Goal: Task Accomplishment & Management: Use online tool/utility

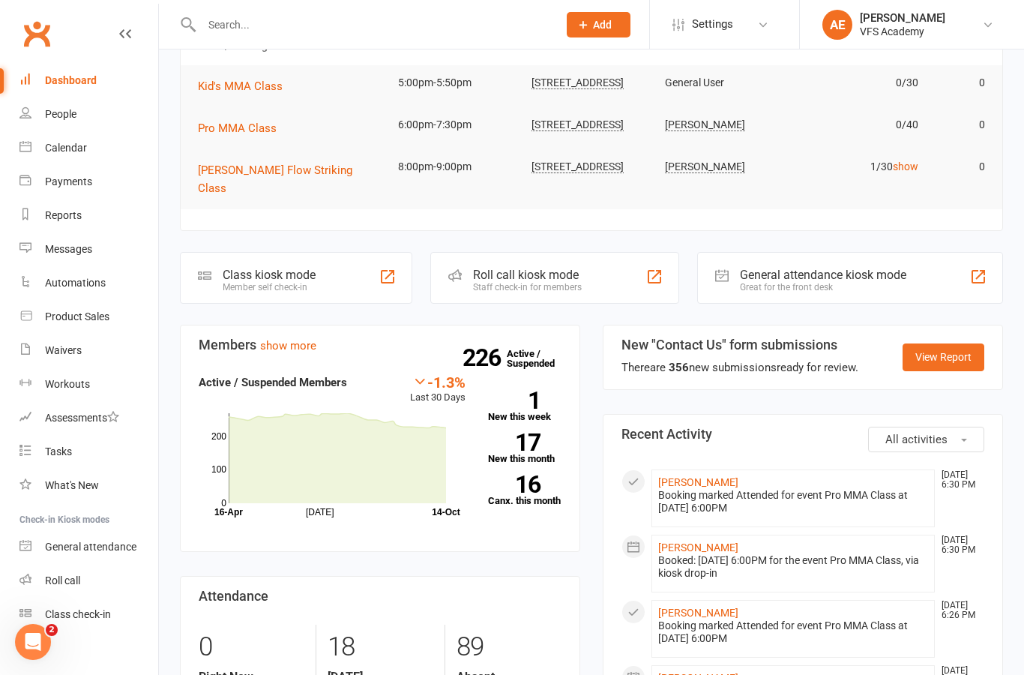
click at [430, 25] on input "text" at bounding box center [372, 24] width 350 height 21
type input "Jerry"
click at [409, 30] on react-component at bounding box center [273, 24] width 547 height 49
click at [314, 16] on react-component at bounding box center [273, 24] width 547 height 49
click at [264, 22] on react-component at bounding box center [273, 24] width 547 height 49
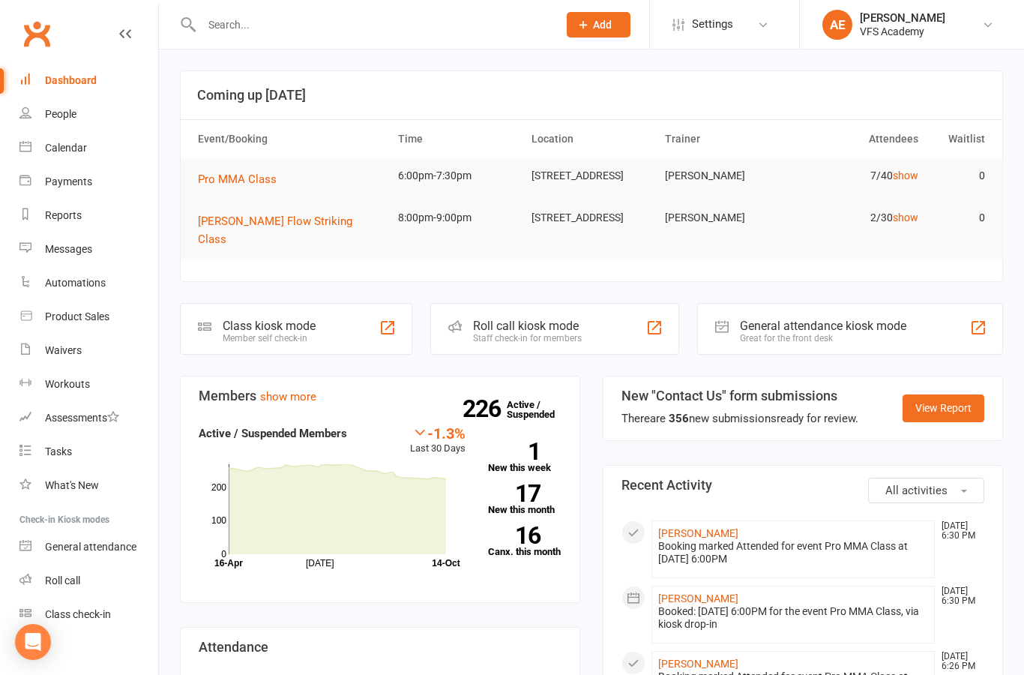
click at [377, 33] on input "text" at bounding box center [372, 24] width 350 height 21
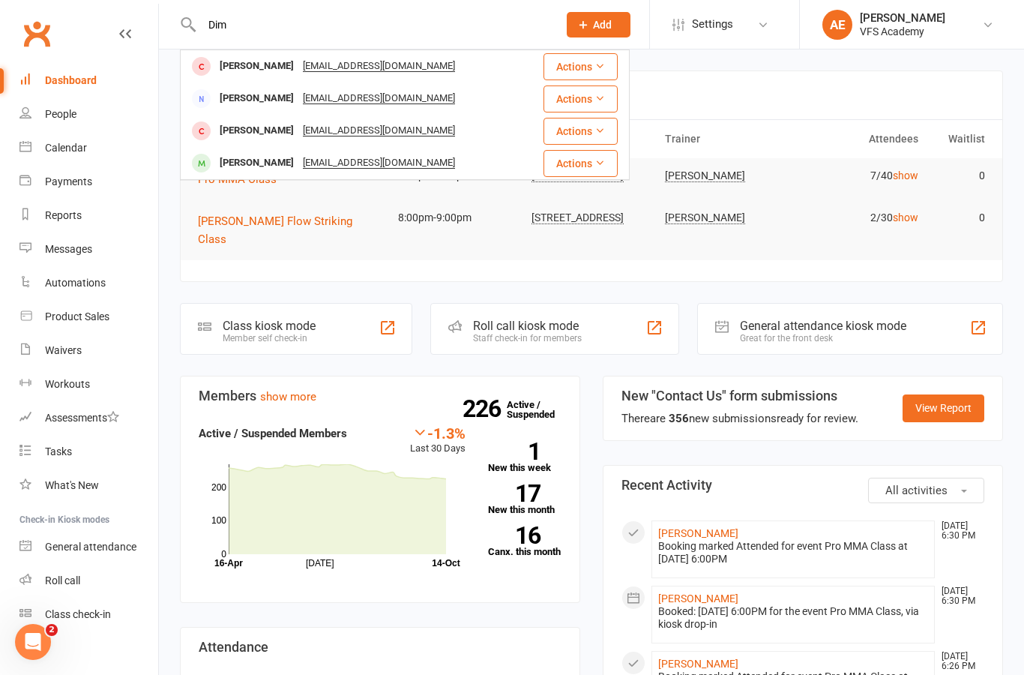
type input "Dim"
click at [277, 155] on div "Dimitrios Bourmas" at bounding box center [256, 163] width 83 height 22
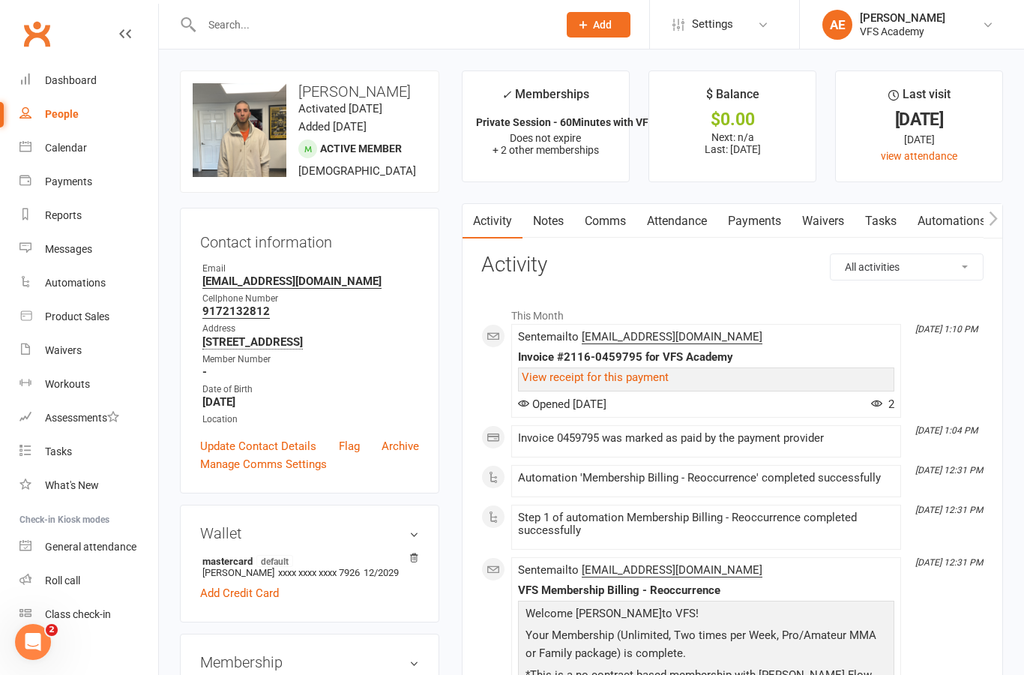
click at [529, 163] on li "✓ Memberships Private Session - 60Minutes with VFS Coach Does not expire + 2 ot…" at bounding box center [546, 126] width 168 height 112
click at [84, 87] on link "Dashboard" at bounding box center [88, 81] width 139 height 34
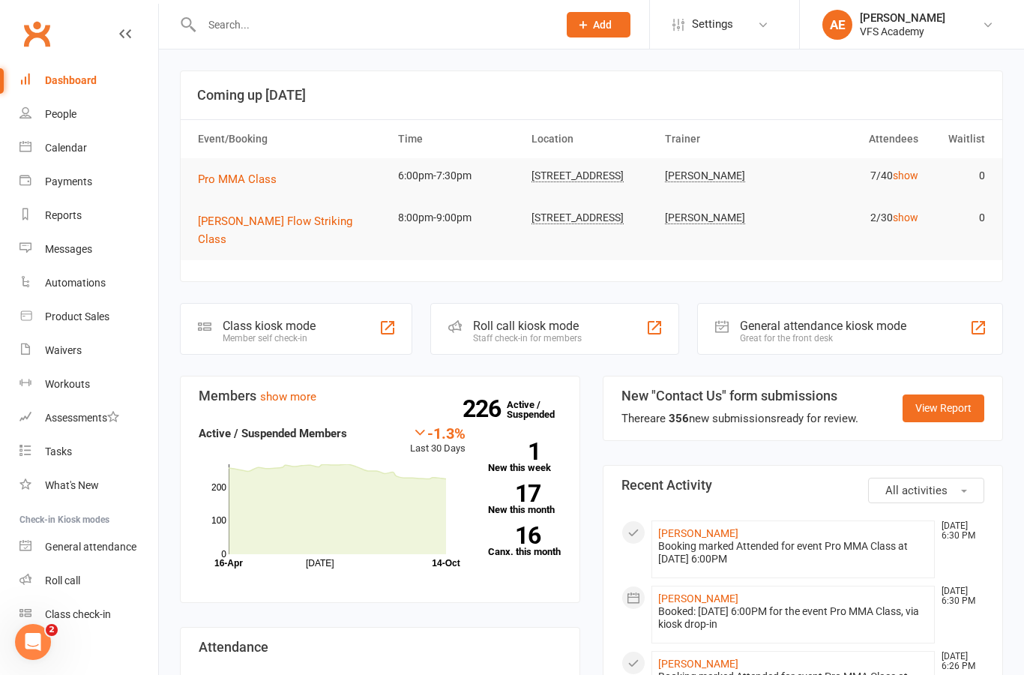
click at [322, 334] on div "Class kiosk mode Member self check-in" at bounding box center [296, 329] width 232 height 52
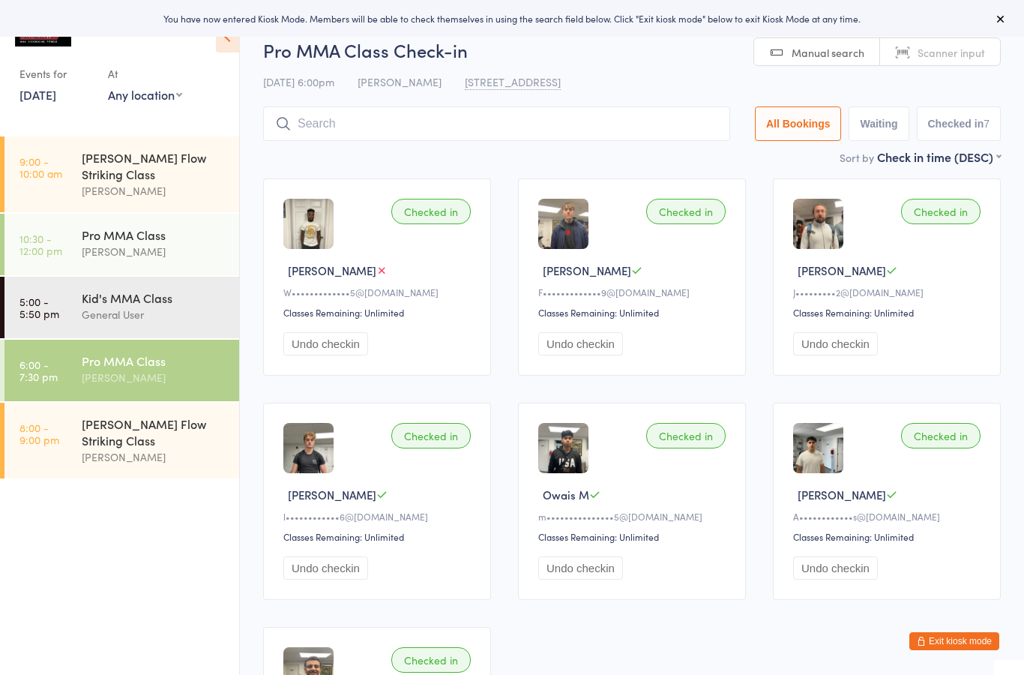
scroll to position [4, 0]
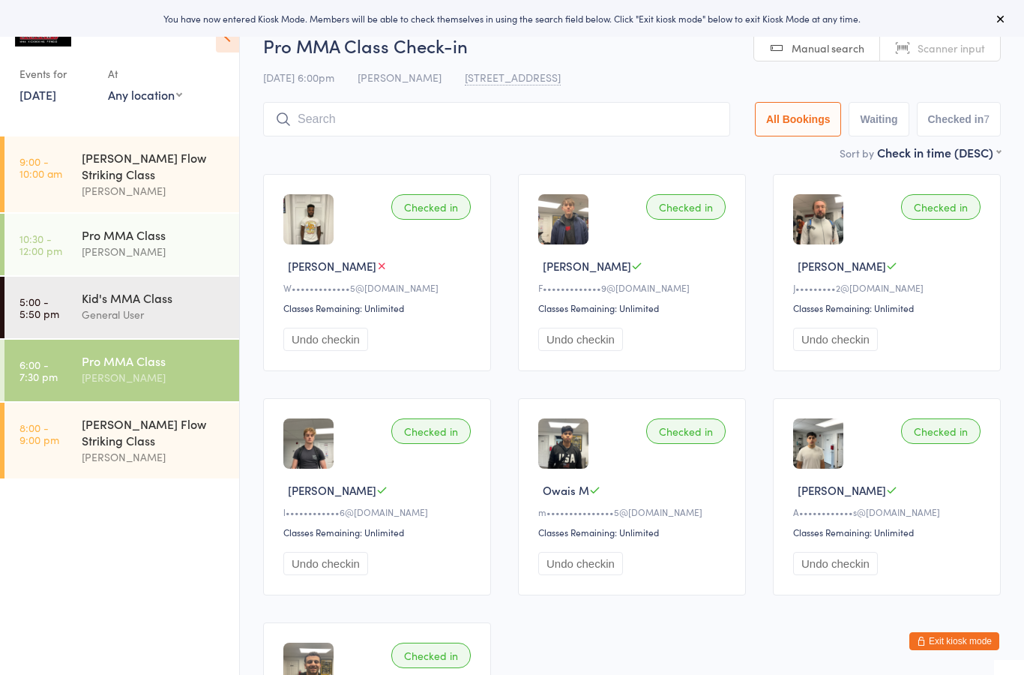
click at [660, 128] on input "search" at bounding box center [496, 119] width 467 height 34
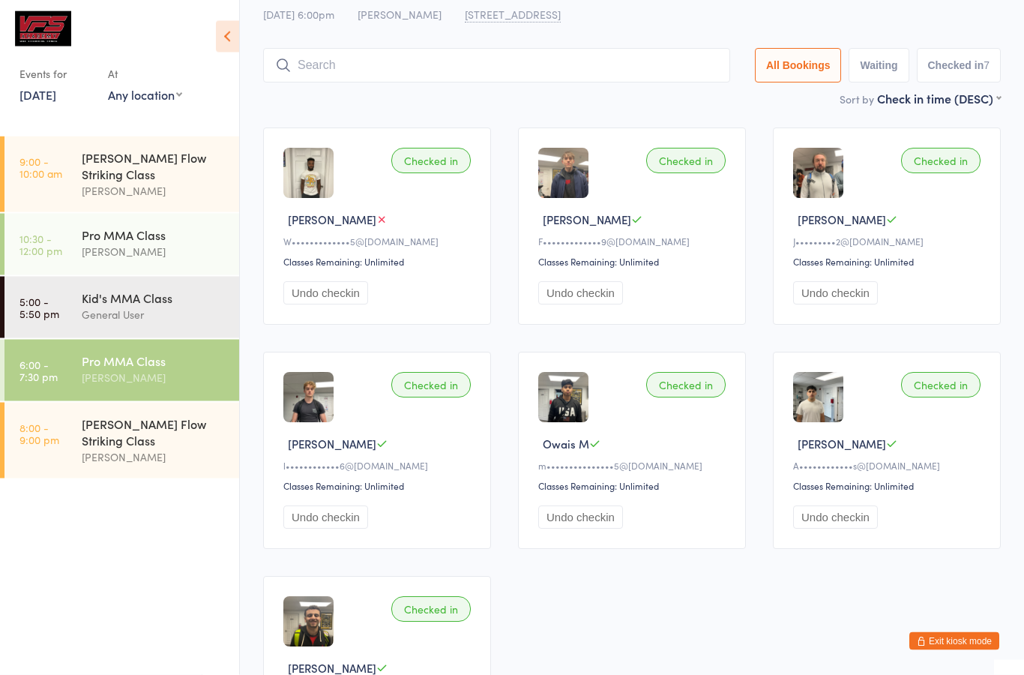
scroll to position [0, 0]
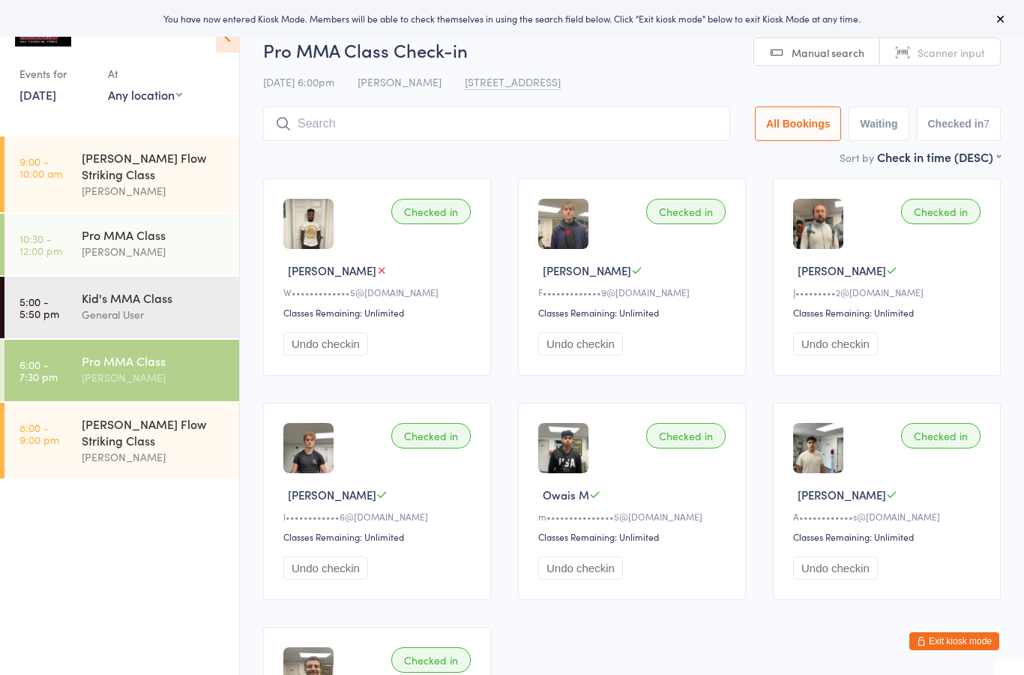
click at [944, 637] on button "Exit kiosk mode" at bounding box center [954, 641] width 90 height 18
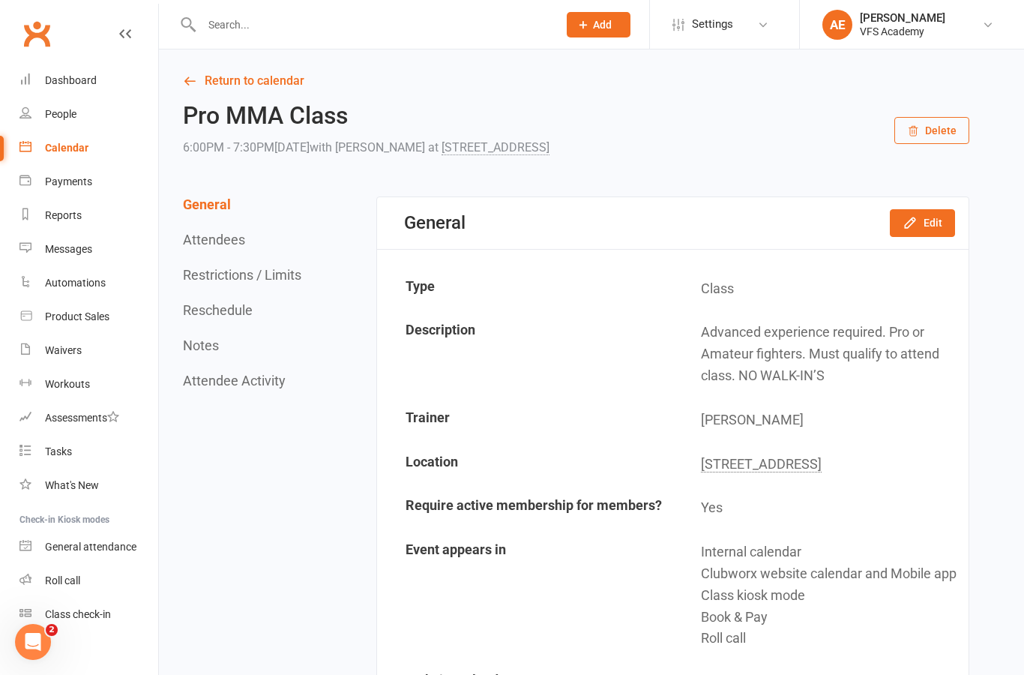
click at [445, 31] on input "text" at bounding box center [372, 24] width 350 height 21
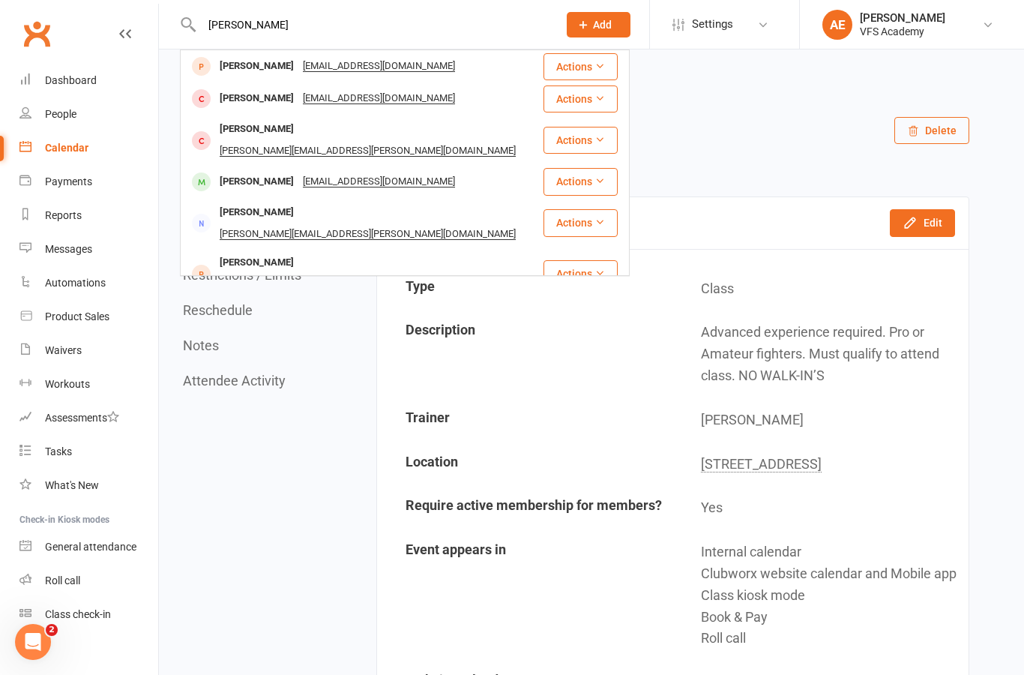
type input "Jerry"
click at [267, 98] on div "[PERSON_NAME]" at bounding box center [256, 99] width 83 height 22
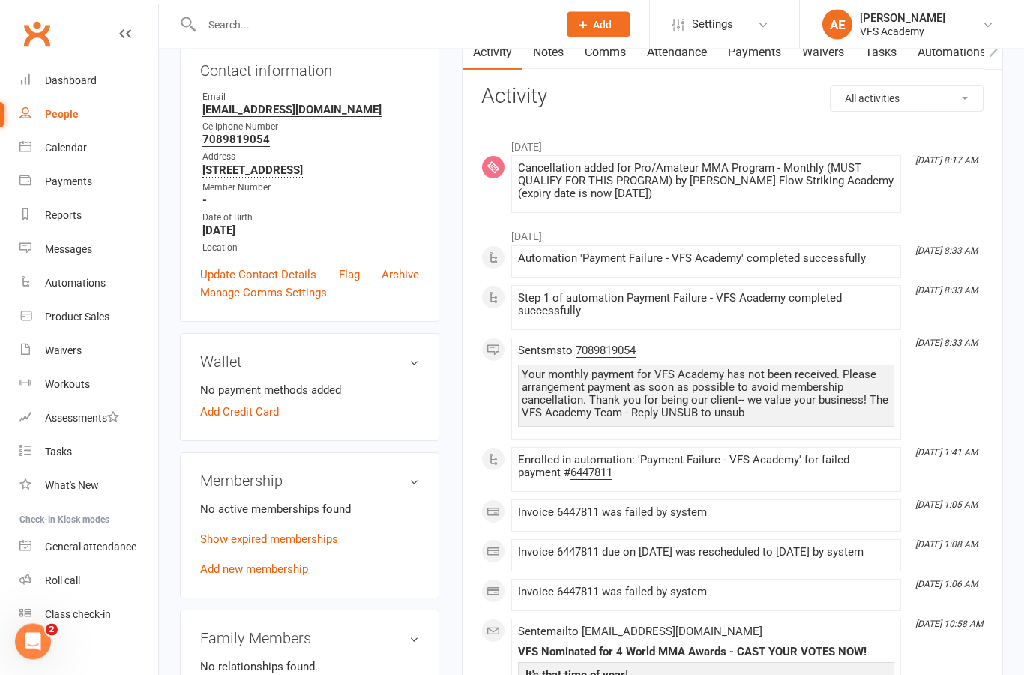
scroll to position [169, 0]
click at [286, 576] on link "Add new membership" at bounding box center [254, 568] width 108 height 13
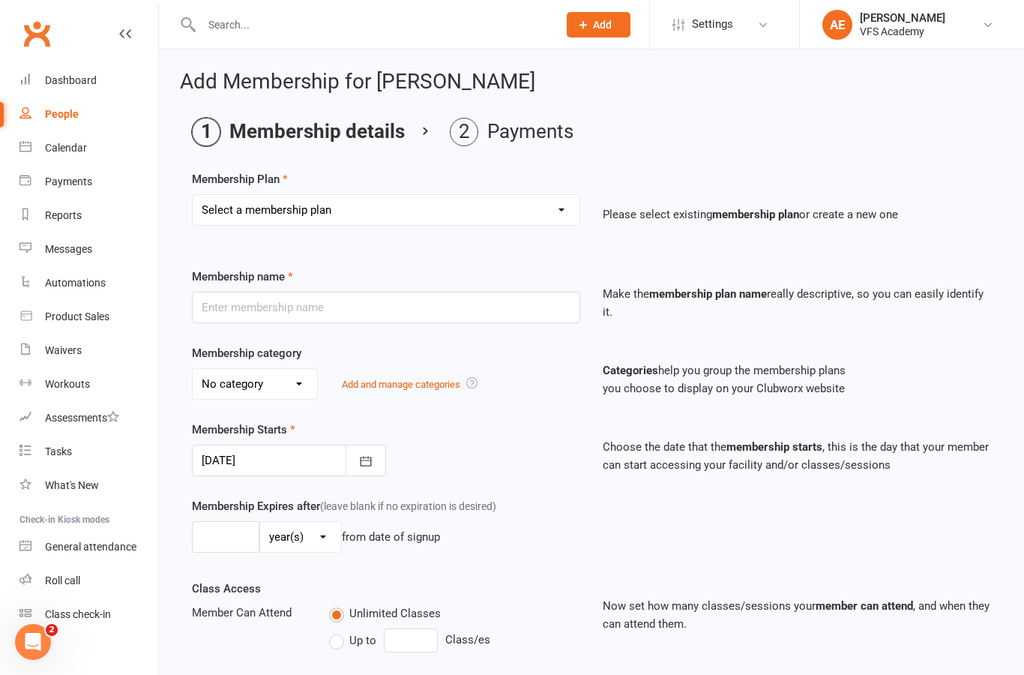
click at [521, 223] on select "Select a membership plan Create new Membership Plan Kid's Monthly Unlimited Kid…" at bounding box center [386, 210] width 387 height 30
select select "7"
type input "Pro/Amateur MMA Program - Monthly (MUST QUALIFY FOR THIS PROGRAM)"
select select "6"
type input "0"
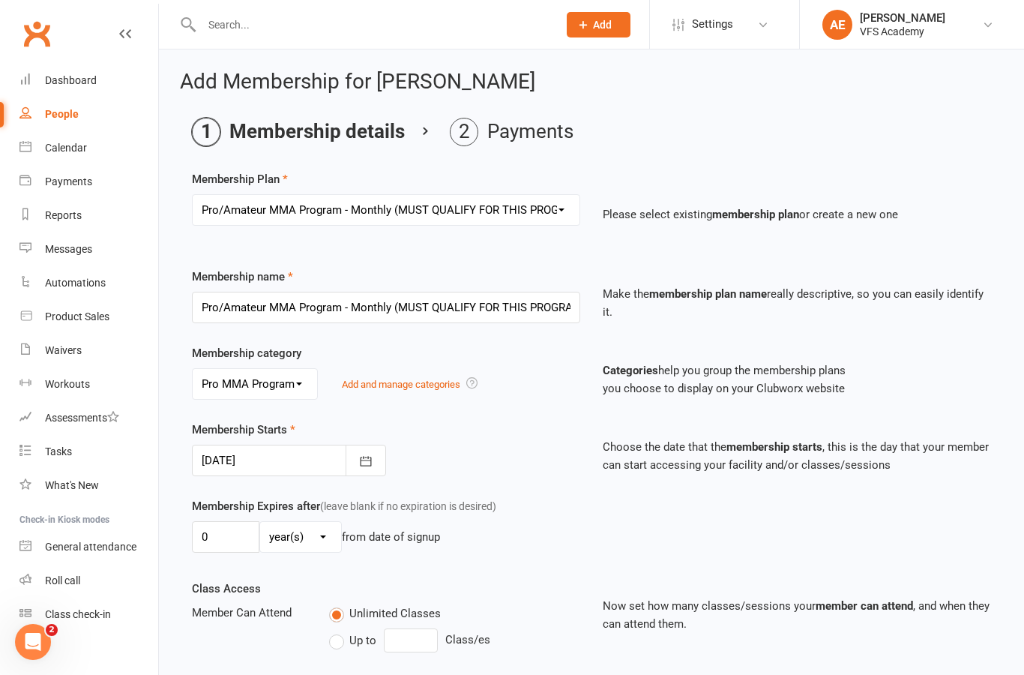
click at [430, 346] on div "Membership category No category Advanced Class Drop-In Fitness program General …" at bounding box center [386, 371] width 411 height 55
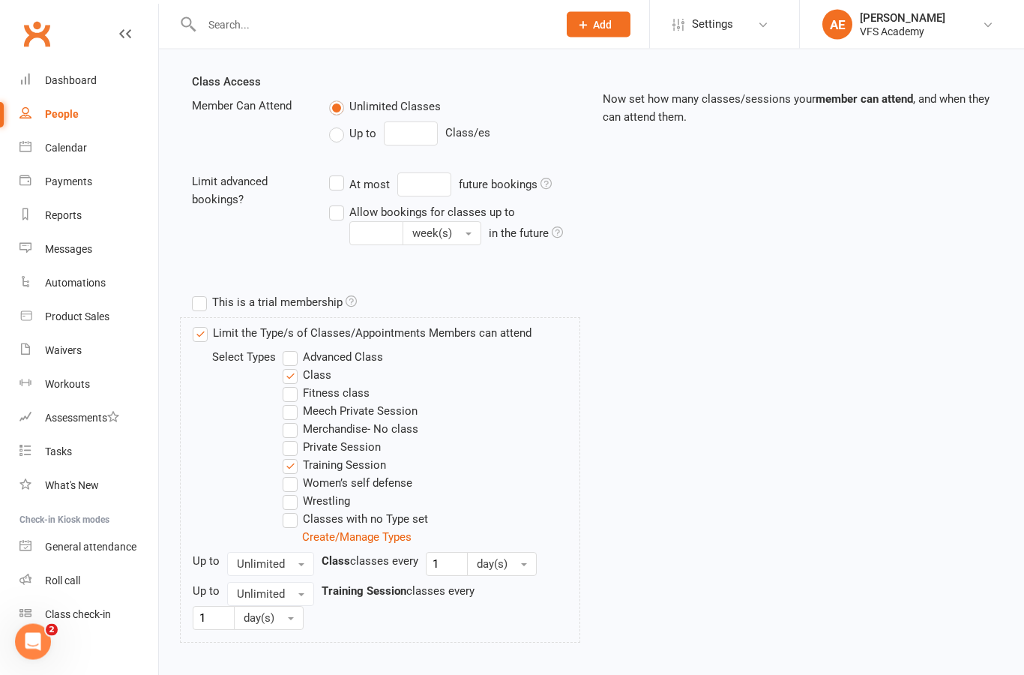
scroll to position [538, 0]
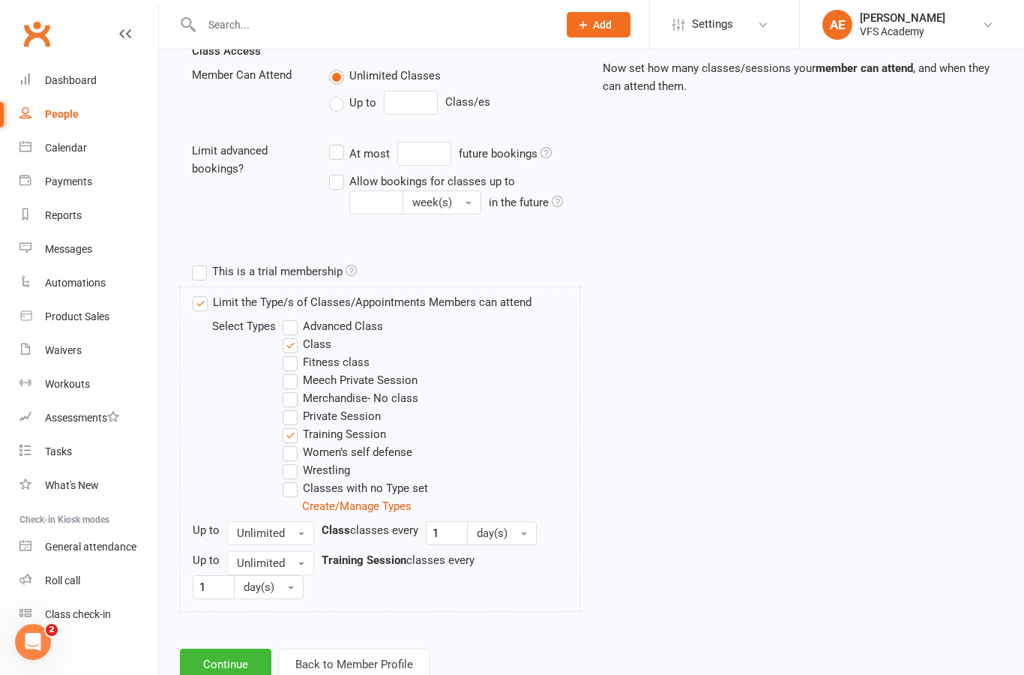
click at [223, 652] on button "Continue" at bounding box center [225, 664] width 91 height 31
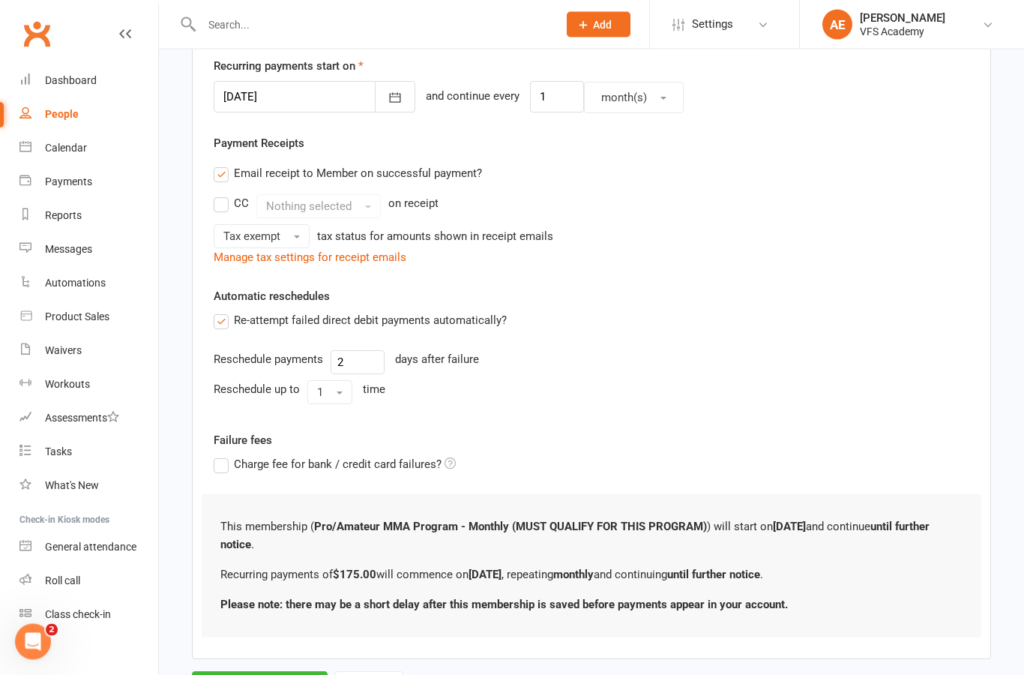
scroll to position [385, 0]
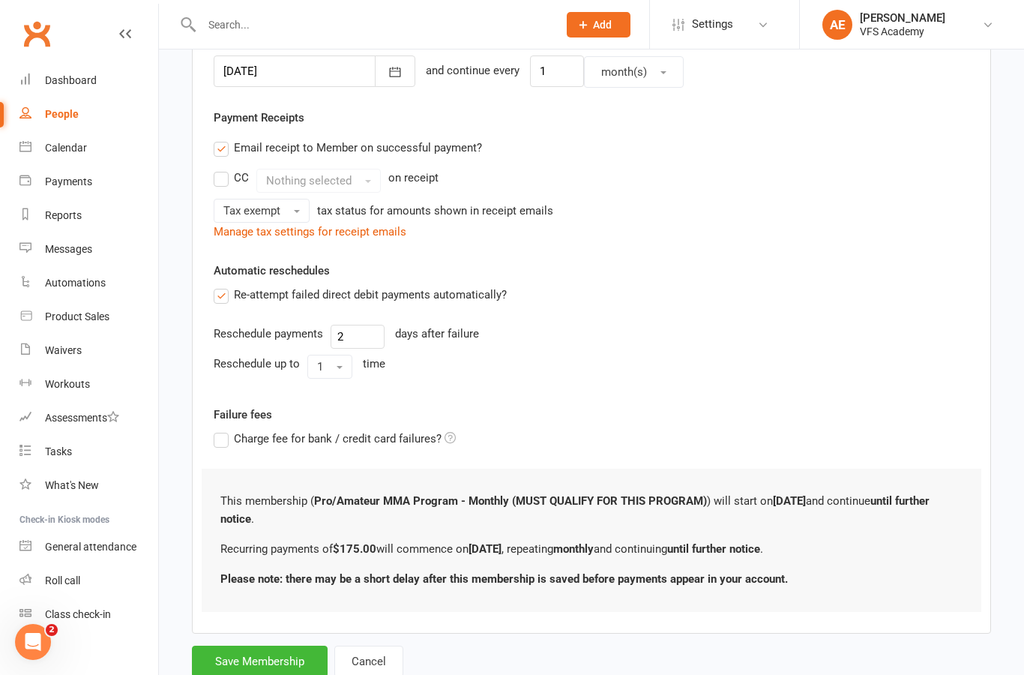
click at [269, 664] on button "Save Membership" at bounding box center [260, 661] width 136 height 31
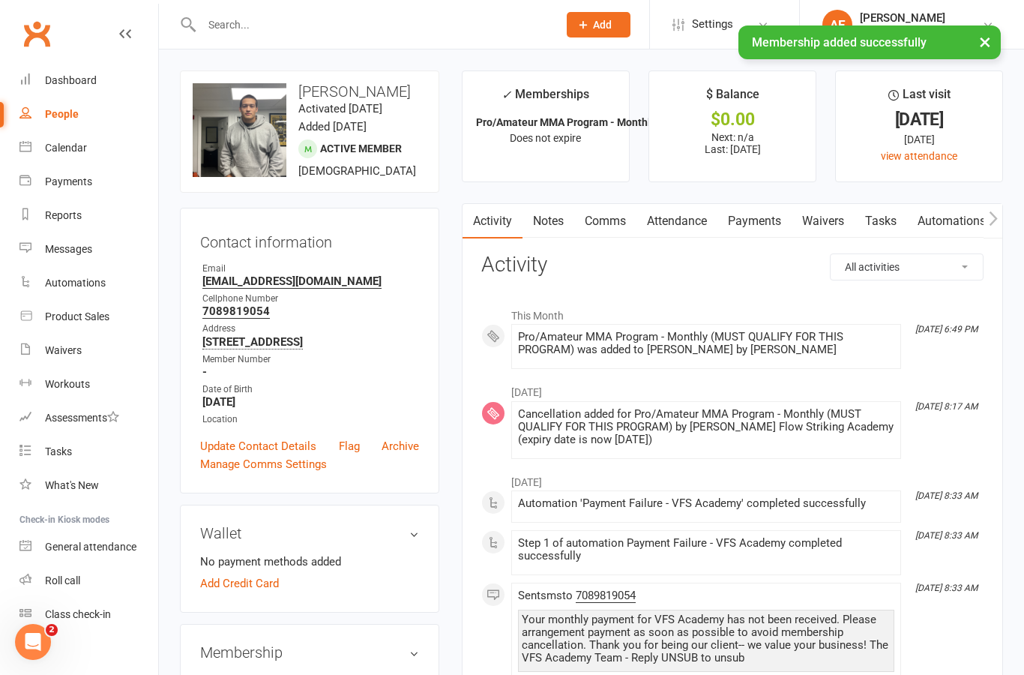
click at [771, 227] on link "Payments" at bounding box center [754, 221] width 74 height 34
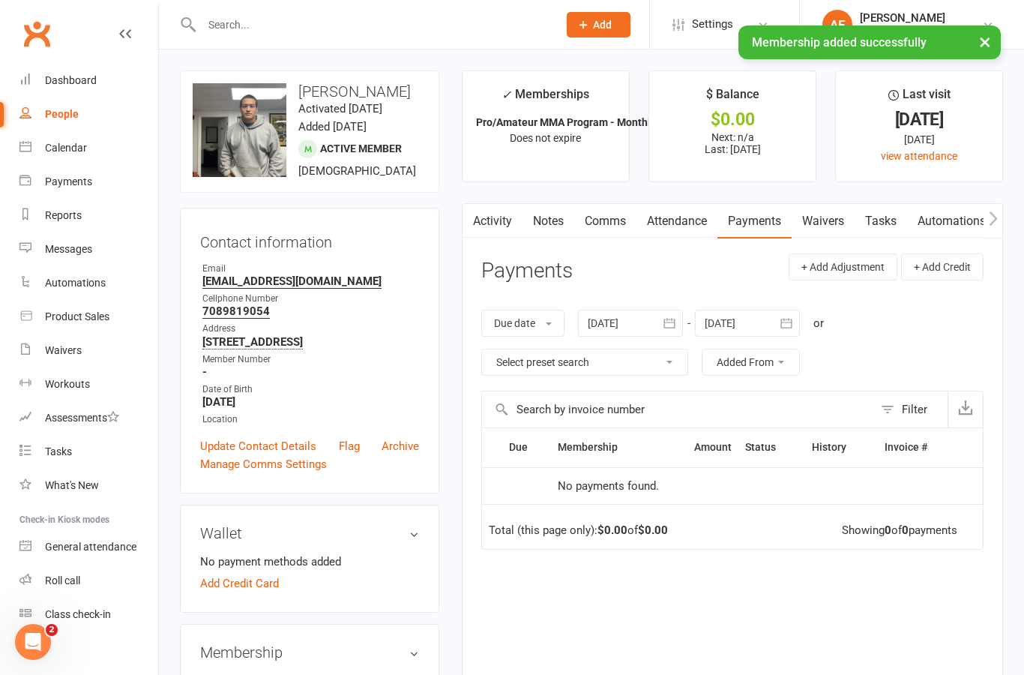
click at [635, 321] on div at bounding box center [630, 323] width 105 height 27
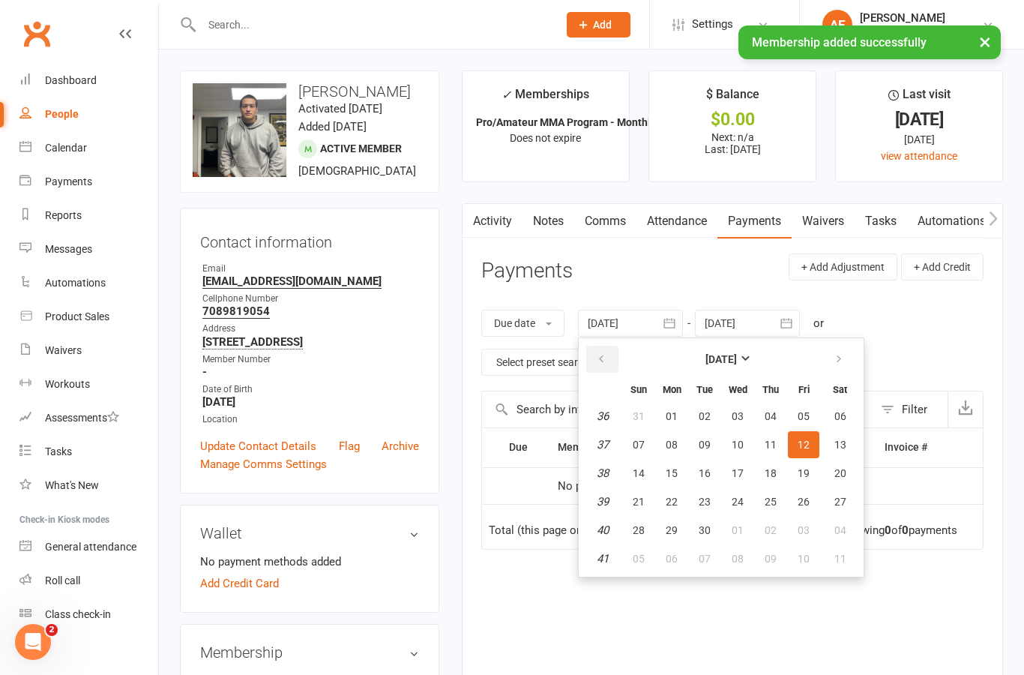
click at [612, 362] on button "button" at bounding box center [602, 359] width 32 height 27
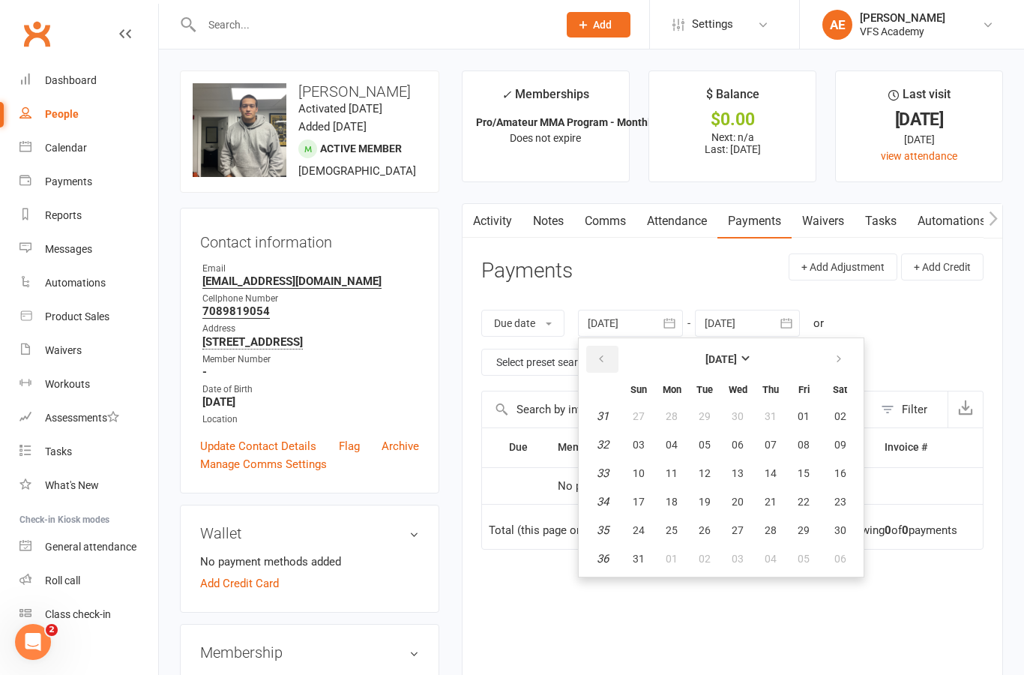
click at [613, 355] on button "button" at bounding box center [602, 359] width 32 height 27
click at [606, 364] on button "button" at bounding box center [602, 359] width 32 height 27
click at [598, 360] on button "button" at bounding box center [602, 359] width 32 height 27
click at [607, 362] on icon "button" at bounding box center [601, 359] width 10 height 12
click at [601, 362] on icon "button" at bounding box center [601, 359] width 10 height 12
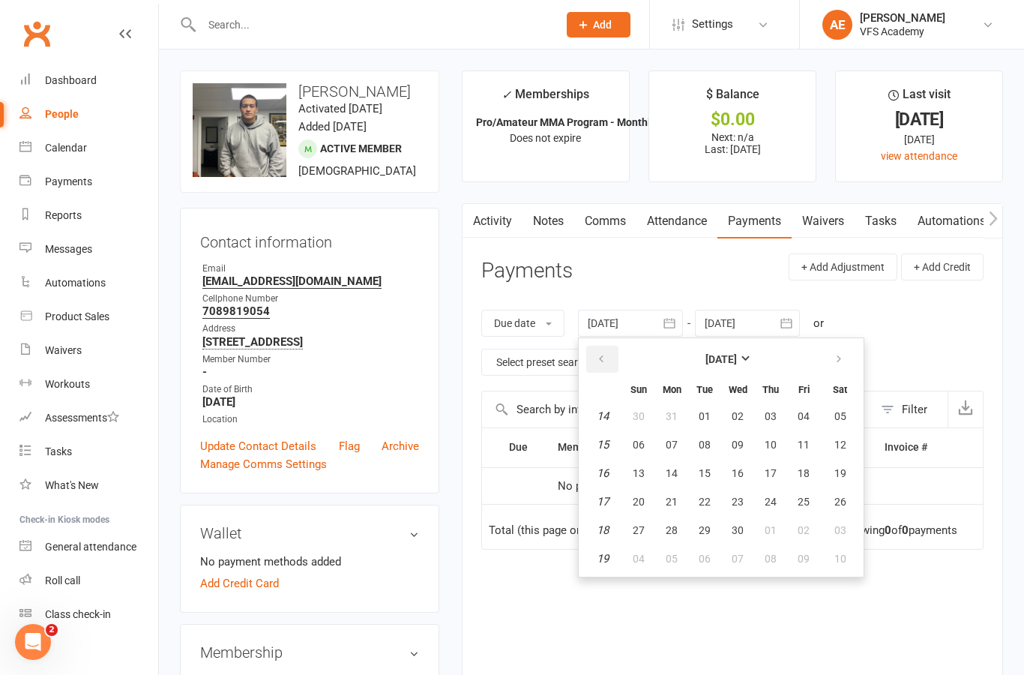
click at [607, 359] on icon "button" at bounding box center [601, 359] width 10 height 12
click at [603, 361] on icon "button" at bounding box center [601, 359] width 10 height 12
click at [604, 361] on icon "button" at bounding box center [601, 359] width 10 height 12
click at [642, 498] on span "22" at bounding box center [639, 502] width 12 height 12
type input "22 Dec 2024"
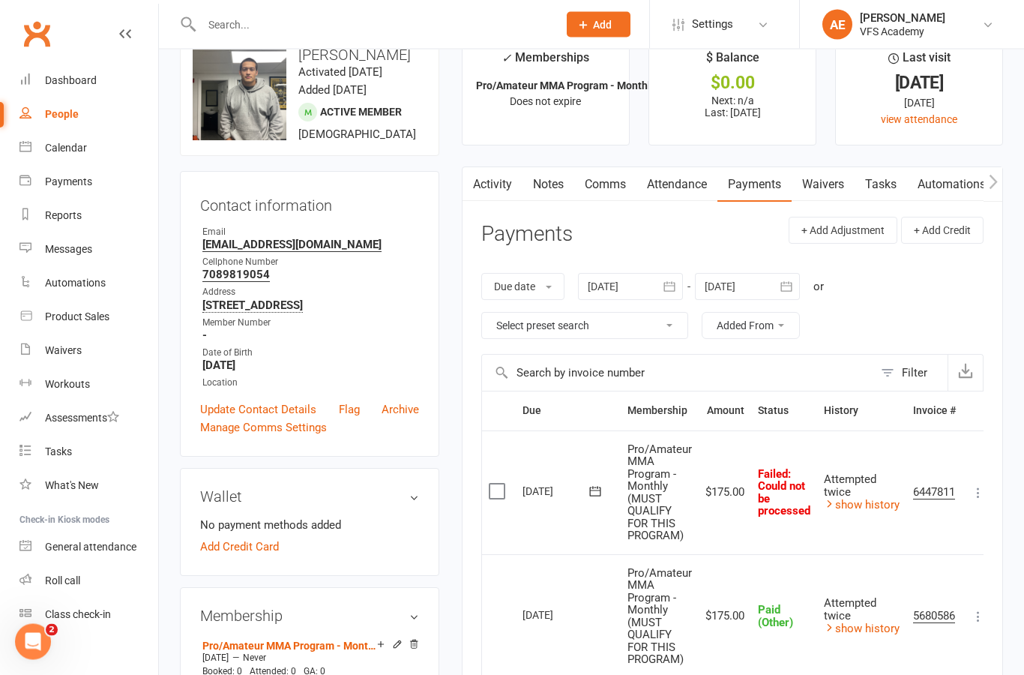
scroll to position [37, 0]
click at [981, 487] on icon at bounding box center [978, 492] width 15 height 15
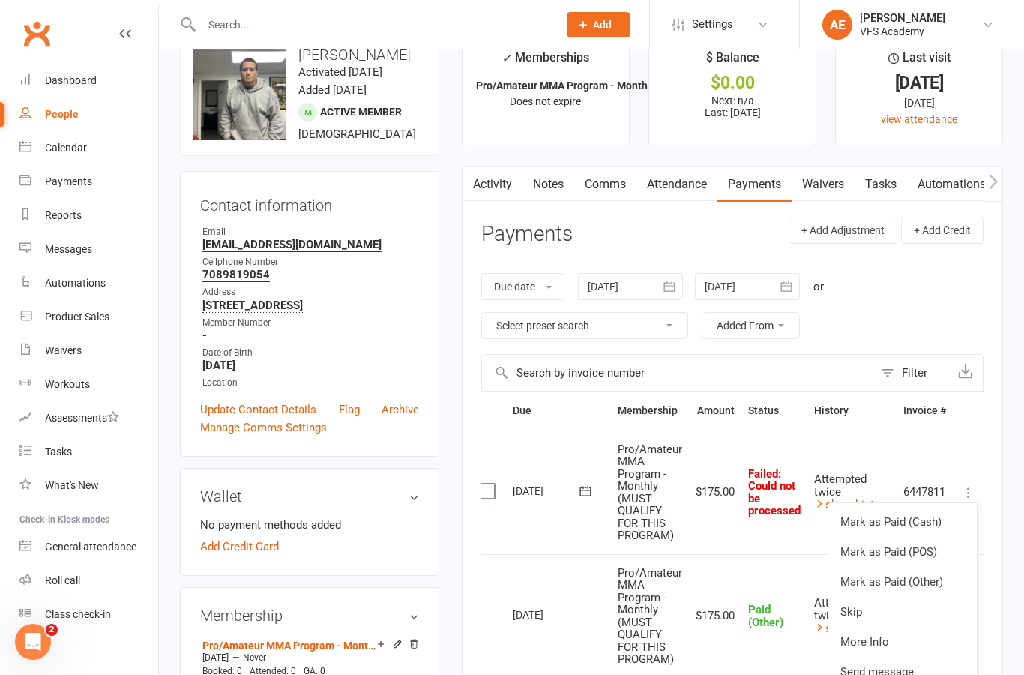
click at [873, 605] on link "Skip" at bounding box center [902, 612] width 148 height 30
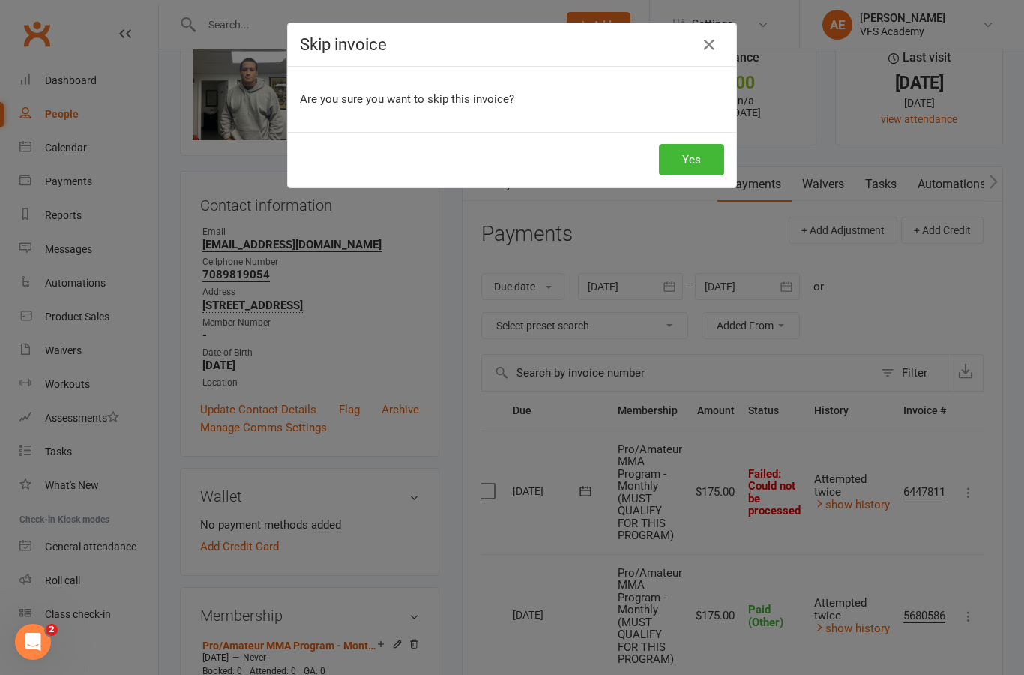
click at [708, 155] on button "Yes" at bounding box center [691, 159] width 65 height 31
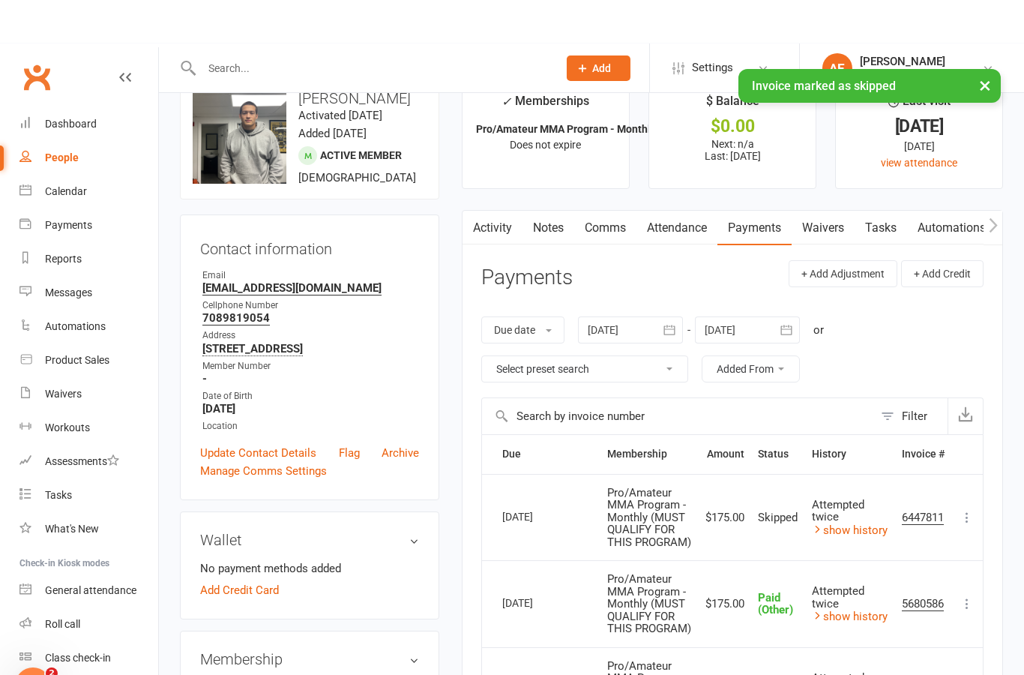
scroll to position [0, 0]
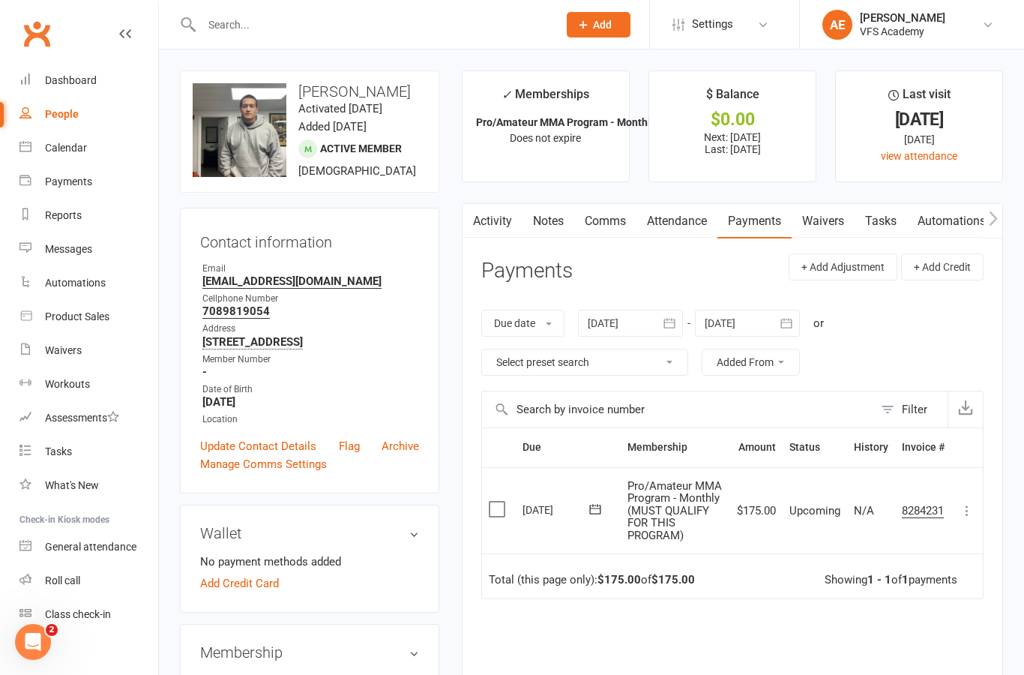
click at [966, 509] on icon at bounding box center [967, 510] width 15 height 15
click at [929, 538] on link "Mark as Paid (Cash)" at bounding box center [901, 540] width 148 height 30
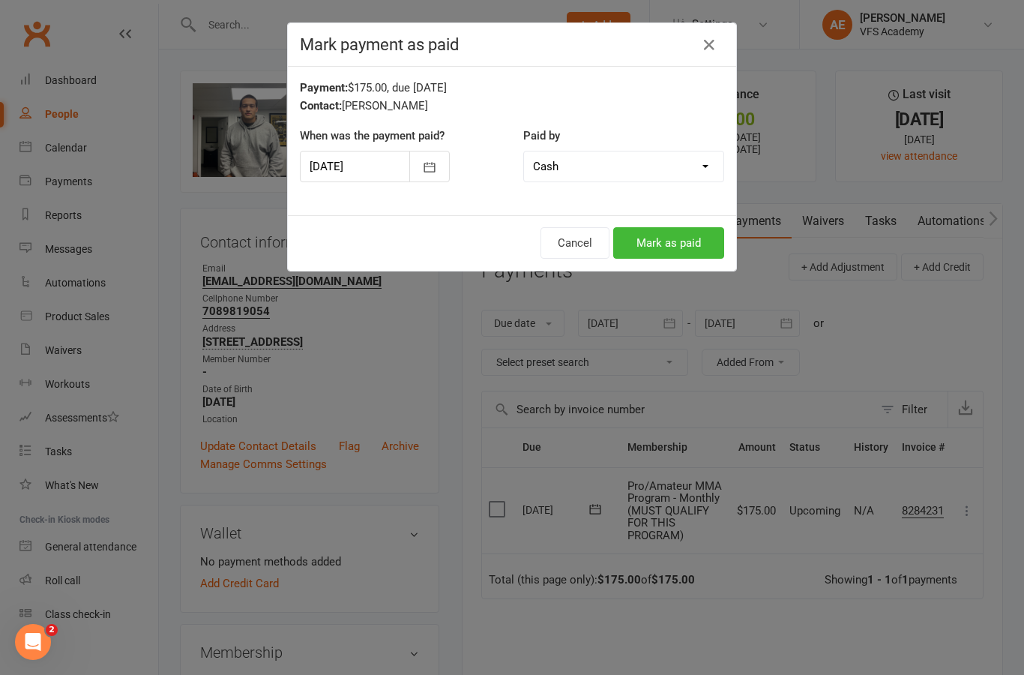
click at [696, 234] on button "Mark as paid" at bounding box center [668, 242] width 111 height 31
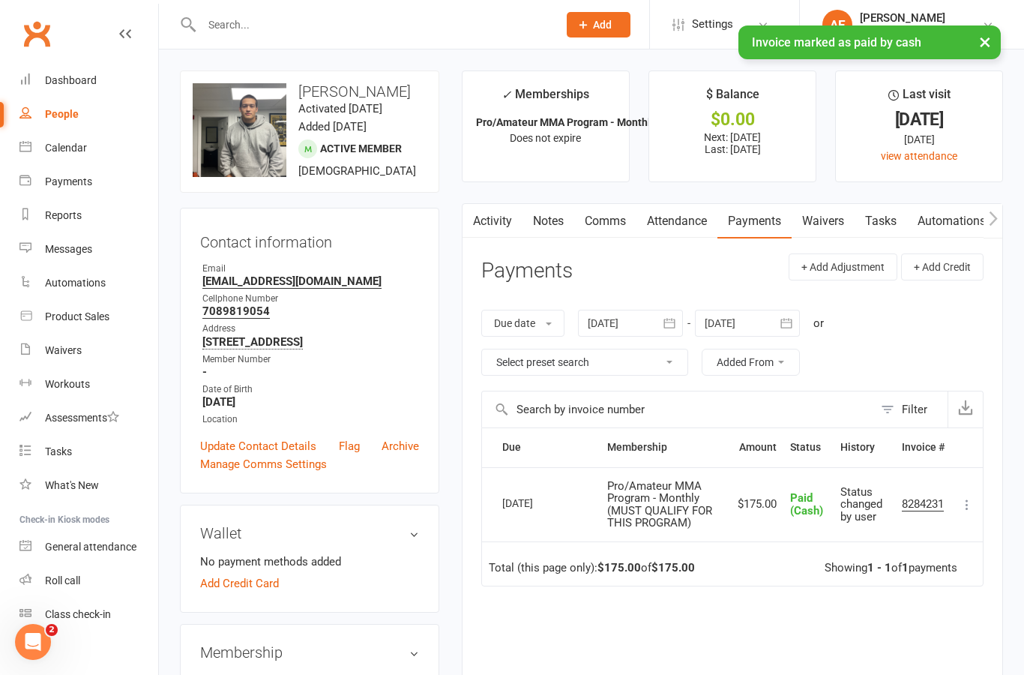
click at [99, 81] on link "Dashboard" at bounding box center [88, 81] width 139 height 34
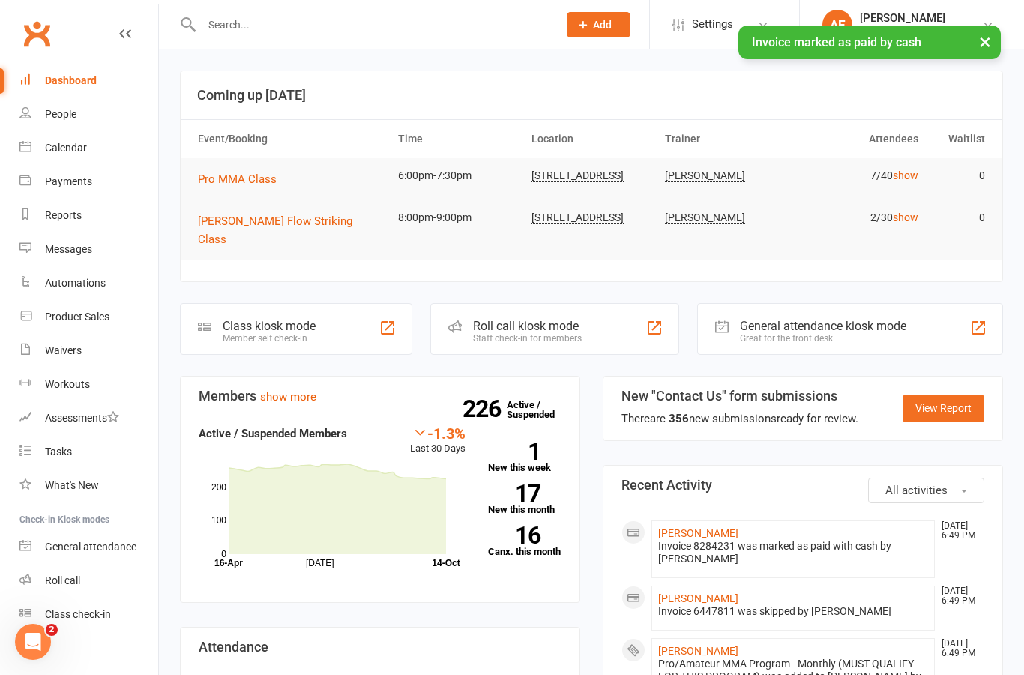
click at [315, 307] on div "Class kiosk mode Member self check-in" at bounding box center [296, 329] width 232 height 52
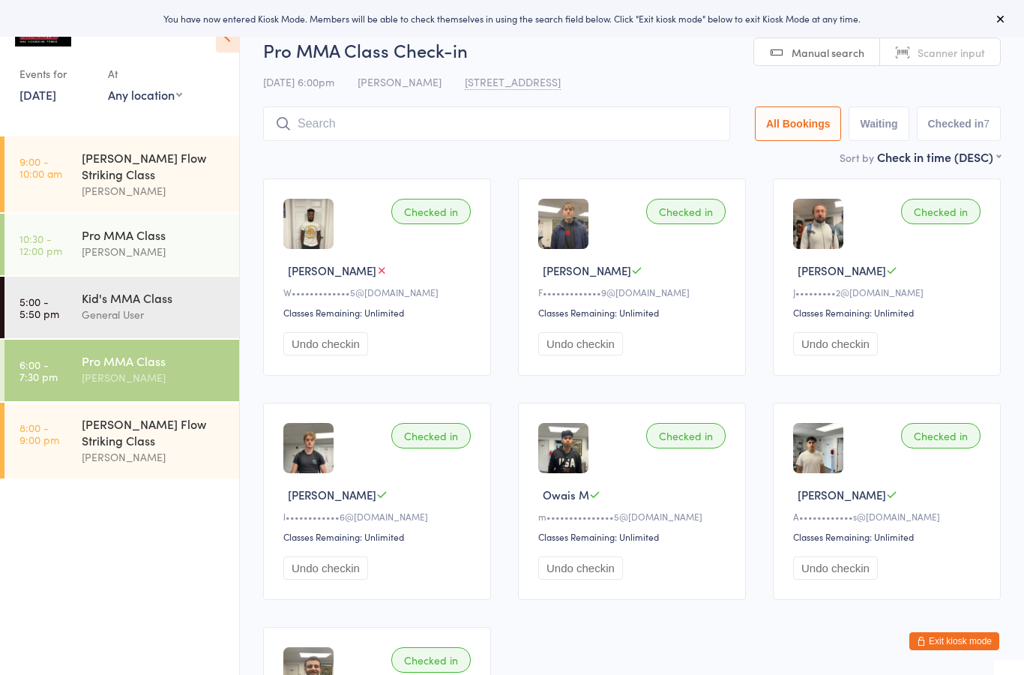
click at [589, 141] on input "search" at bounding box center [496, 123] width 467 height 34
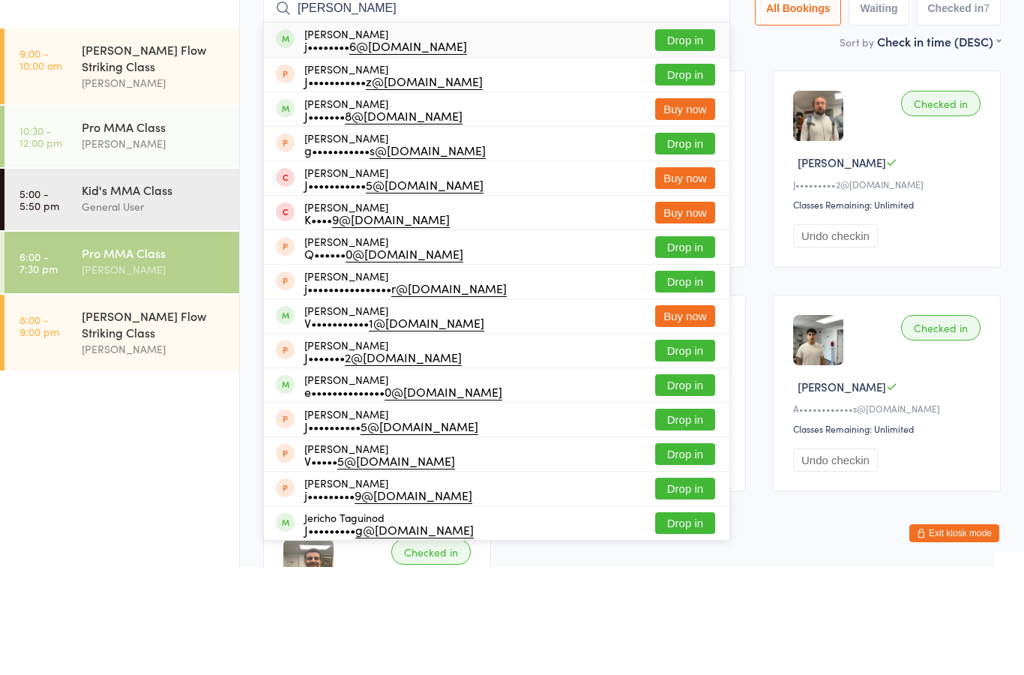
type input "Jerry"
click at [569, 130] on div "Jerry Arreola j•••••••• 6@icloud.com Drop in" at bounding box center [497, 147] width 466 height 34
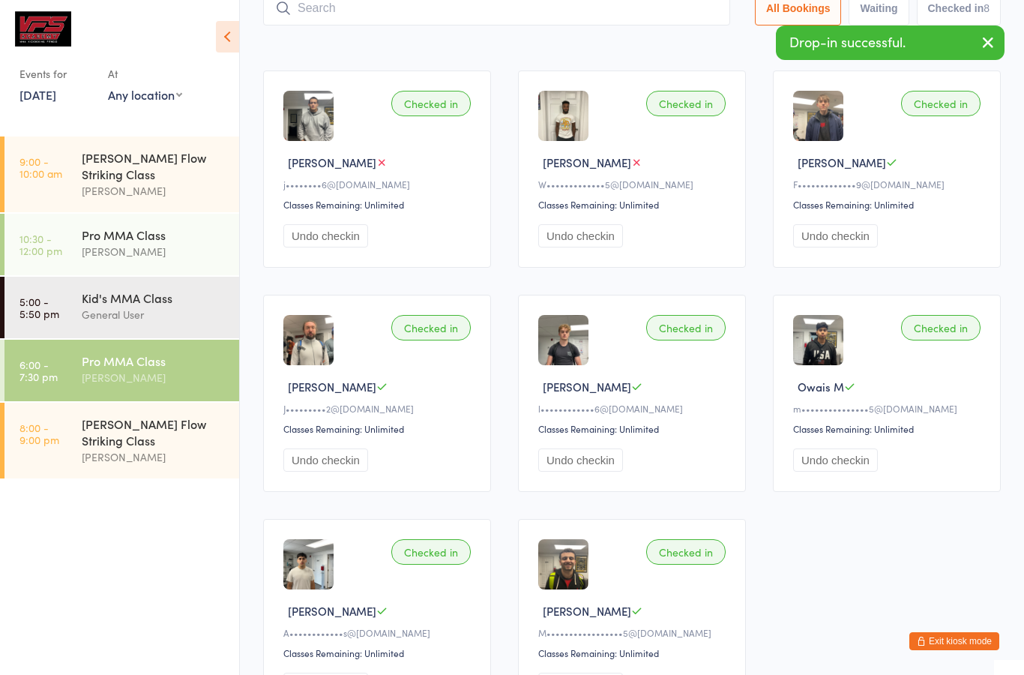
click at [599, 21] on input "search" at bounding box center [496, 8] width 467 height 34
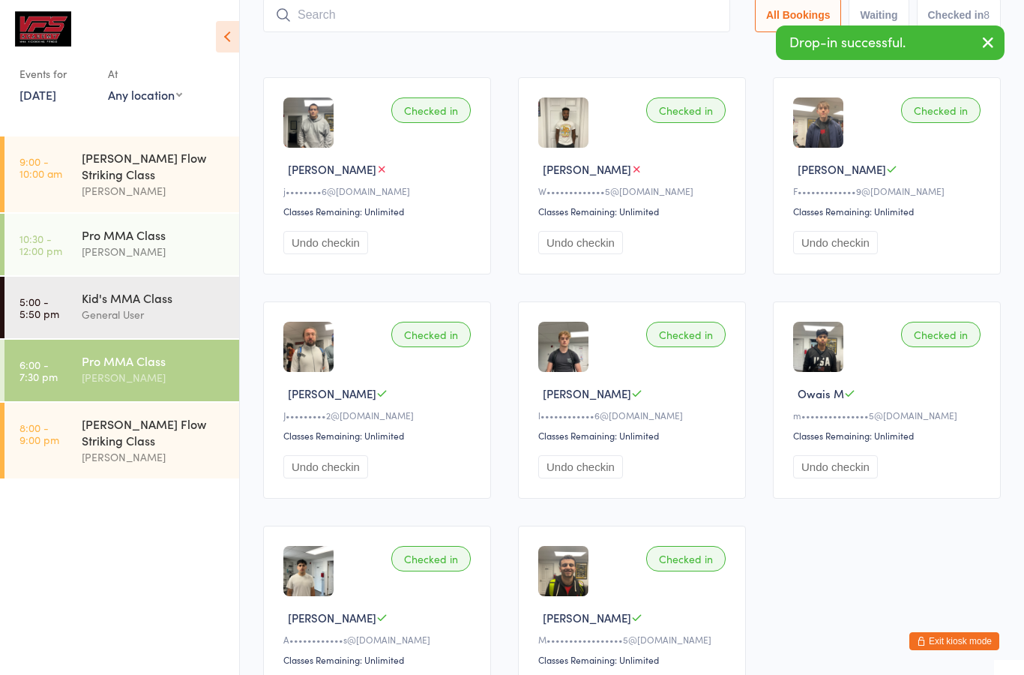
scroll to position [100, 0]
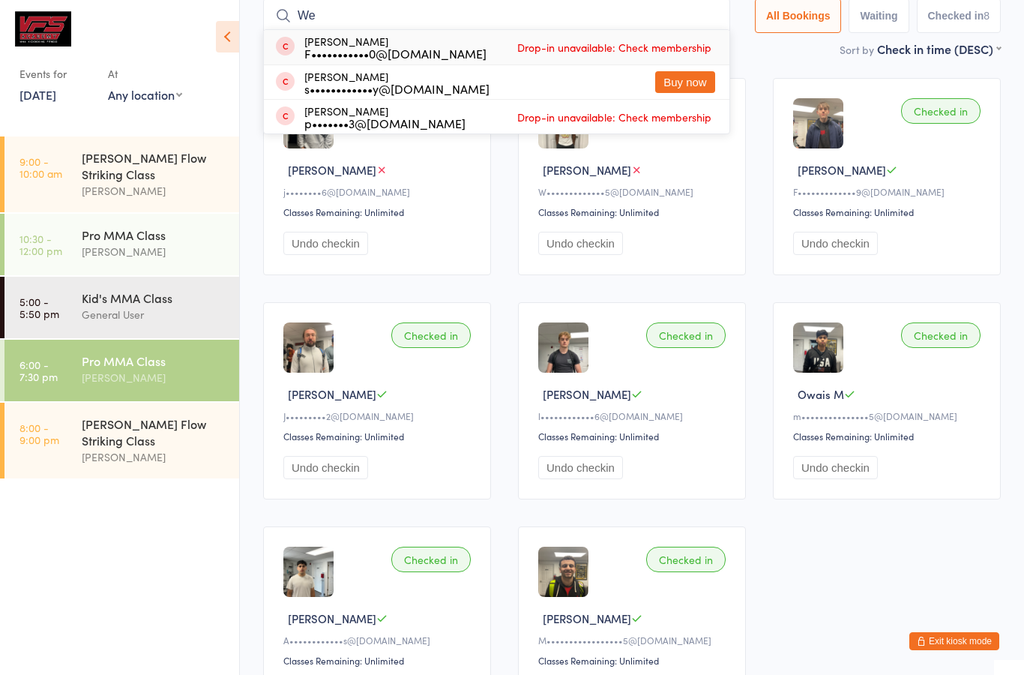
type input "W"
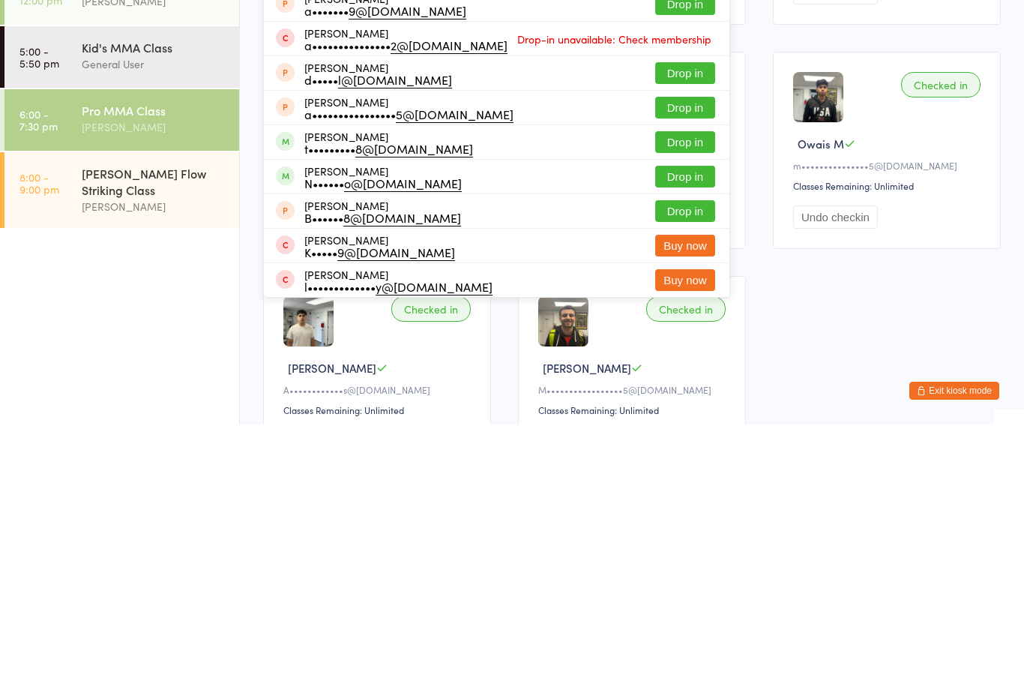
type input "Anto"
click at [669, 382] on button "Drop in" at bounding box center [685, 393] width 60 height 22
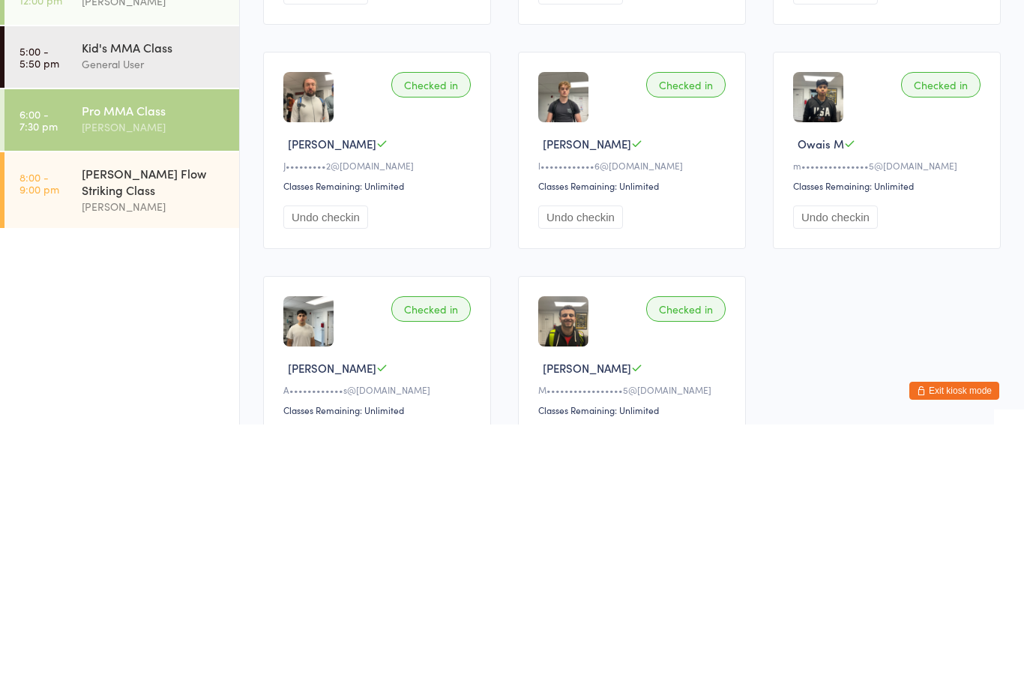
scroll to position [0, 0]
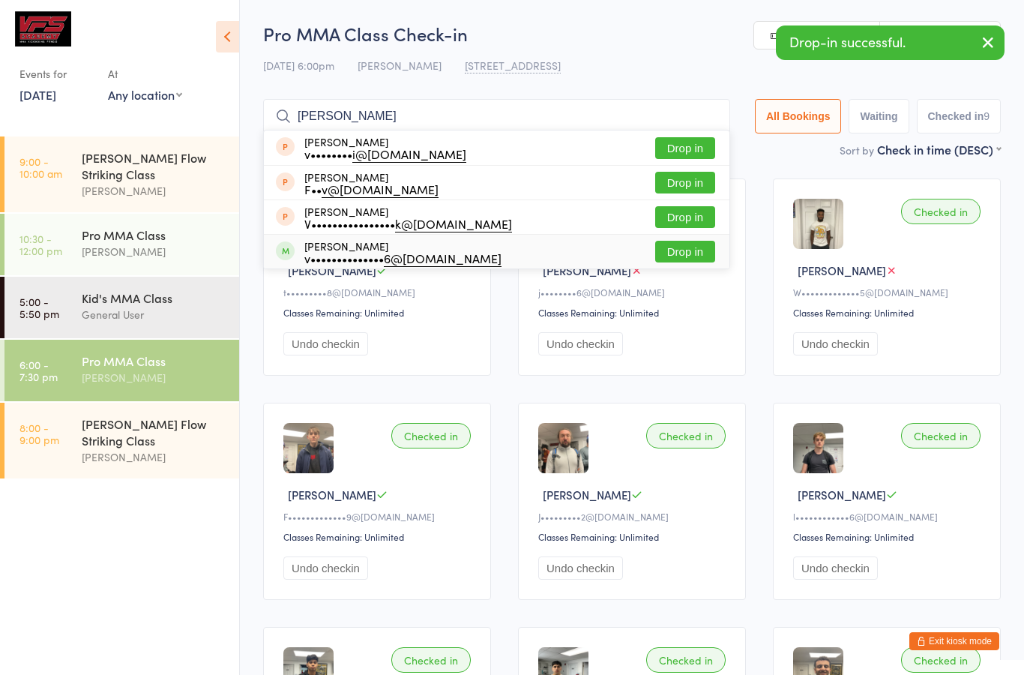
type input "Vlad"
click at [511, 252] on div "Vladimir Karakashev v•••••••••••••• 6@gmail.com Drop in" at bounding box center [497, 252] width 466 height 34
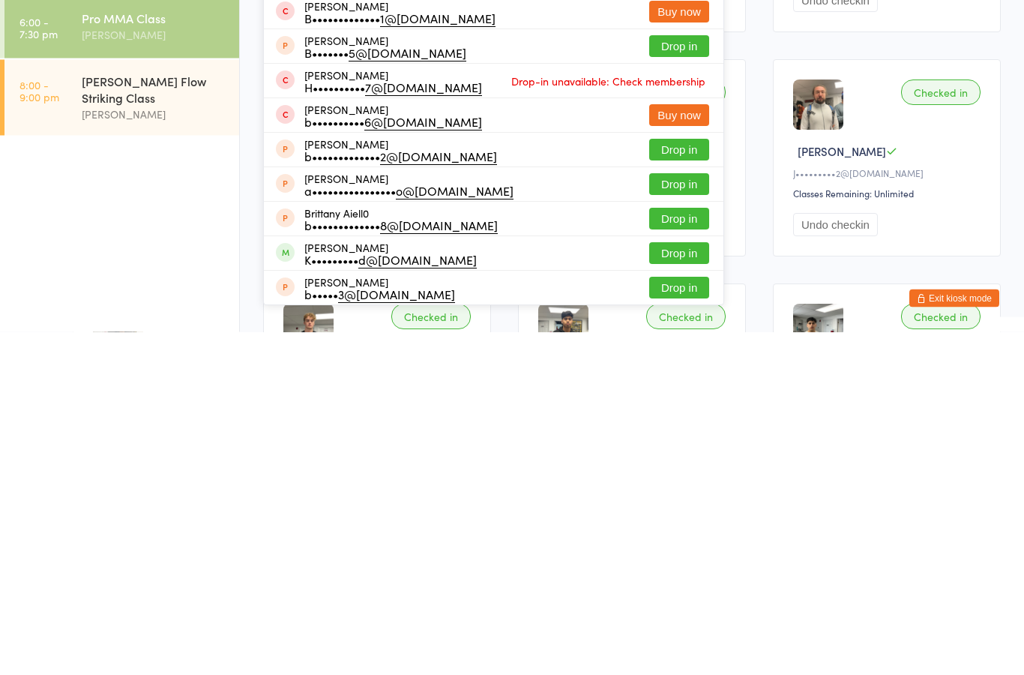
type input "Bri"
click at [476, 580] on div "Brian Armstrong K••••••••• d@gmail.com Drop in" at bounding box center [494, 597] width 460 height 34
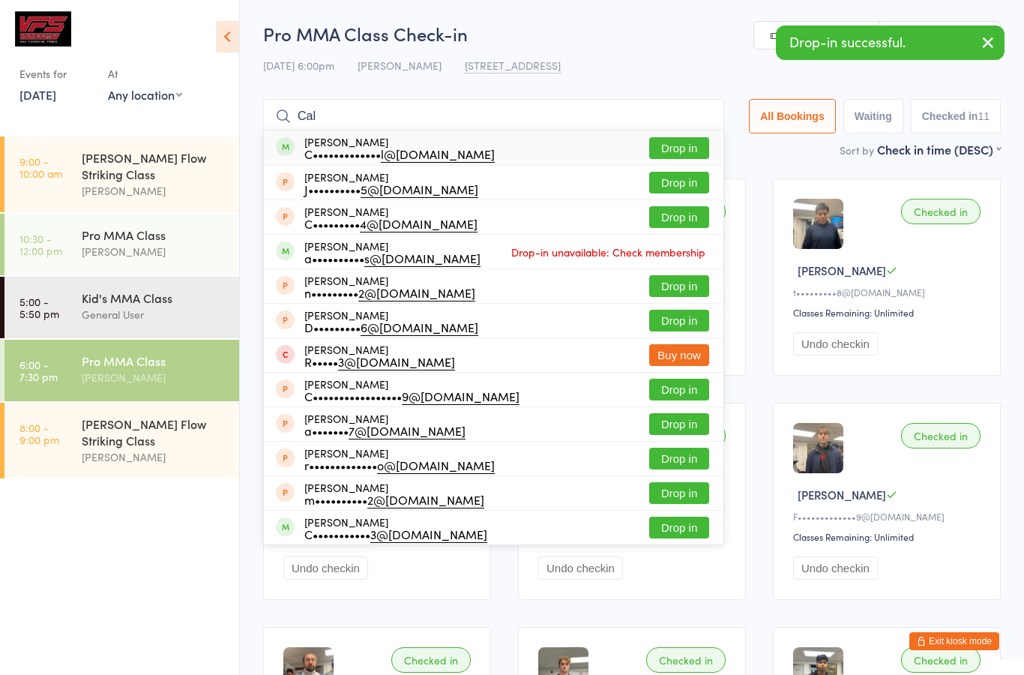
type input "Cal"
click at [535, 148] on div "Caleb Wall C••••••••••••• l@icloud.com Drop in" at bounding box center [494, 147] width 460 height 34
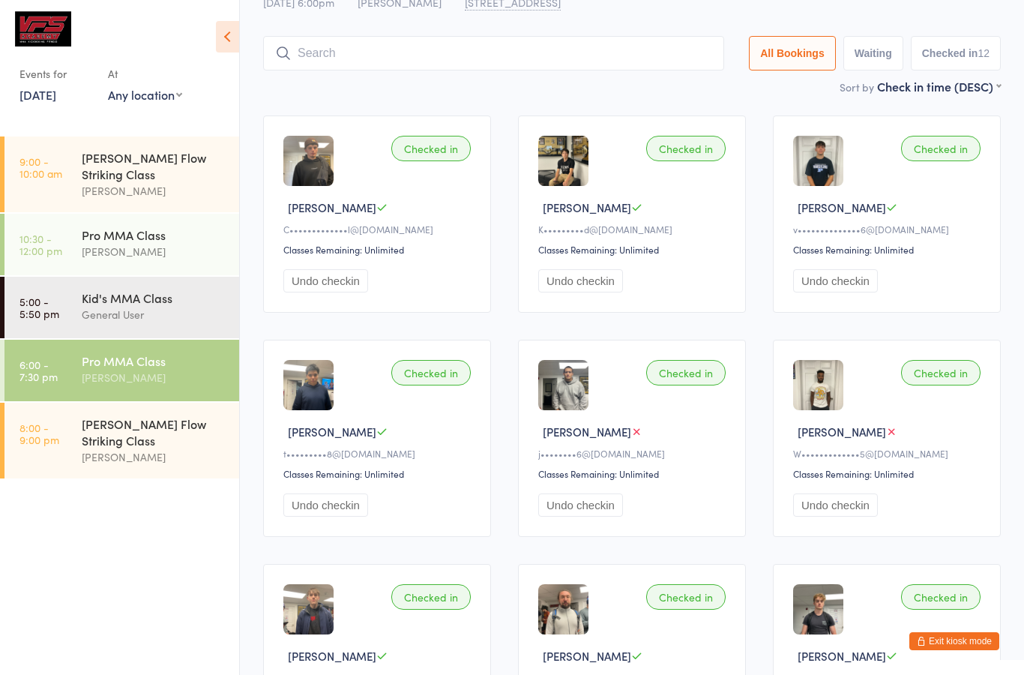
scroll to position [59, 0]
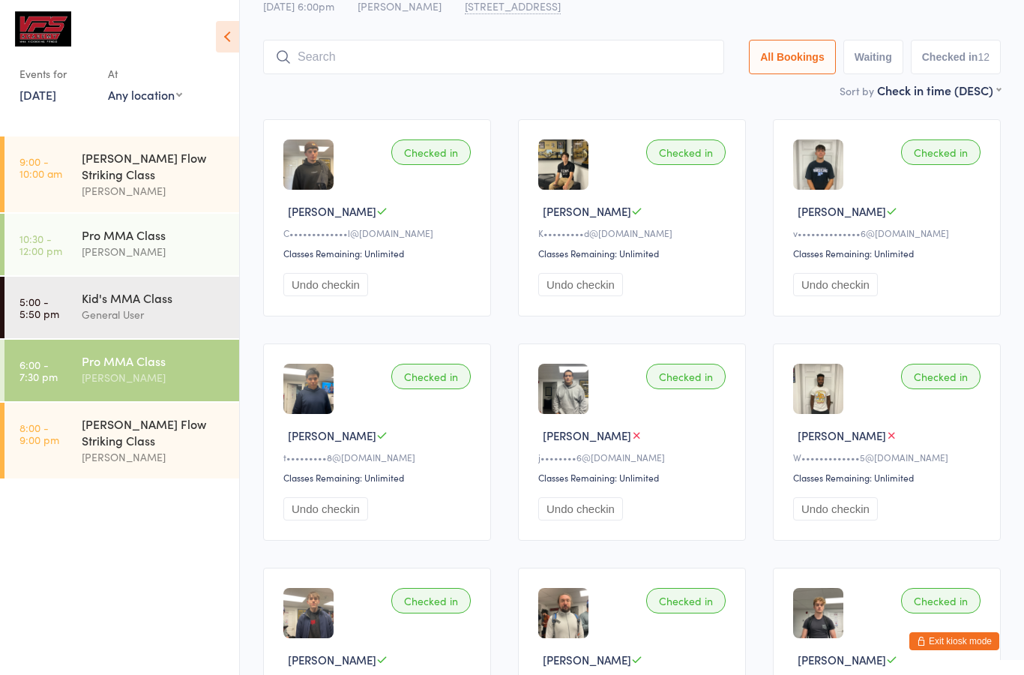
click at [954, 650] on button "Exit kiosk mode" at bounding box center [954, 641] width 90 height 18
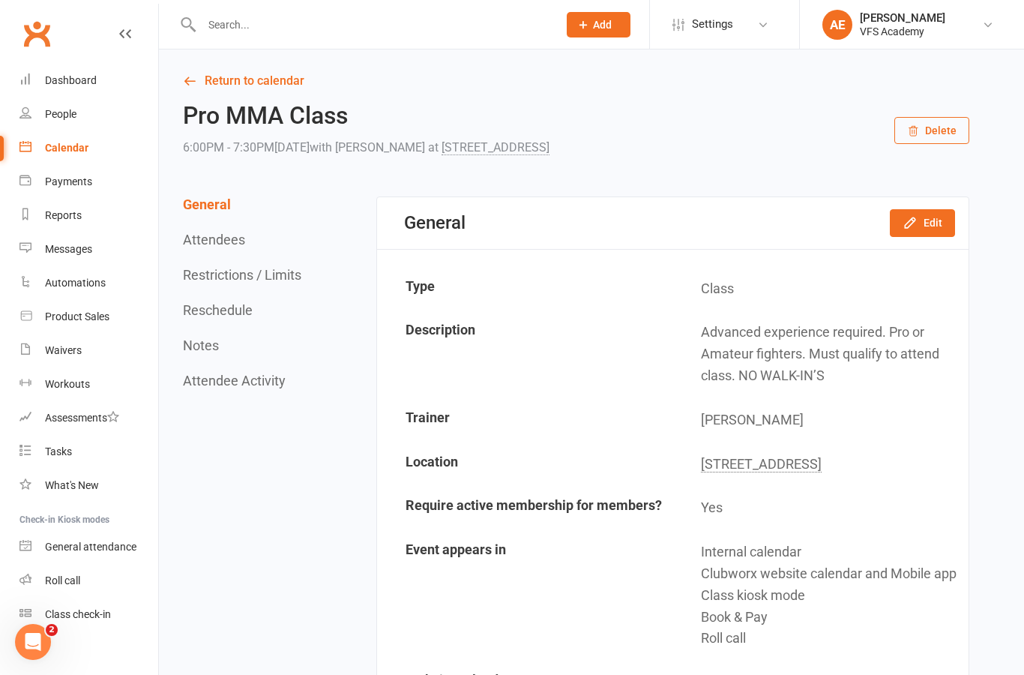
click at [94, 78] on div "Dashboard" at bounding box center [71, 80] width 52 height 12
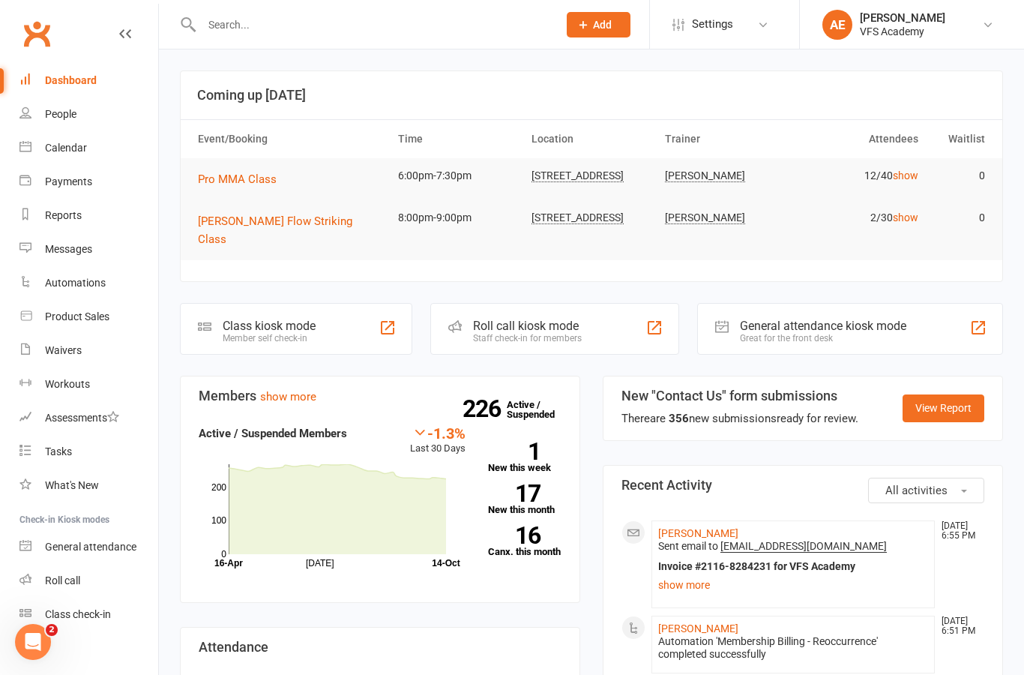
click at [269, 183] on span "Pro MMA Class" at bounding box center [237, 178] width 79 height 13
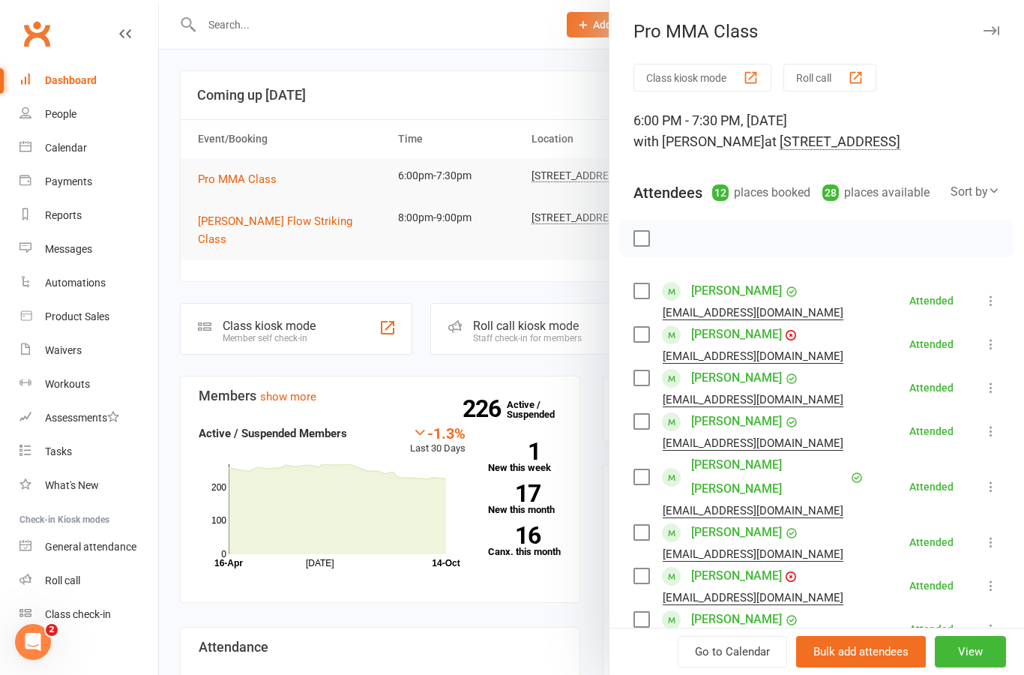
click at [305, 220] on div at bounding box center [591, 337] width 865 height 675
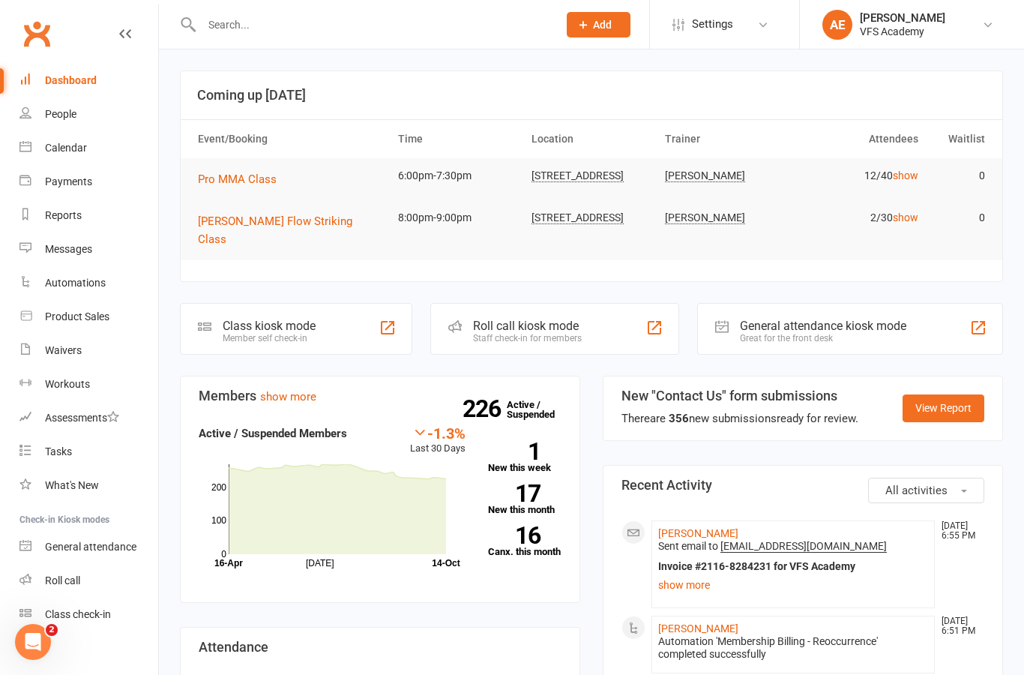
click at [287, 217] on button "[PERSON_NAME] Flow Striking Class" at bounding box center [291, 230] width 187 height 36
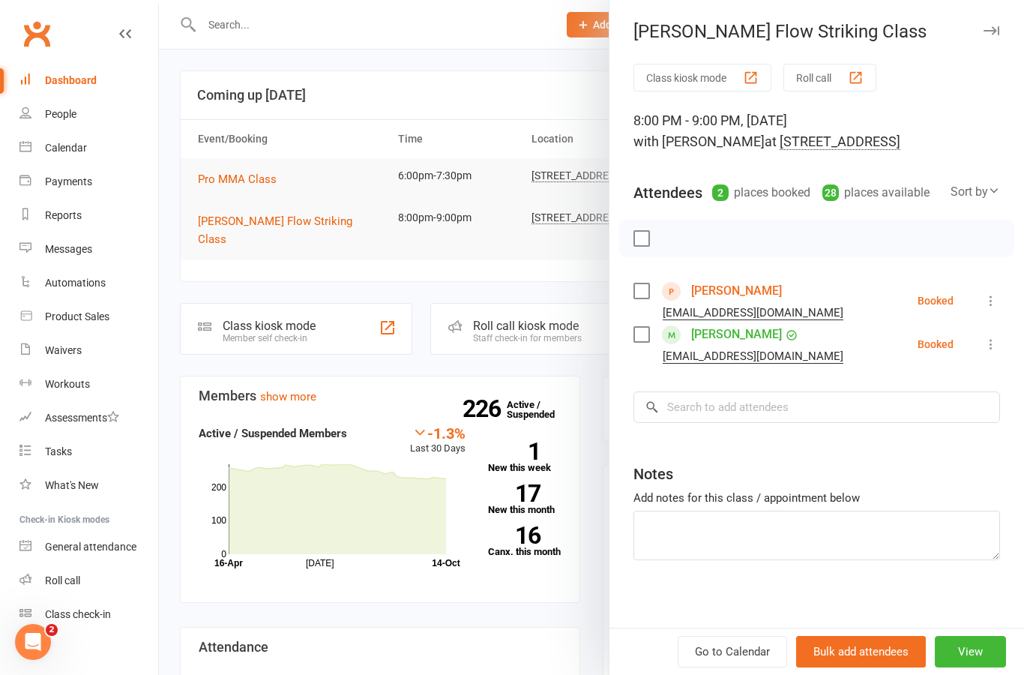
click at [744, 289] on link "[PERSON_NAME]" at bounding box center [736, 291] width 91 height 24
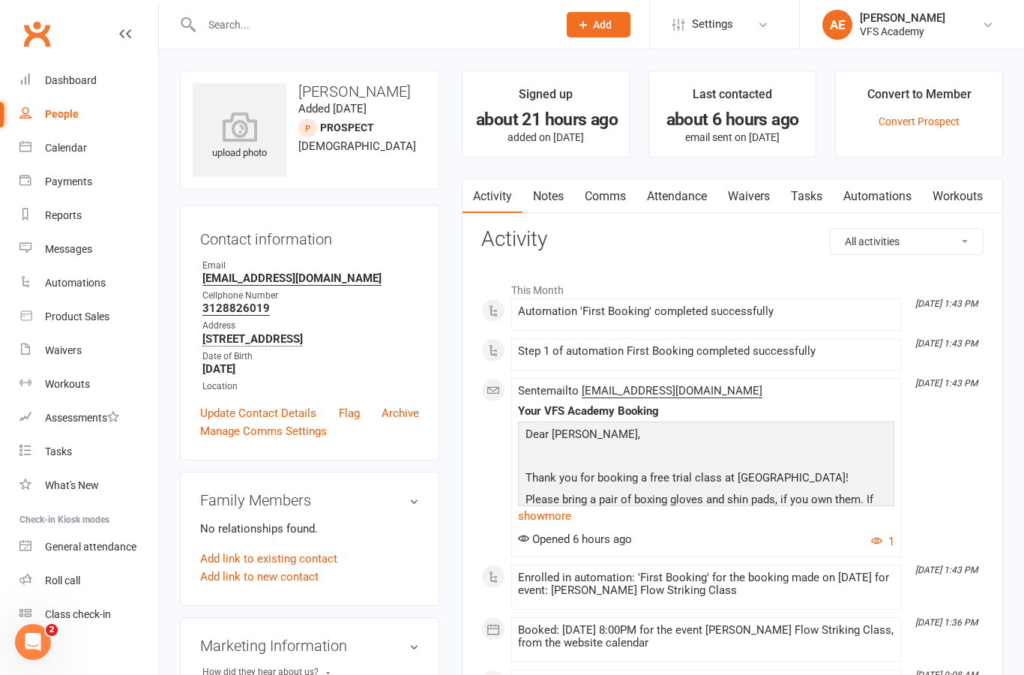
click at [743, 211] on link "Waivers" at bounding box center [748, 196] width 63 height 34
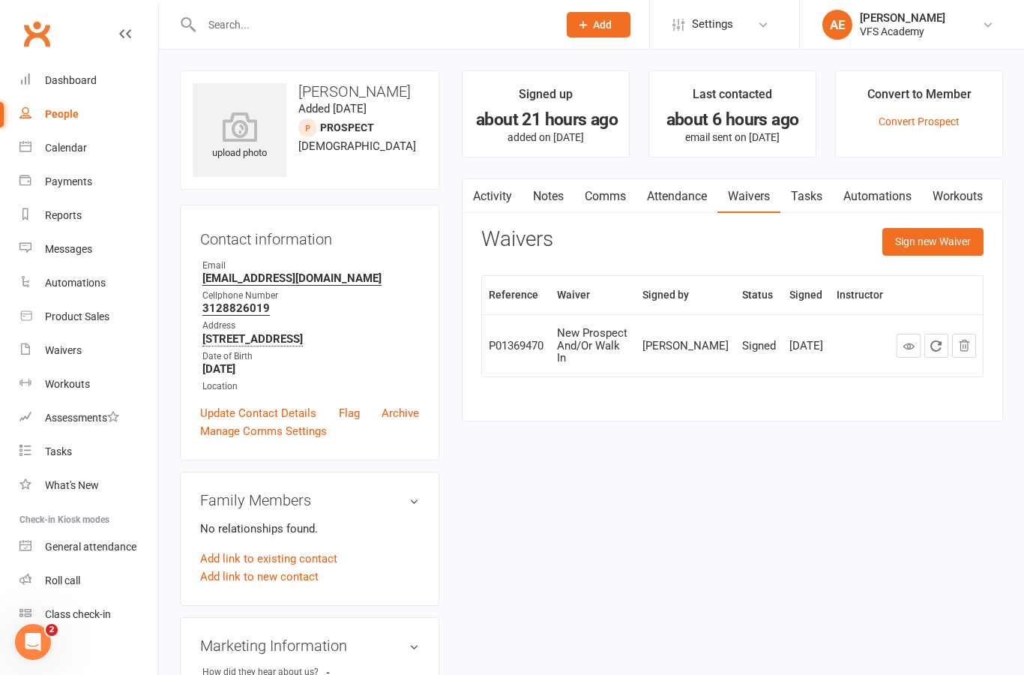
click at [508, 202] on link "Activity" at bounding box center [493, 196] width 60 height 34
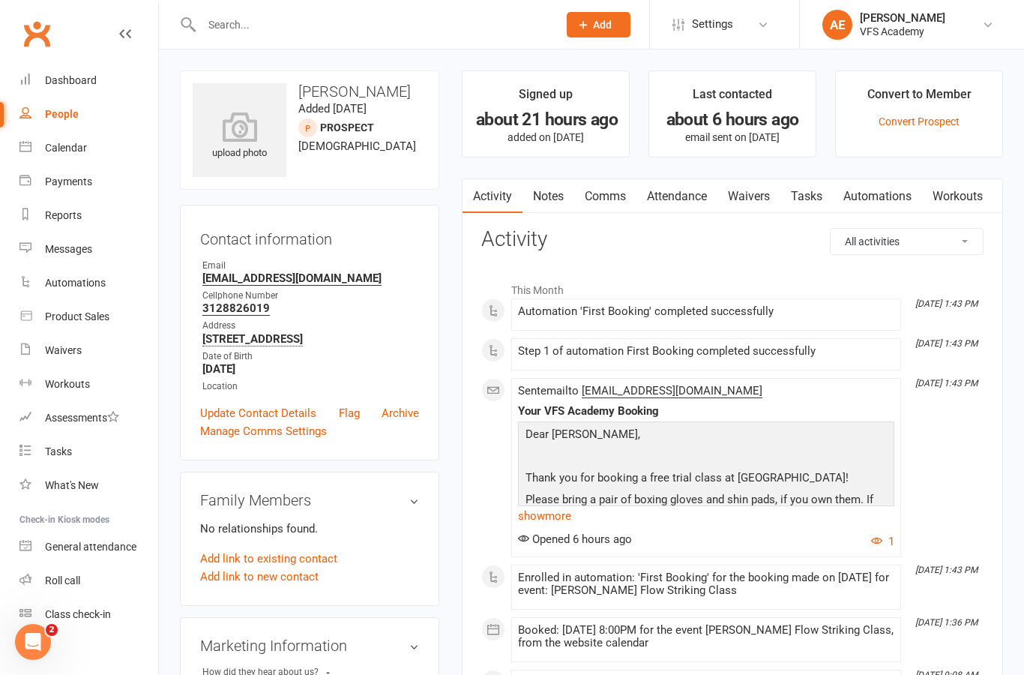
click at [41, 52] on link "Clubworx" at bounding box center [36, 33] width 37 height 37
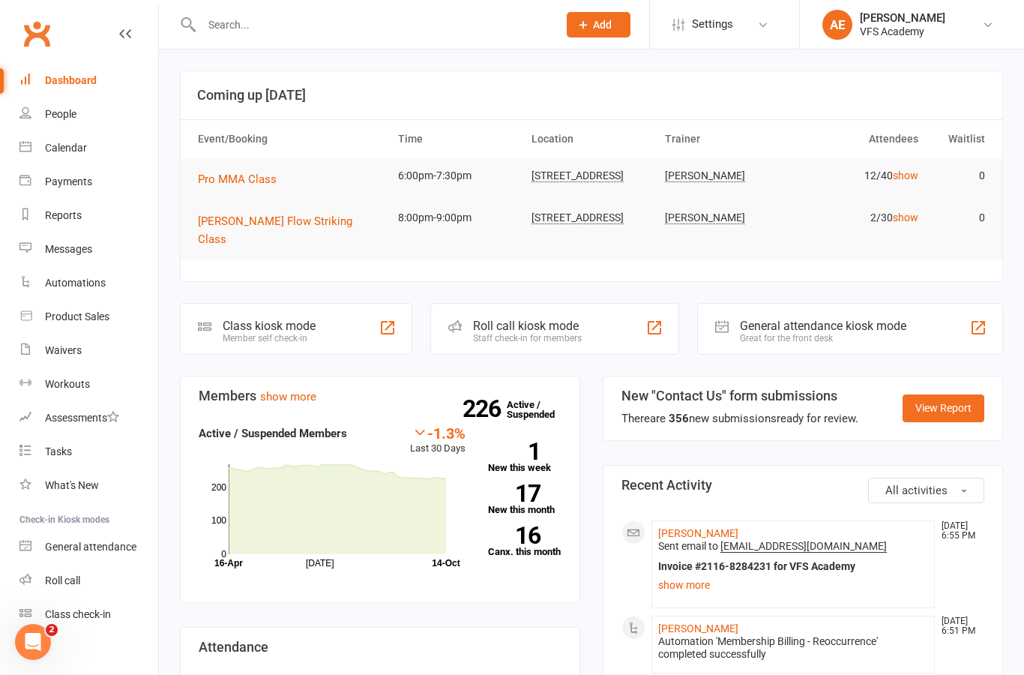
click at [274, 232] on button "[PERSON_NAME] Flow Striking Class" at bounding box center [291, 230] width 187 height 36
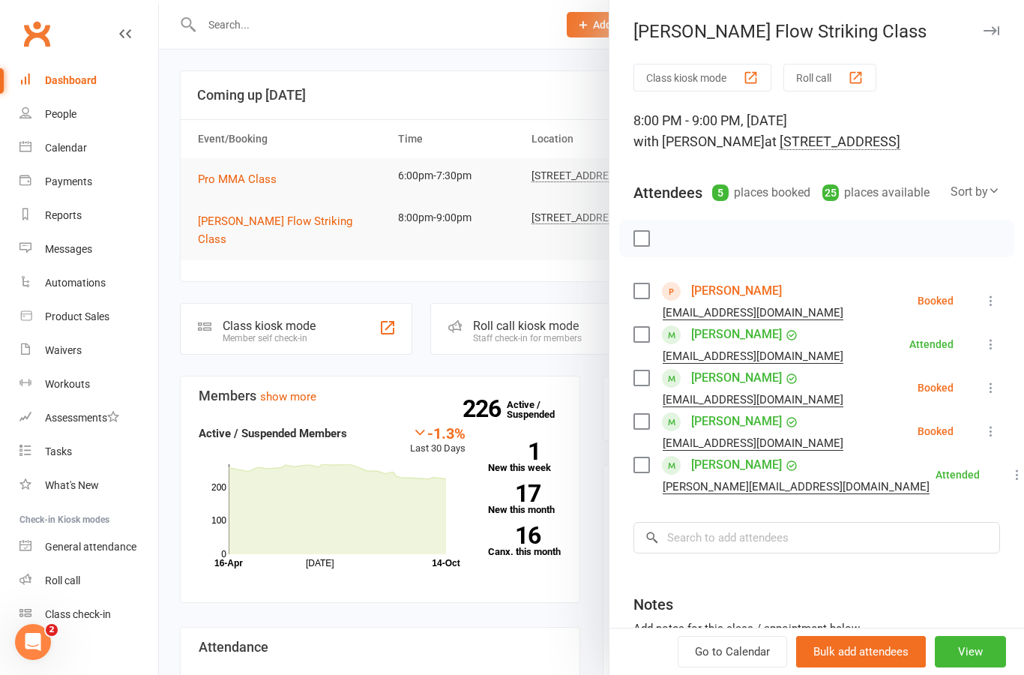
click at [757, 292] on link "[PERSON_NAME]" at bounding box center [736, 291] width 91 height 24
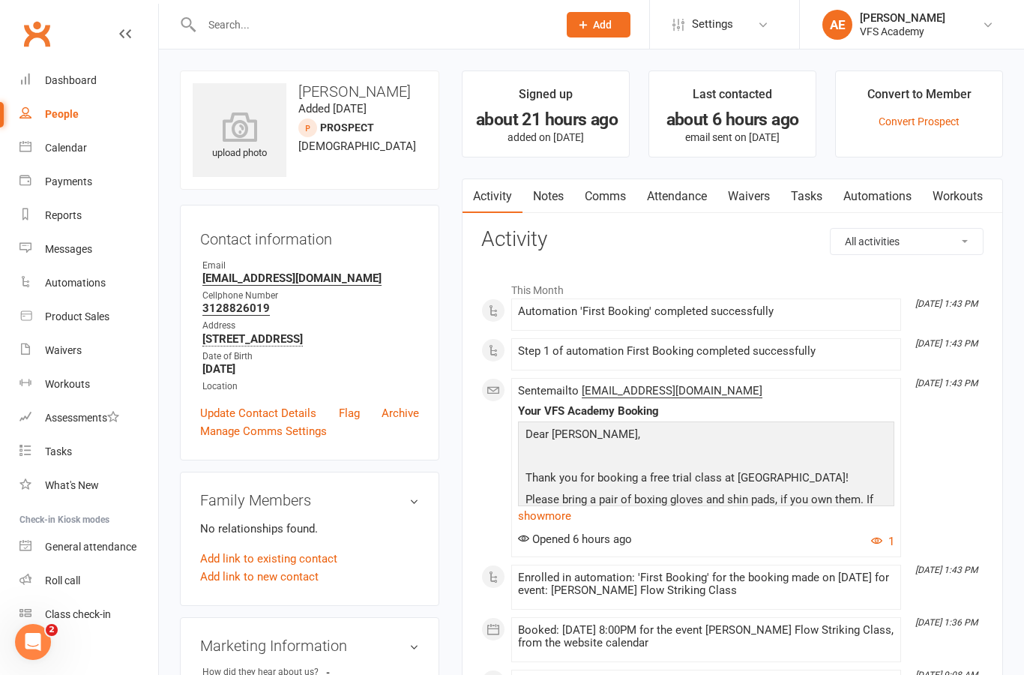
click at [215, 175] on div "upload photo" at bounding box center [240, 130] width 94 height 94
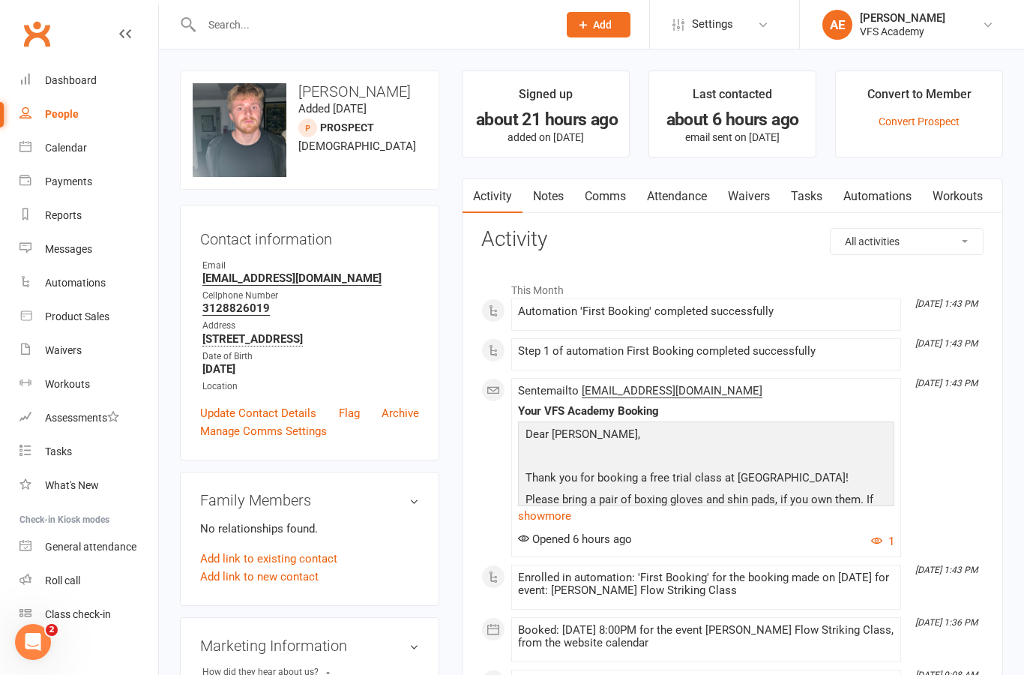
click at [61, 87] on link "Dashboard" at bounding box center [88, 81] width 139 height 34
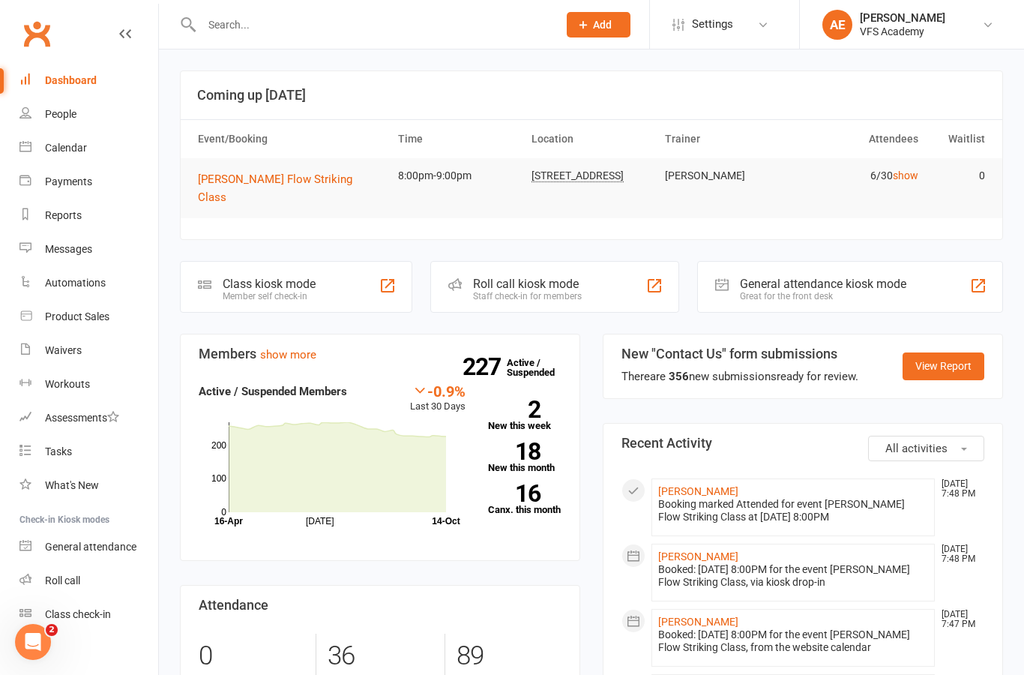
click at [283, 185] on button "[PERSON_NAME] Flow Striking Class" at bounding box center [291, 188] width 187 height 36
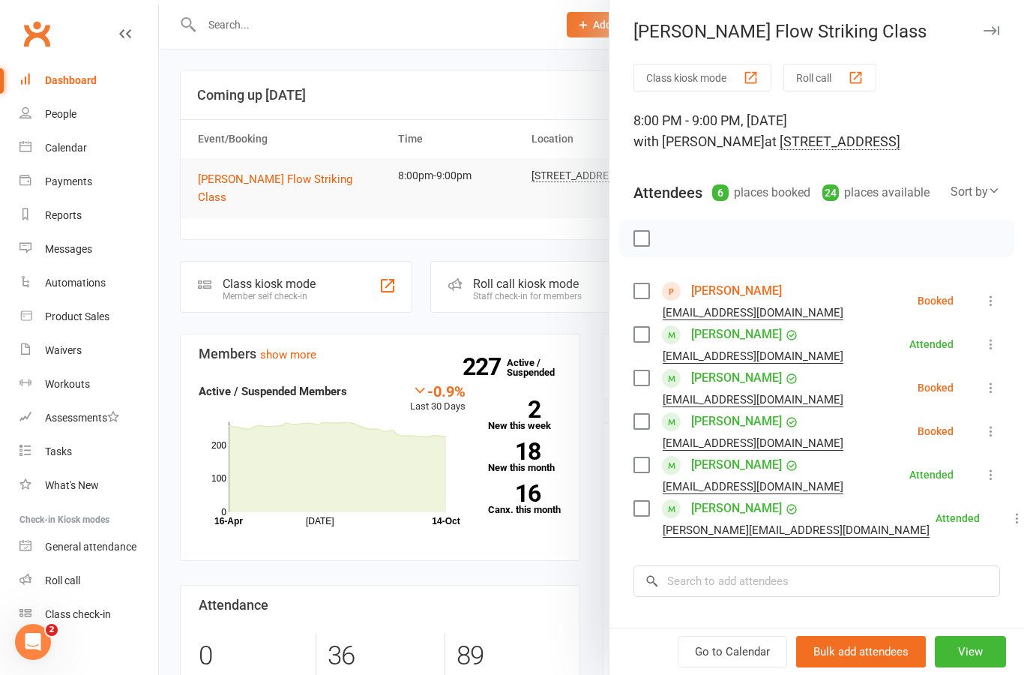
click at [750, 298] on link "[PERSON_NAME]" at bounding box center [736, 291] width 91 height 24
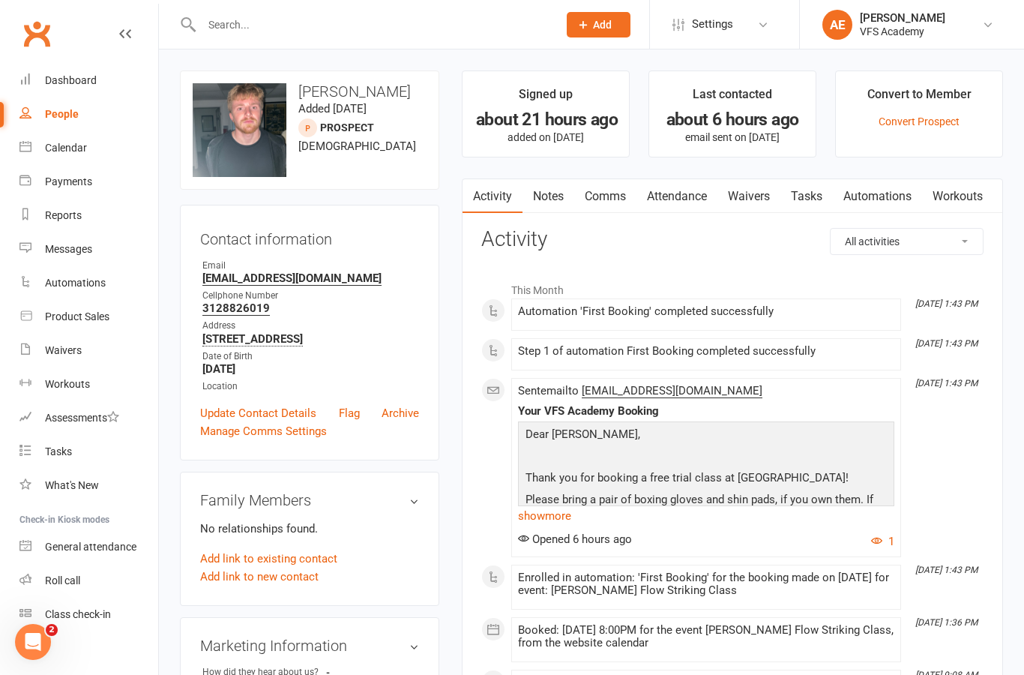
click at [67, 90] on link "Dashboard" at bounding box center [88, 81] width 139 height 34
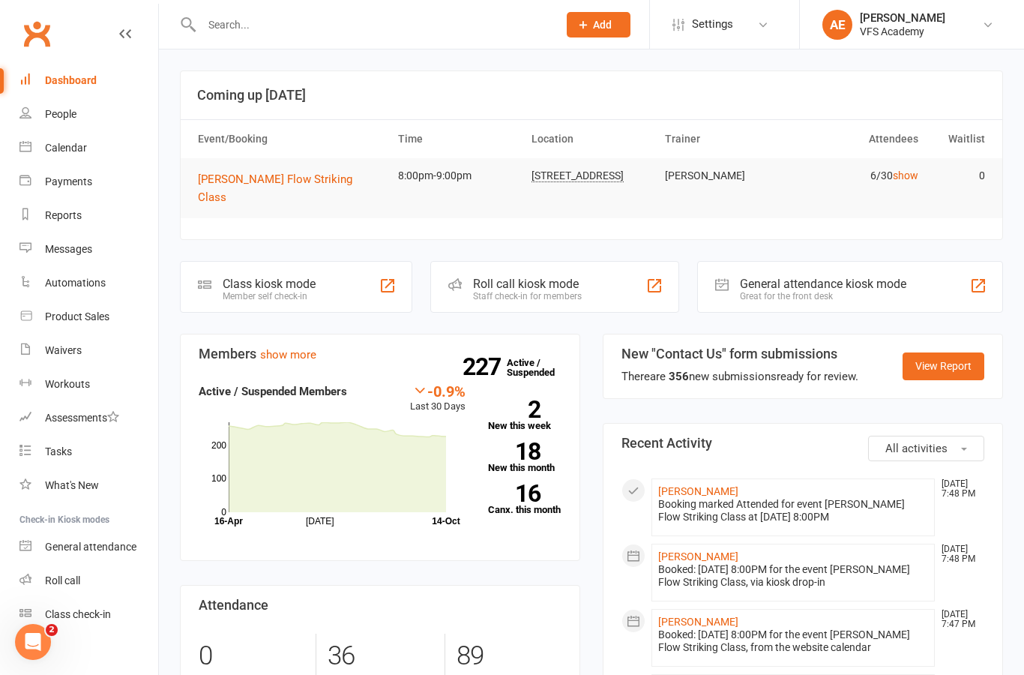
click at [232, 180] on span "[PERSON_NAME] Flow Striking Class" at bounding box center [275, 187] width 154 height 31
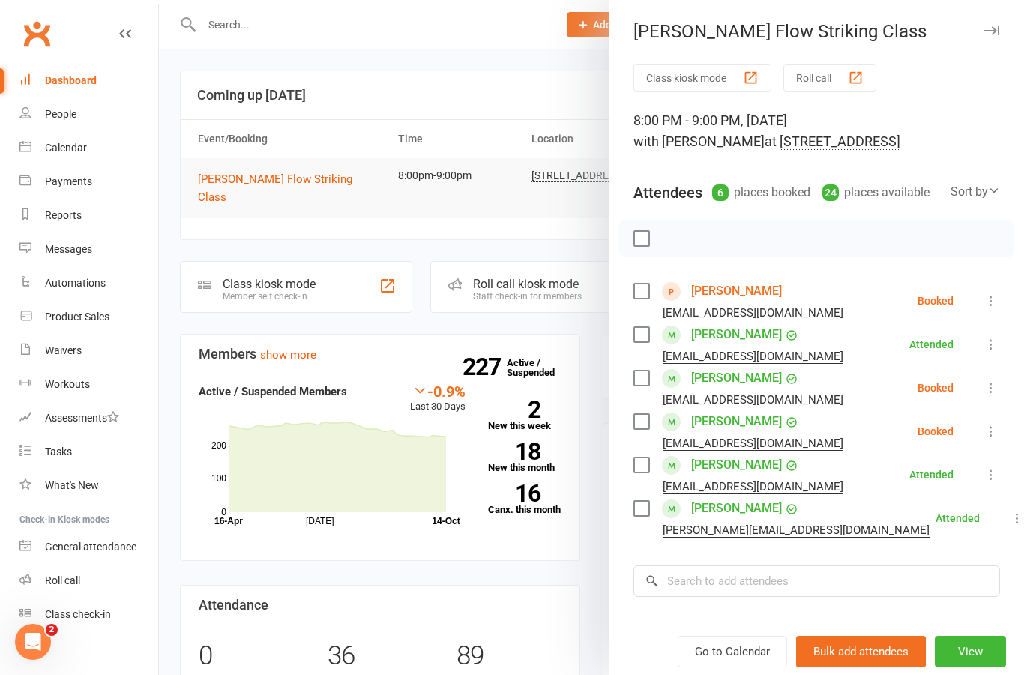
click at [208, 103] on div at bounding box center [591, 337] width 865 height 675
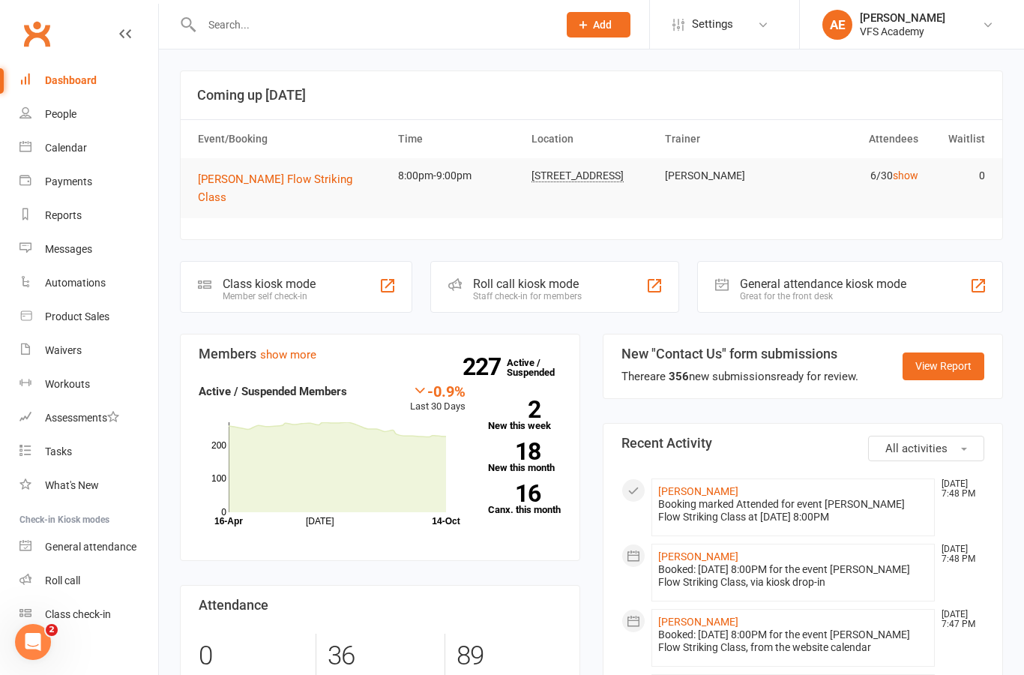
click at [236, 277] on div "Class kiosk mode" at bounding box center [269, 284] width 93 height 14
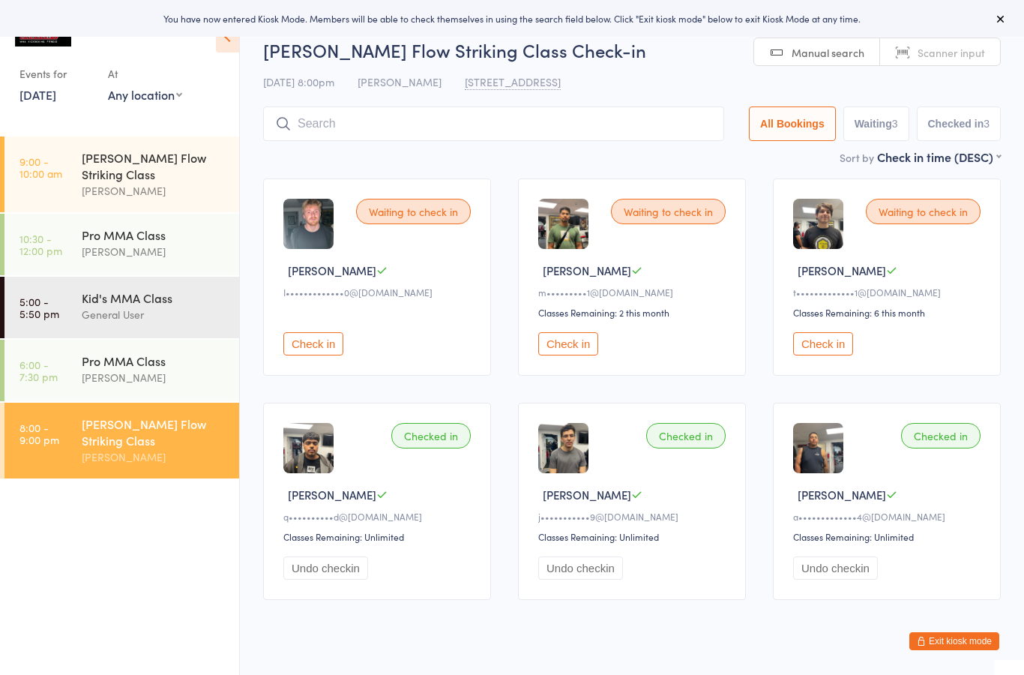
click at [319, 355] on button "Check in" at bounding box center [313, 343] width 60 height 23
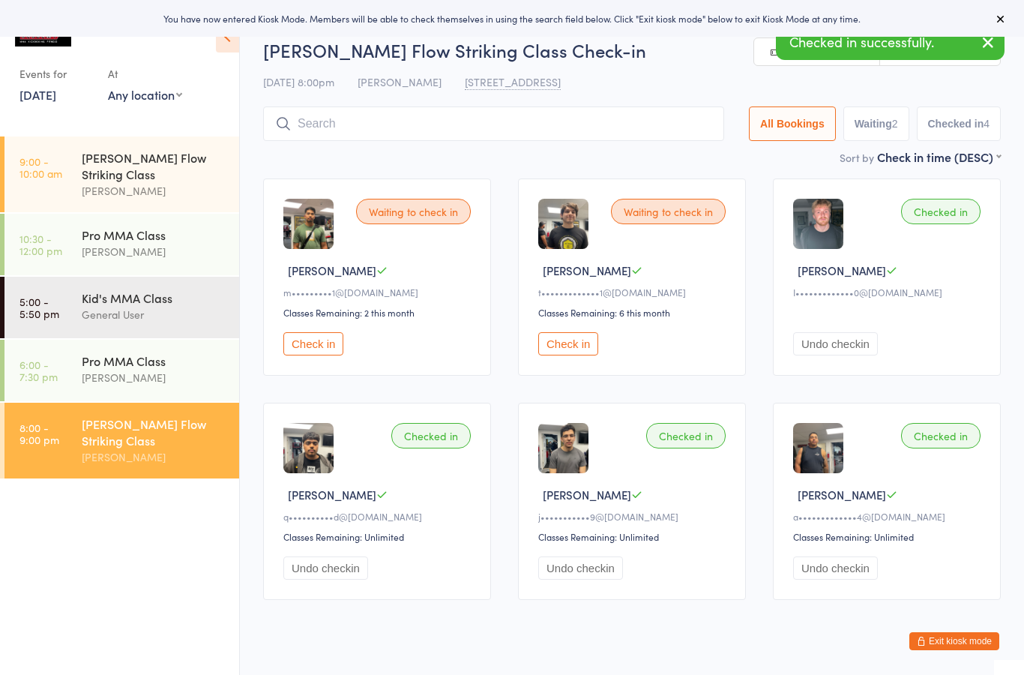
scroll to position [22, 0]
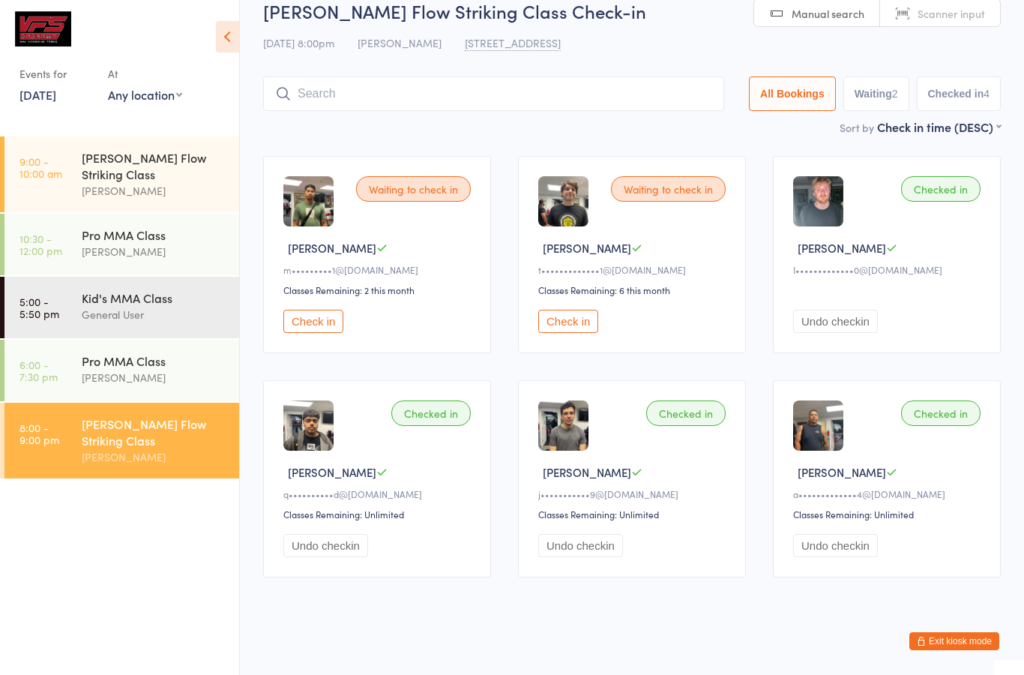
click at [957, 643] on button "Exit kiosk mode" at bounding box center [954, 641] width 90 height 18
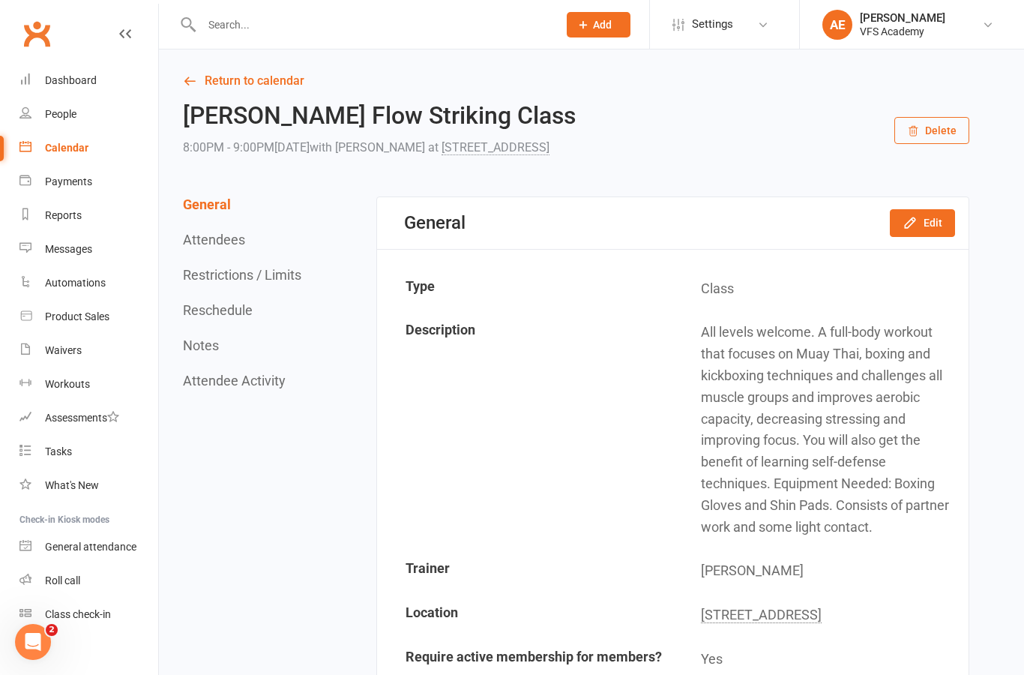
click at [82, 72] on link "Dashboard" at bounding box center [88, 81] width 139 height 34
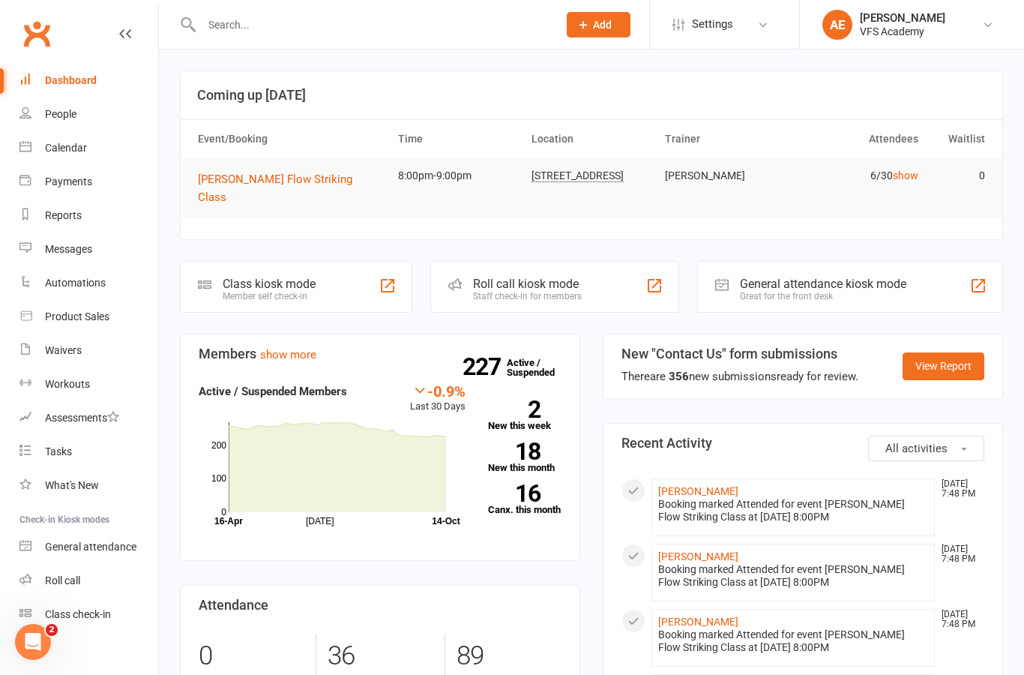
click at [71, 355] on div "Waivers" at bounding box center [63, 350] width 37 height 12
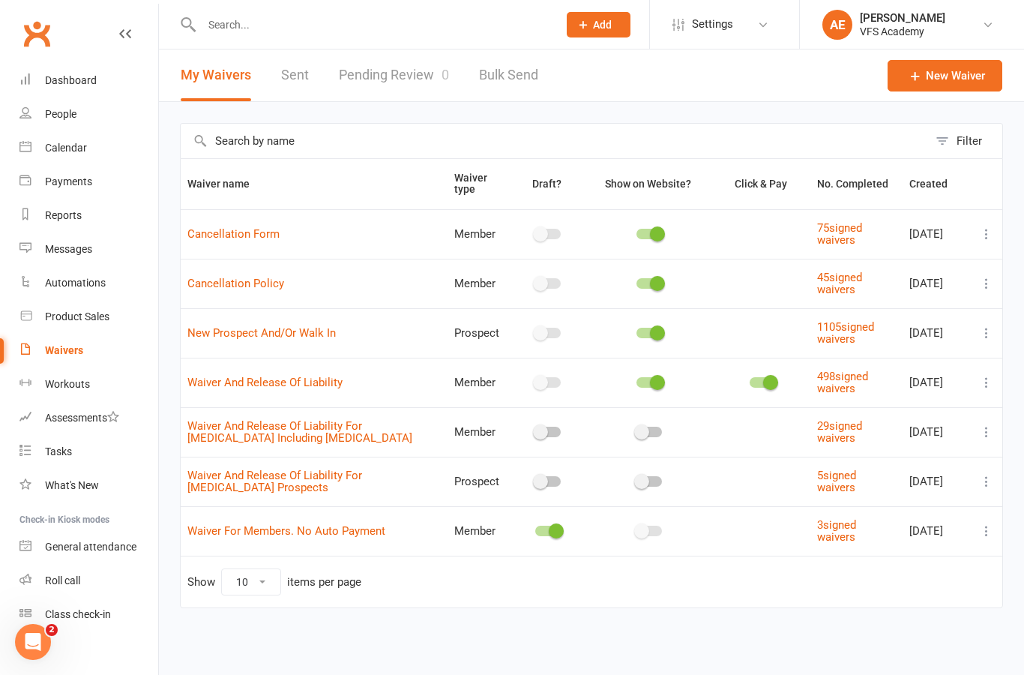
click at [413, 82] on link "Pending Review 0" at bounding box center [394, 75] width 110 height 52
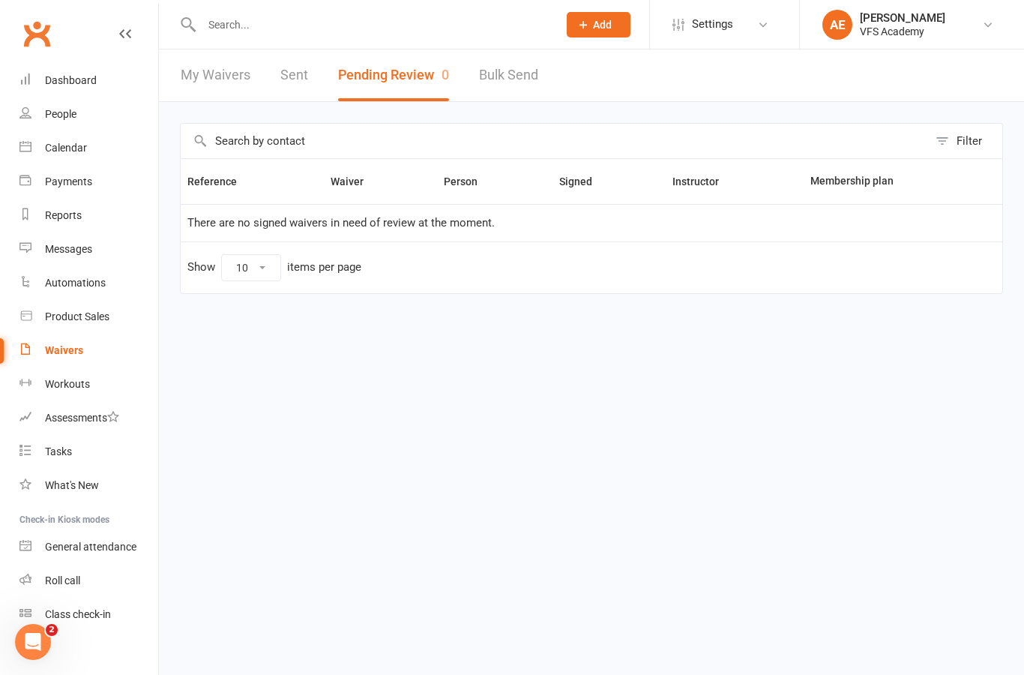
click at [244, 67] on link "My Waivers" at bounding box center [216, 75] width 70 height 52
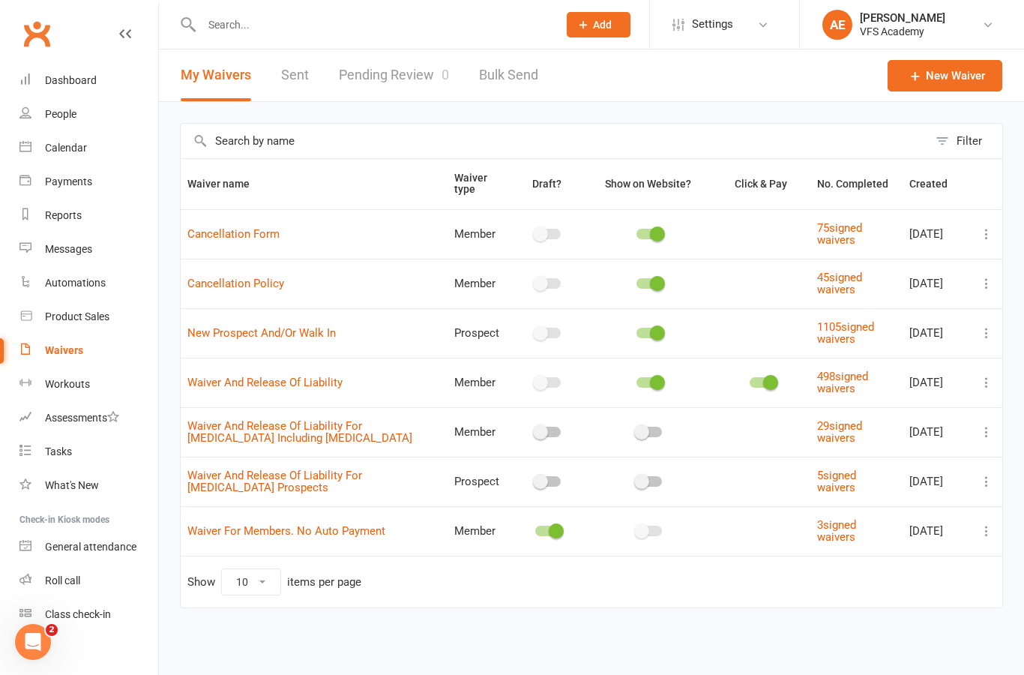
click at [62, 364] on link "Waivers" at bounding box center [88, 351] width 139 height 34
click at [398, 76] on link "Pending Review 0" at bounding box center [394, 75] width 110 height 52
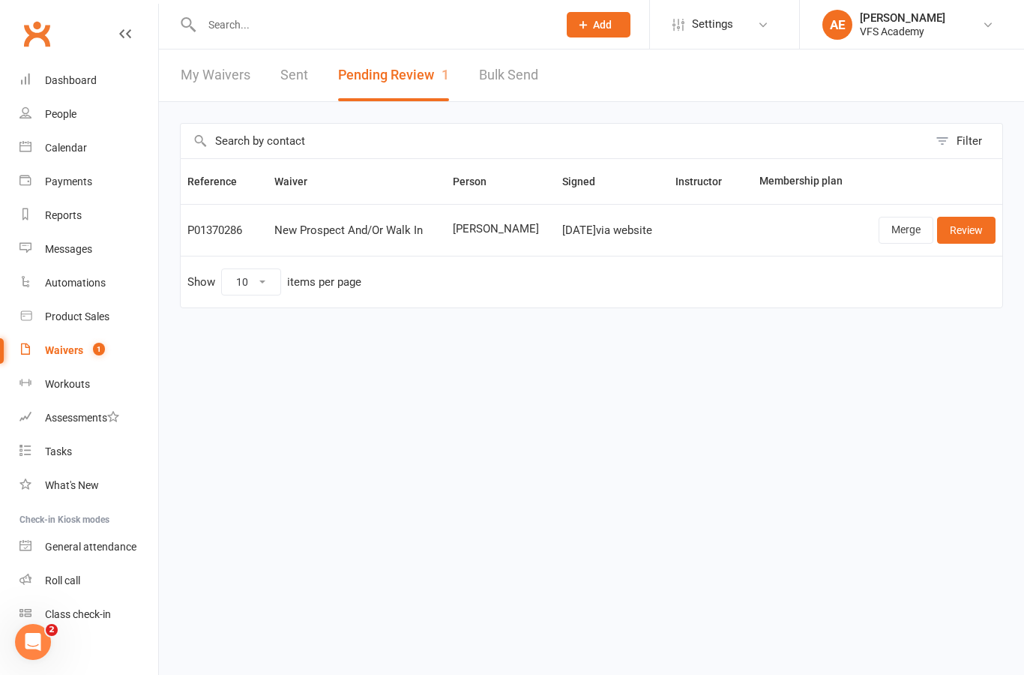
click at [978, 226] on link "Review" at bounding box center [966, 230] width 58 height 27
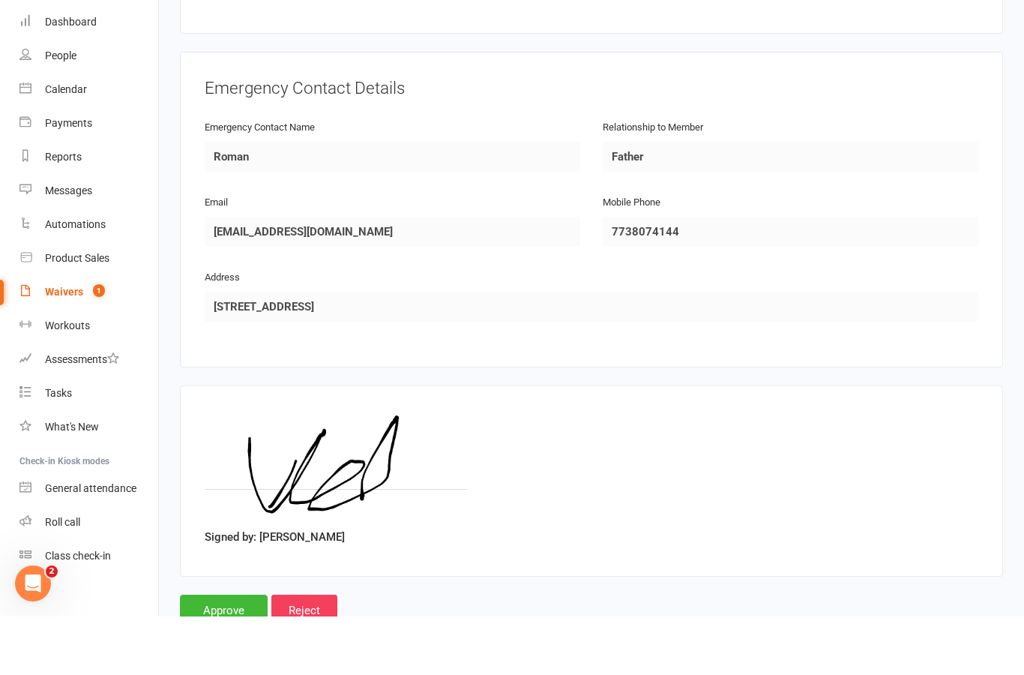
scroll to position [670, 0]
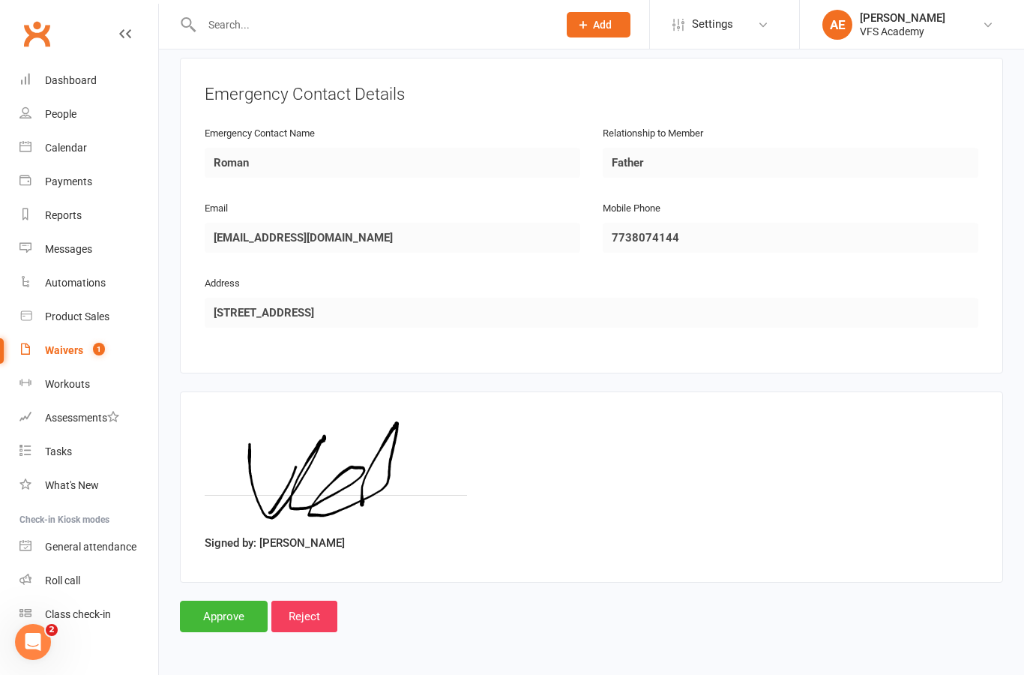
click at [228, 603] on input "Approve" at bounding box center [224, 616] width 88 height 31
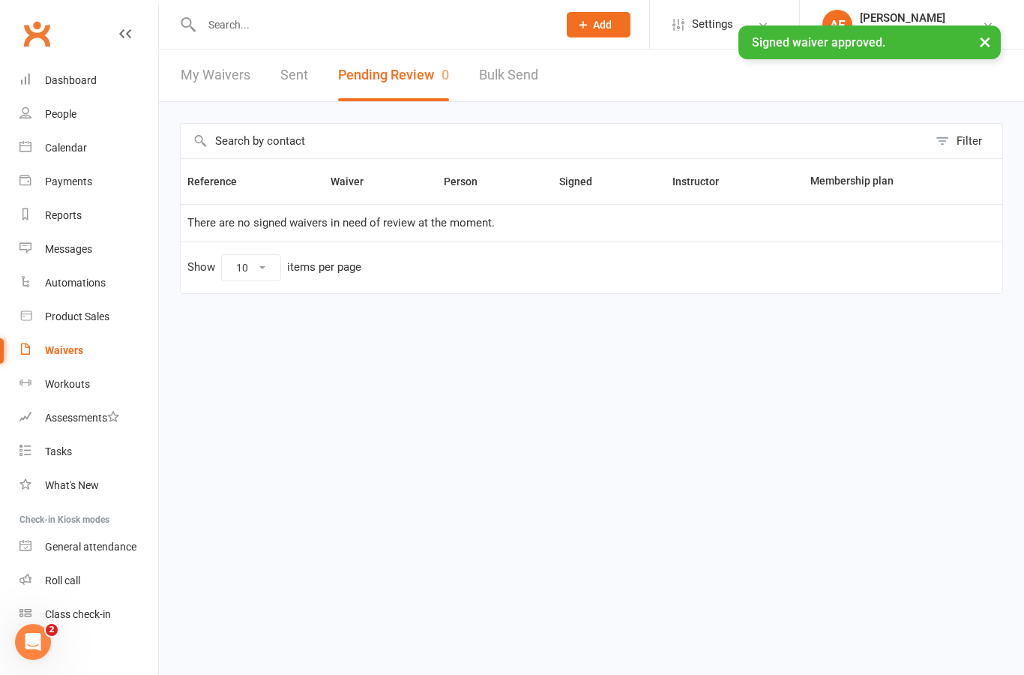
click at [83, 84] on div "Dashboard" at bounding box center [71, 80] width 52 height 12
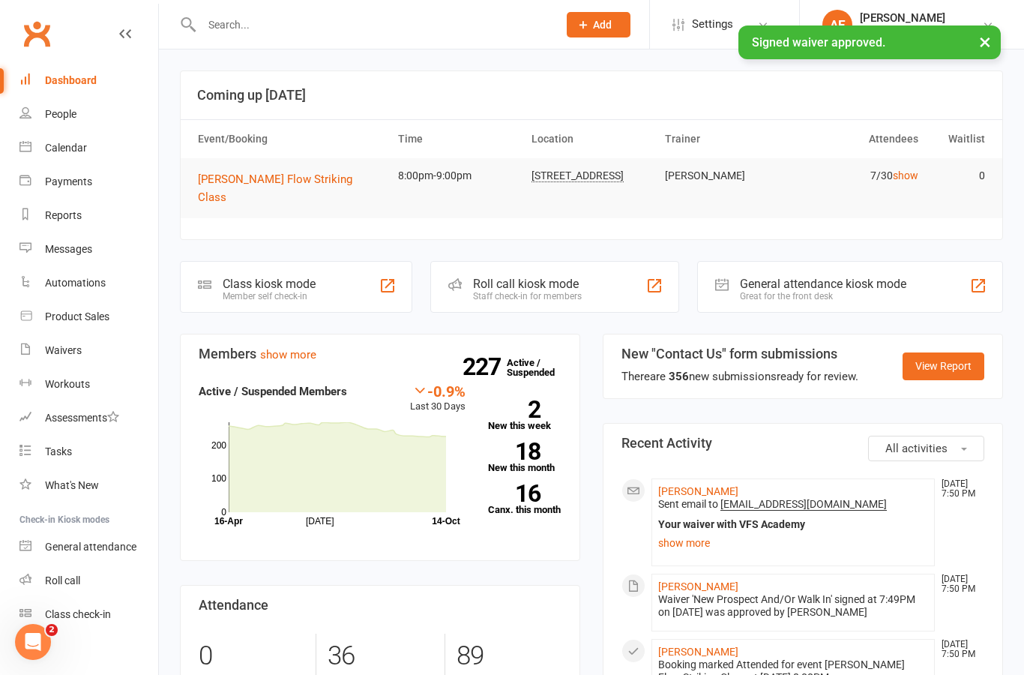
click at [419, 43] on div at bounding box center [363, 24] width 367 height 49
click at [725, 485] on link "Vladyslav Dmytriv" at bounding box center [698, 491] width 80 height 12
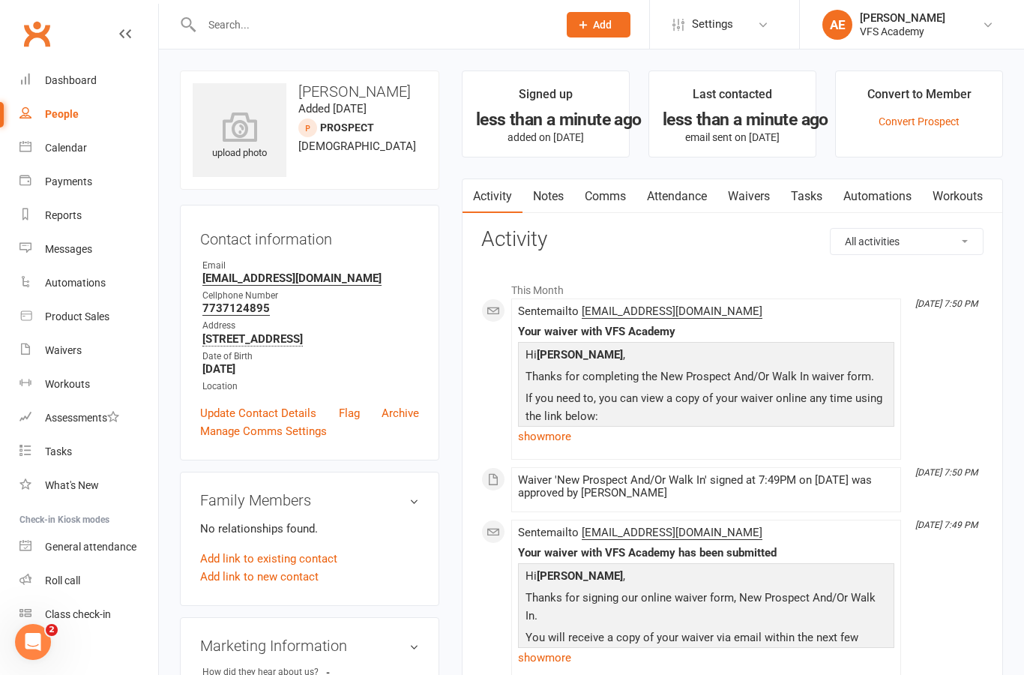
click at [758, 201] on link "Waivers" at bounding box center [748, 196] width 63 height 34
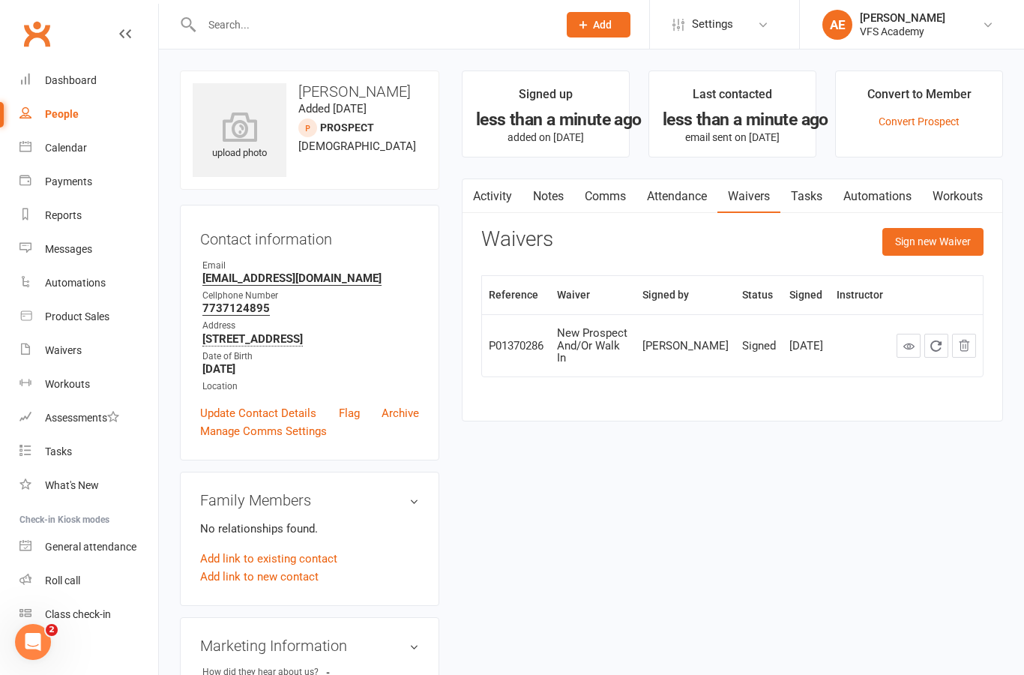
click at [247, 147] on div "upload photo" at bounding box center [240, 136] width 94 height 49
click at [223, 141] on icon at bounding box center [240, 127] width 94 height 30
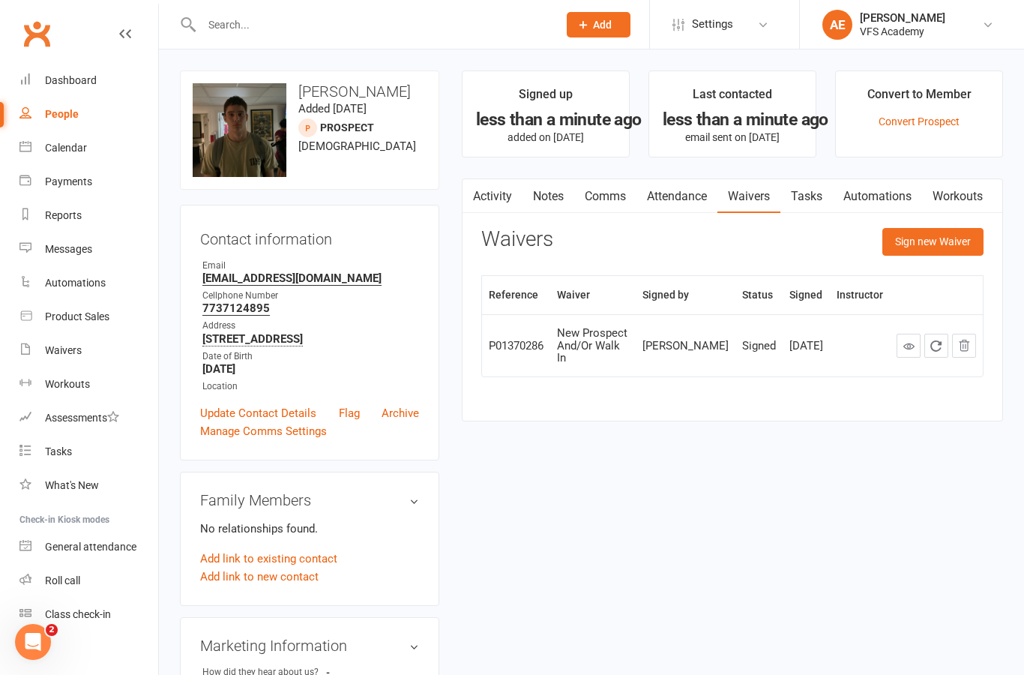
click at [488, 201] on link "Activity" at bounding box center [493, 196] width 60 height 34
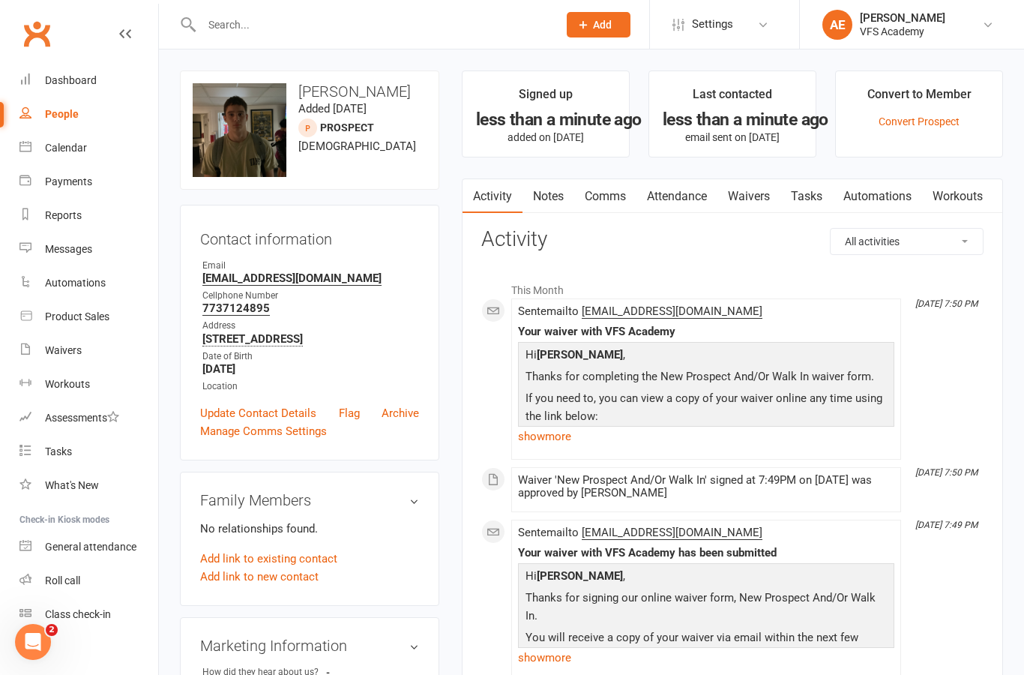
click at [62, 84] on div "Dashboard" at bounding box center [71, 80] width 52 height 12
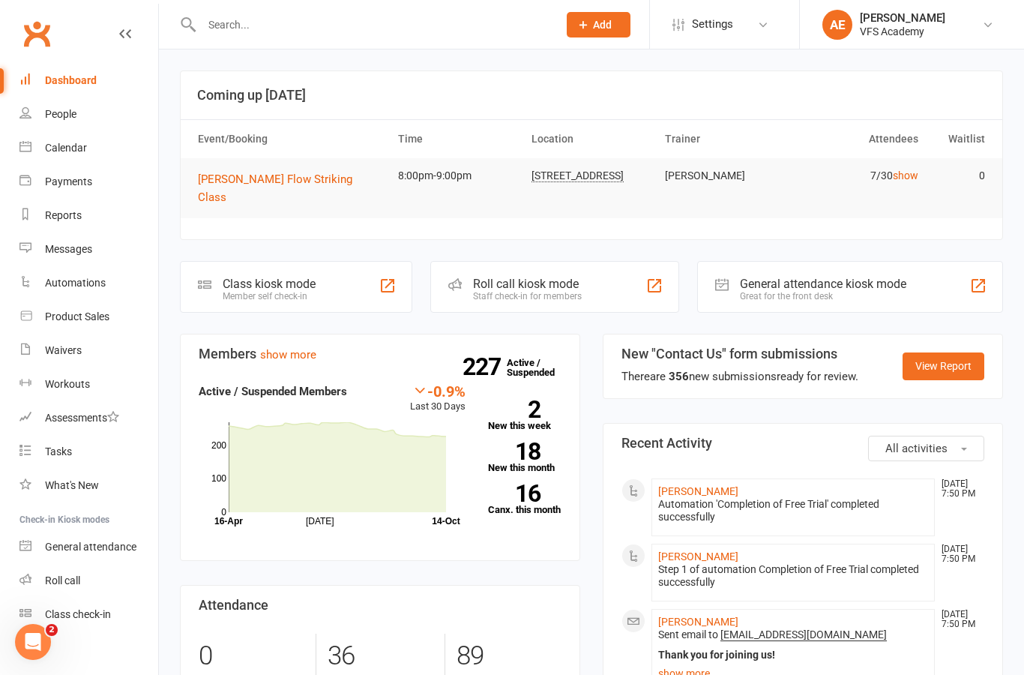
click at [256, 291] on div "Member self check-in" at bounding box center [269, 296] width 93 height 10
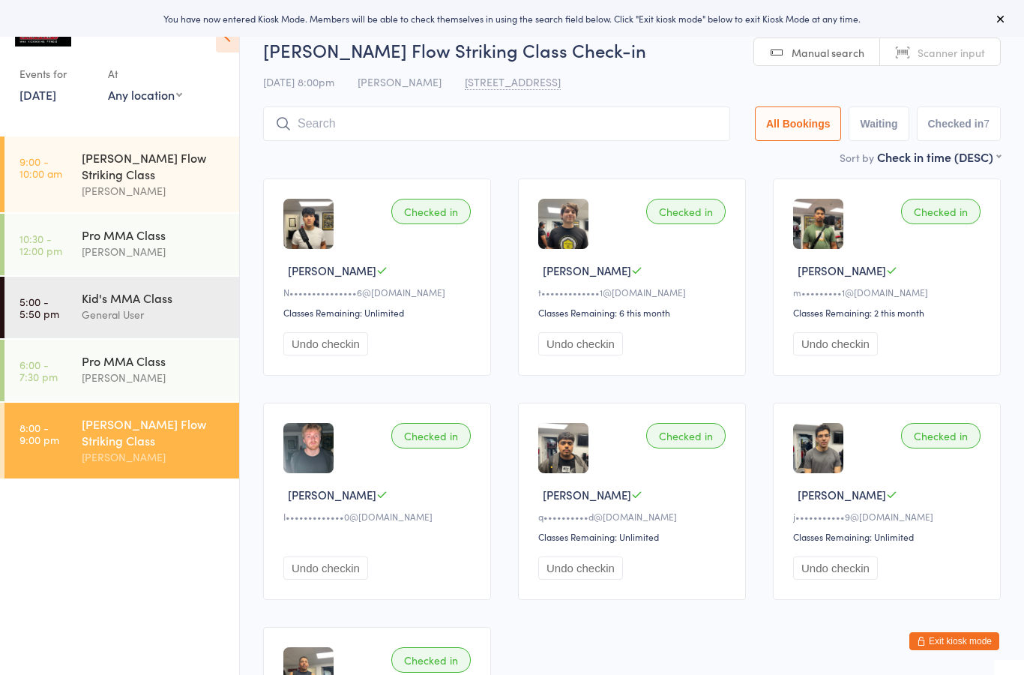
click at [569, 138] on input "search" at bounding box center [496, 123] width 467 height 34
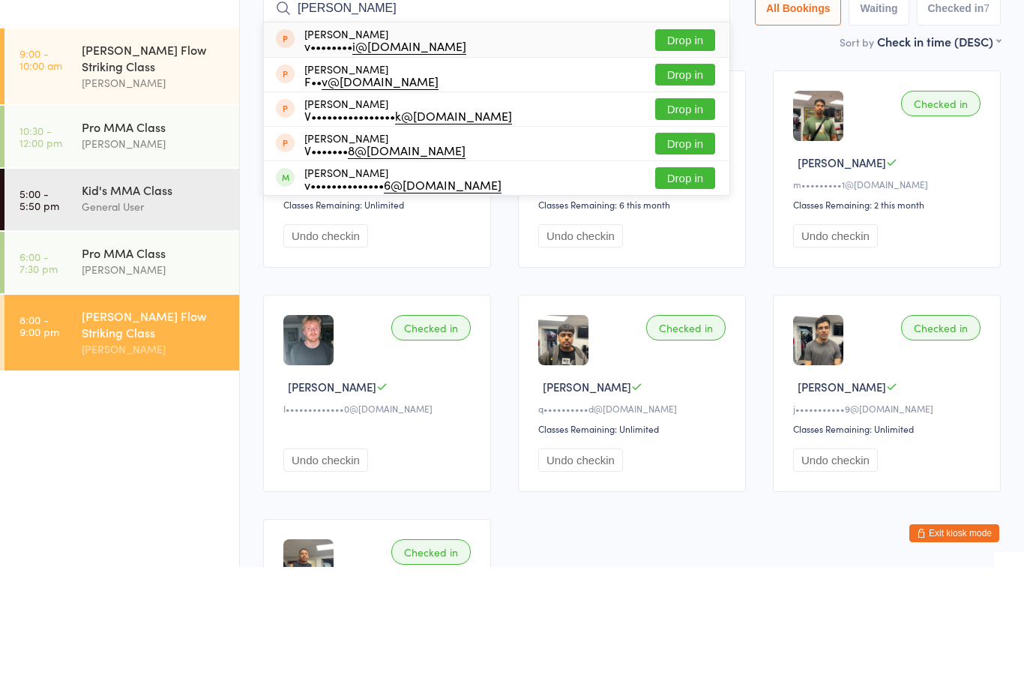
type input "Vlad"
click at [681, 241] on button "Drop in" at bounding box center [685, 252] width 60 height 22
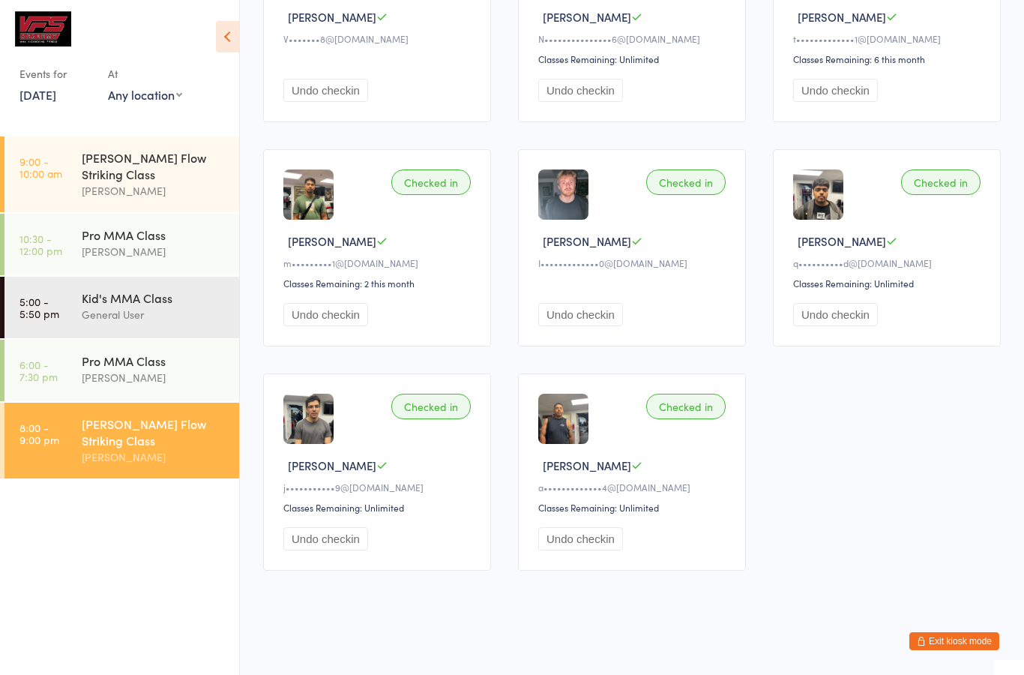
scroll to position [221, 0]
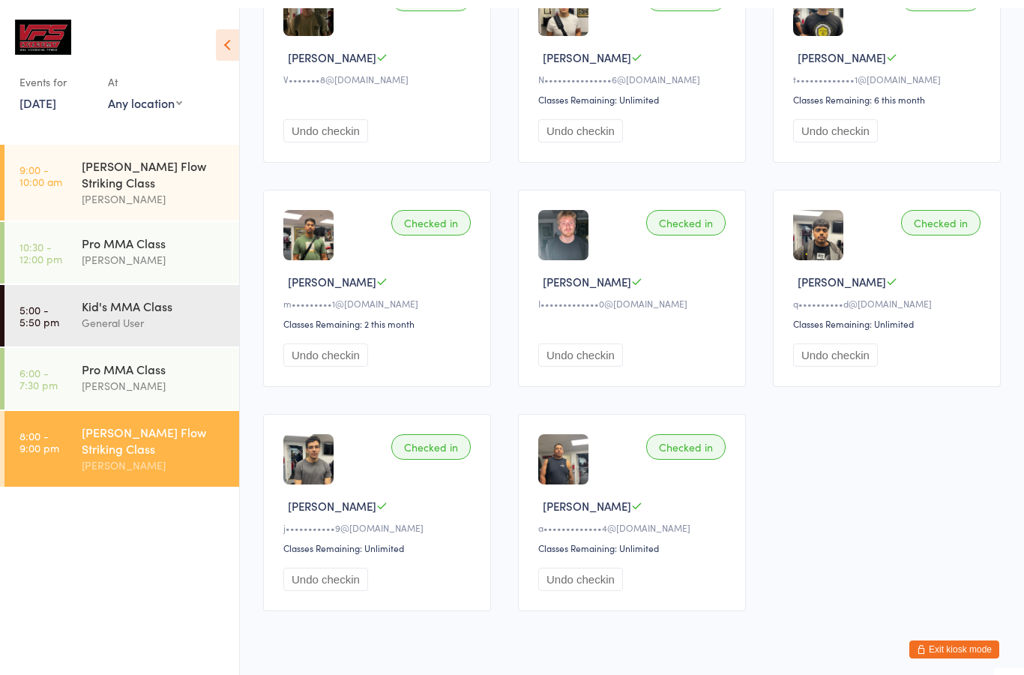
click at [956, 454] on html "You have now entered Kiosk Mode. Members will be able to check themselves in us…" at bounding box center [512, 116] width 1024 height 675
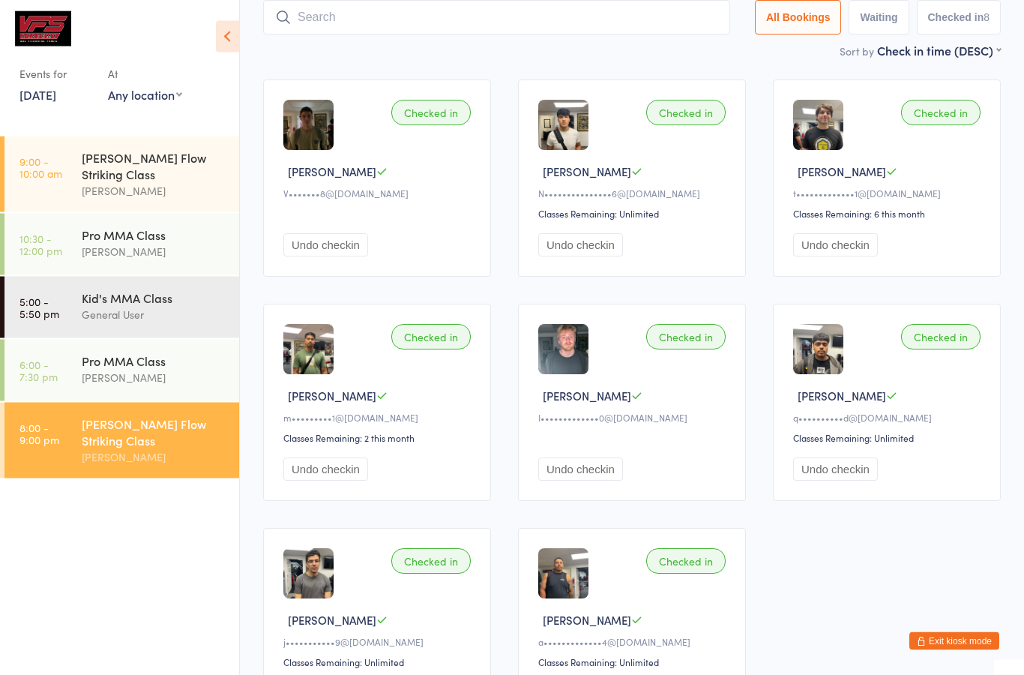
scroll to position [100, 0]
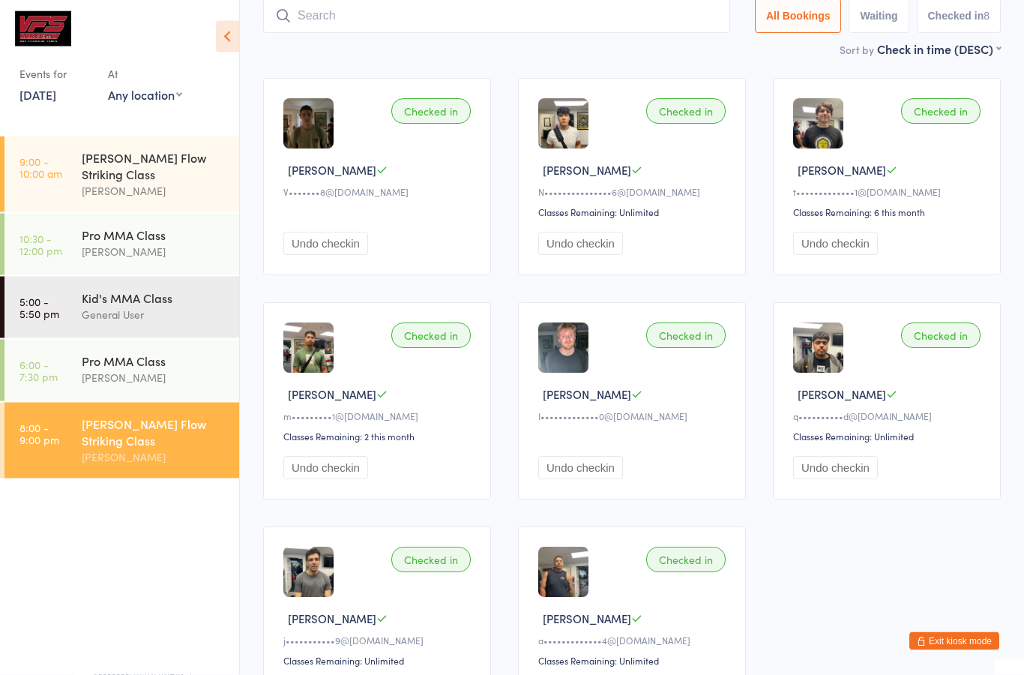
click at [939, 650] on button "Exit kiosk mode" at bounding box center [954, 641] width 90 height 18
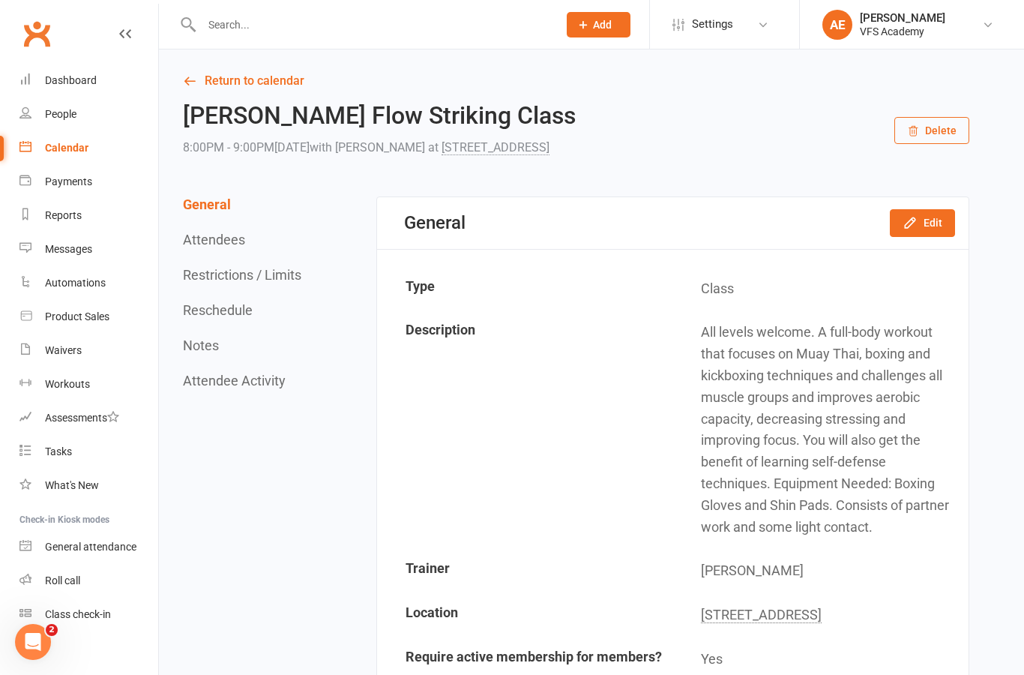
click at [280, 26] on input "text" at bounding box center [372, 24] width 350 height 21
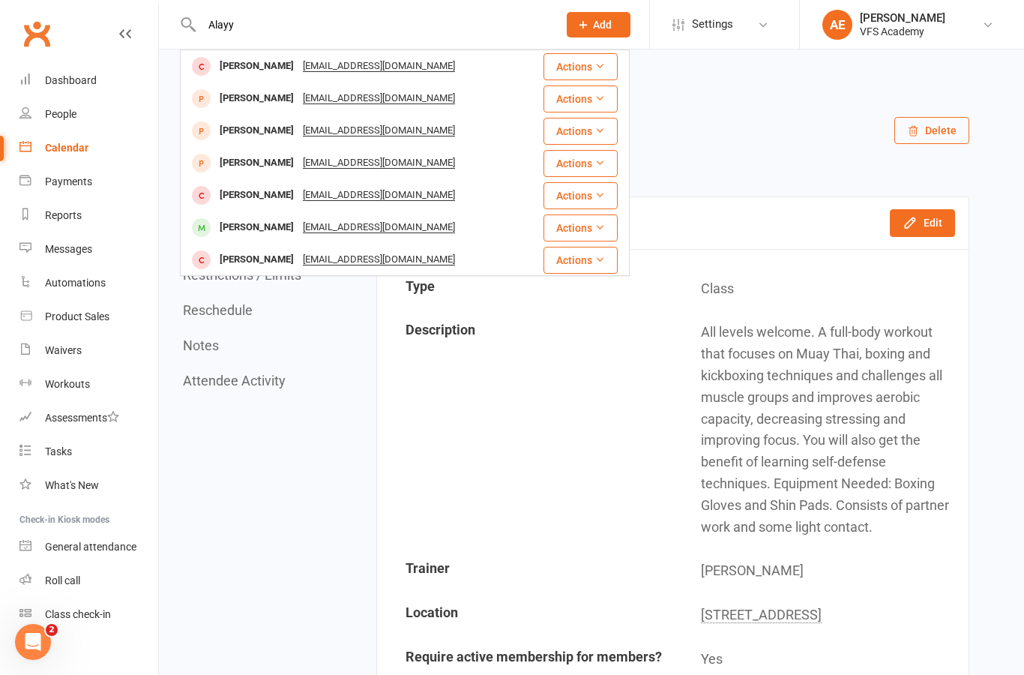
type input "Alayy"
click at [471, 71] on div "Eyad Alayyoub eyadalayyoub61@gmail.com" at bounding box center [361, 66] width 360 height 31
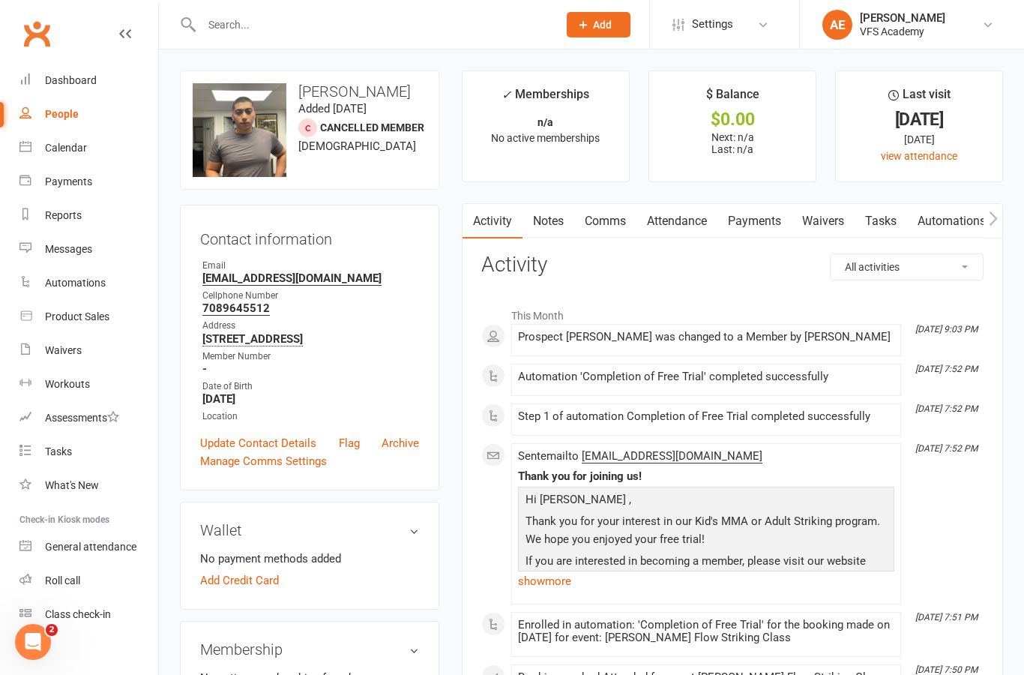
click at [371, 412] on div "Location" at bounding box center [310, 416] width 217 height 14
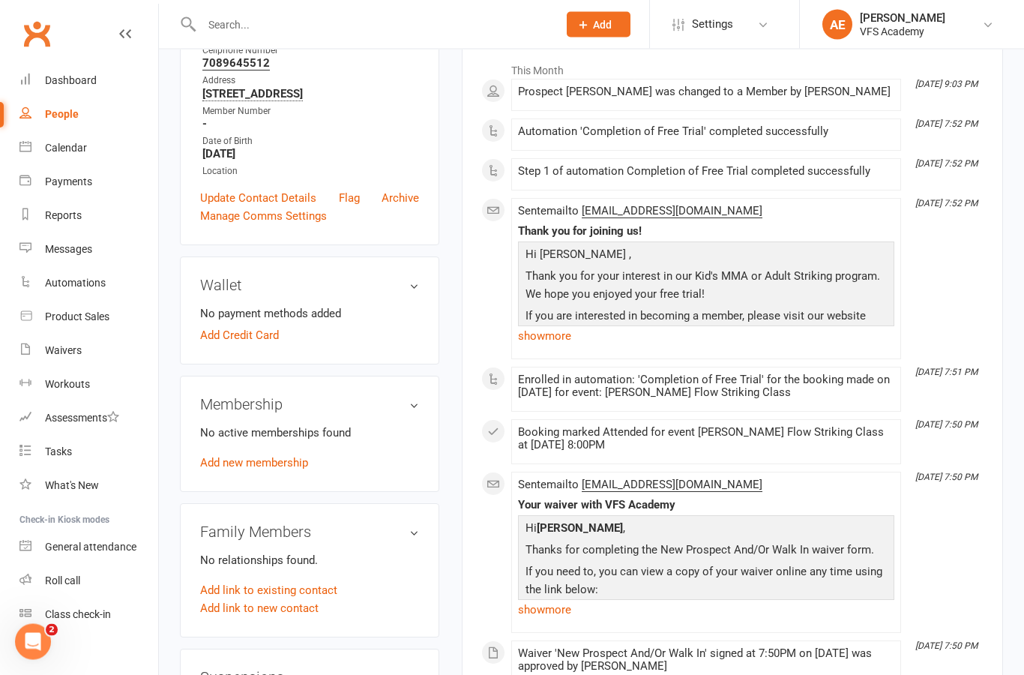
scroll to position [245, 0]
click at [276, 449] on div "No active memberships found Add new membership" at bounding box center [309, 448] width 219 height 48
click at [305, 459] on link "Add new membership" at bounding box center [254, 462] width 108 height 13
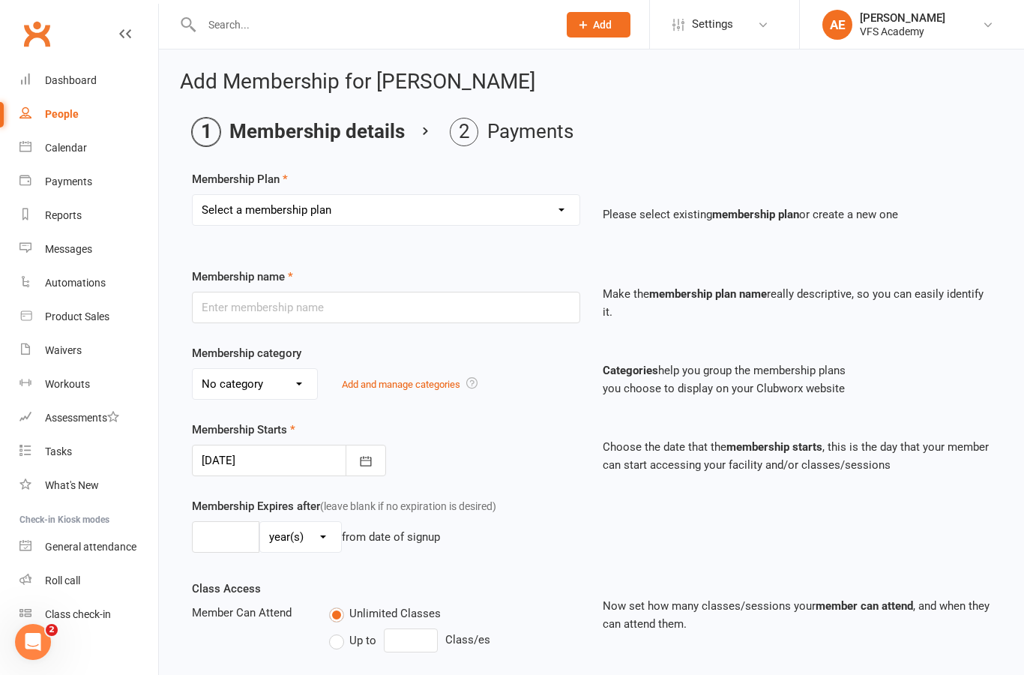
click at [424, 208] on select "Select a membership plan Create new Membership Plan Kid's Monthly Unlimited Kid…" at bounding box center [386, 210] width 387 height 30
select select "7"
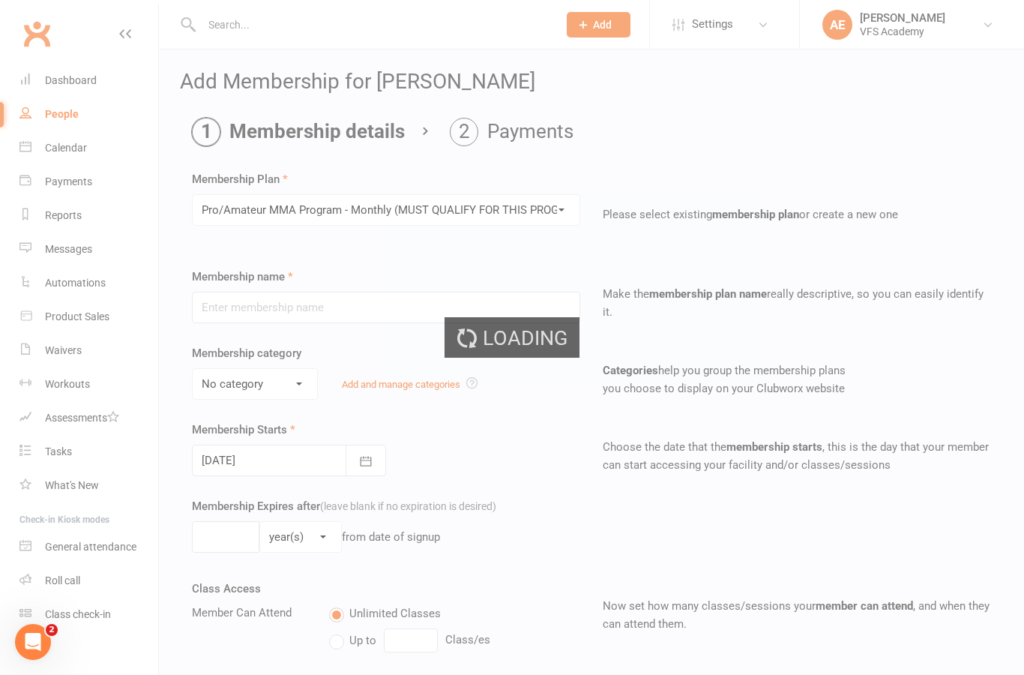
type input "Pro/Amateur MMA Program - Monthly (MUST QUALIFY FOR THIS PROGRAM)"
select select "6"
type input "0"
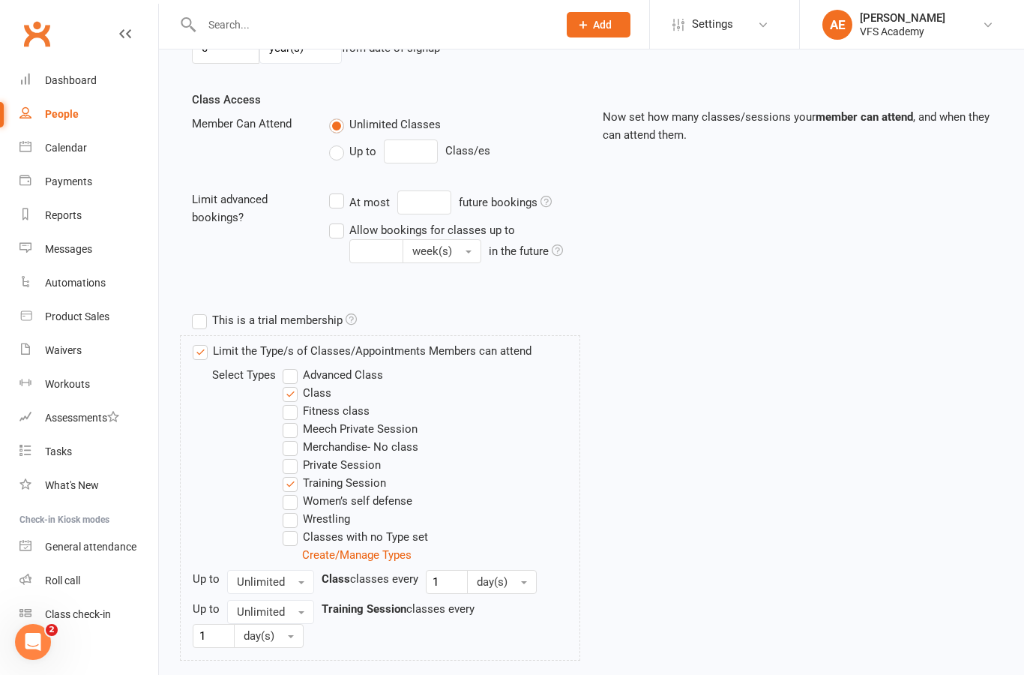
scroll to position [538, 0]
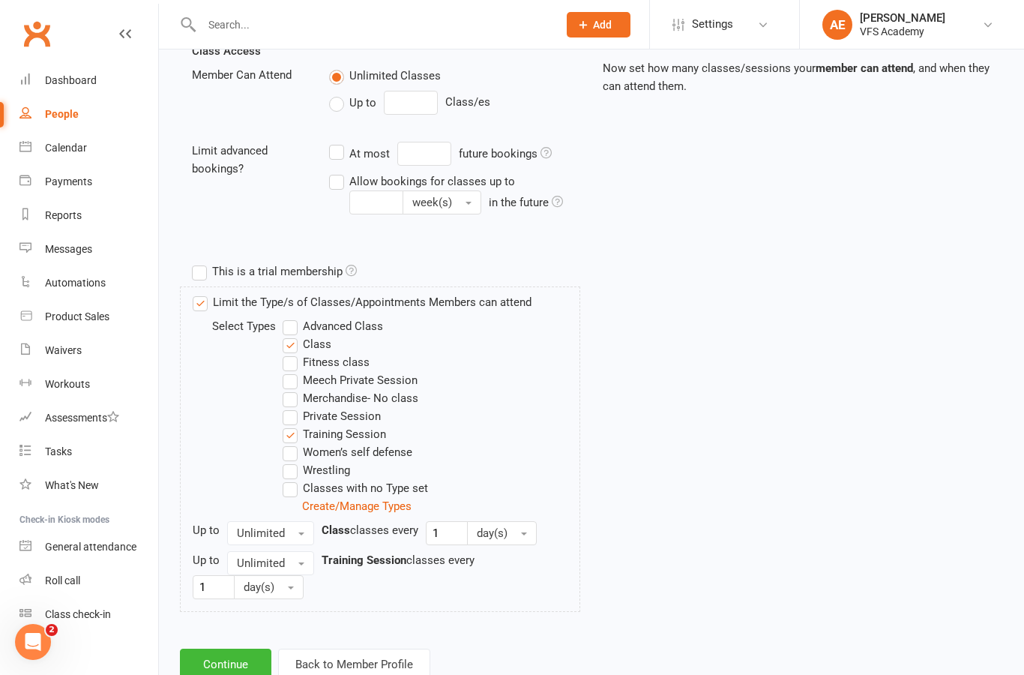
click at [245, 658] on button "Continue" at bounding box center [225, 664] width 91 height 31
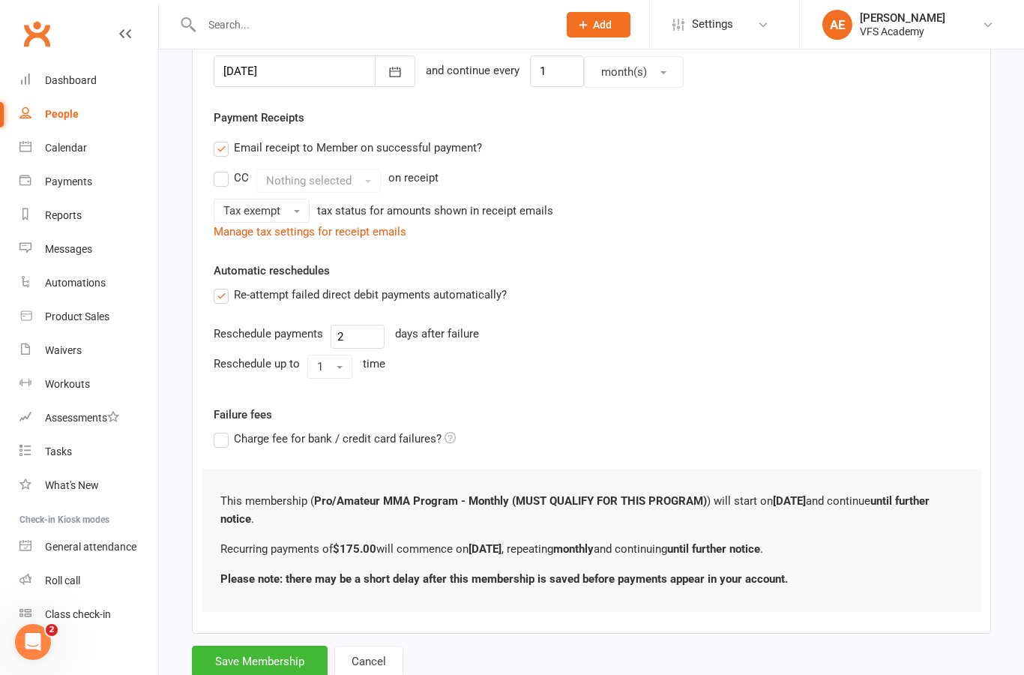
scroll to position [445, 0]
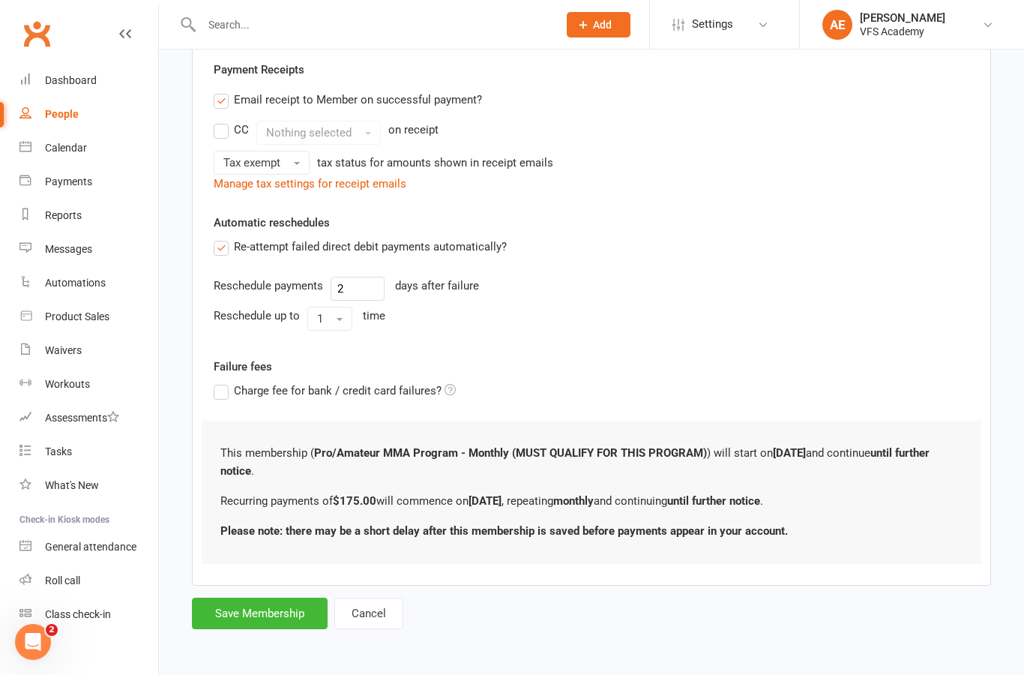
click at [304, 598] on button "Save Membership" at bounding box center [260, 613] width 136 height 31
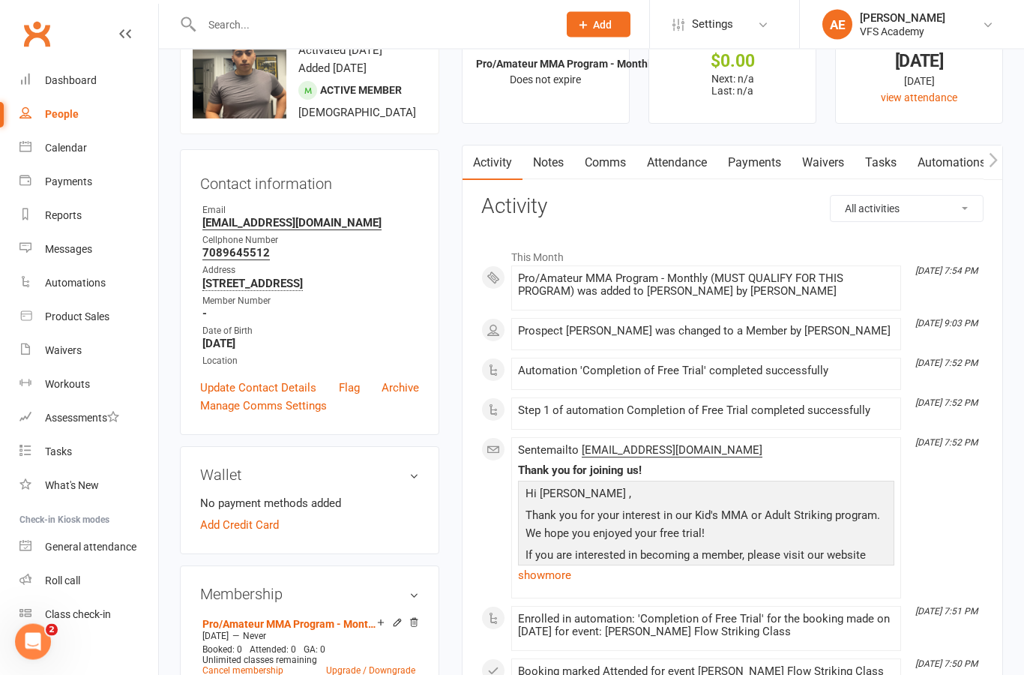
scroll to position [58, 0]
click at [245, 534] on link "Add Credit Card" at bounding box center [239, 525] width 79 height 18
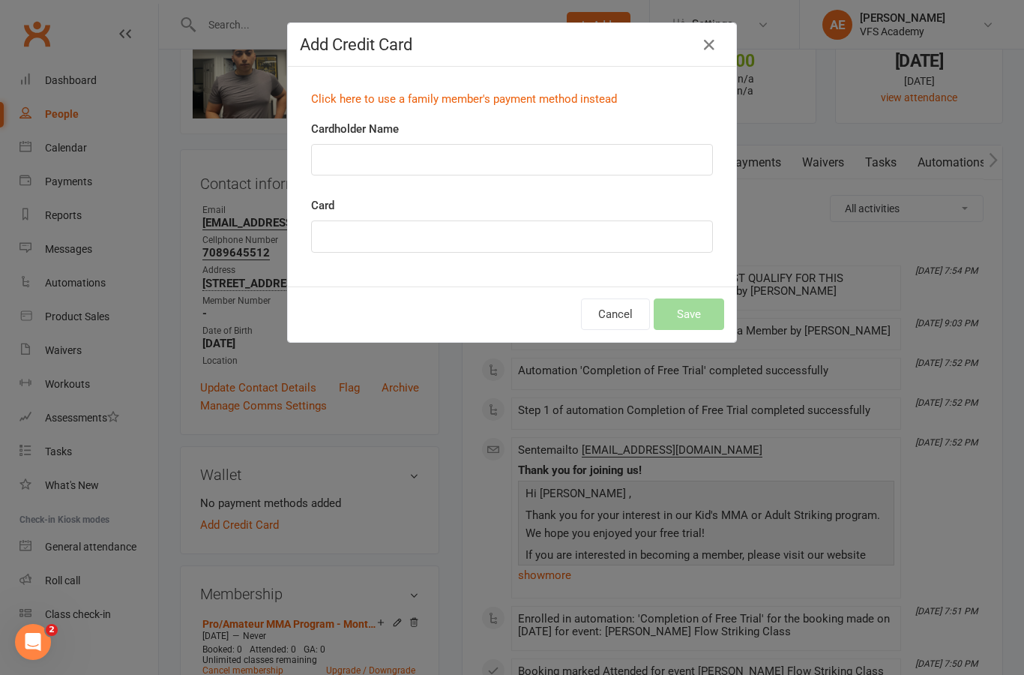
click at [483, 145] on input "Cardholder Name" at bounding box center [512, 159] width 402 height 31
type input "Eyed h alayyoub"
click at [687, 305] on button "Save" at bounding box center [689, 313] width 70 height 31
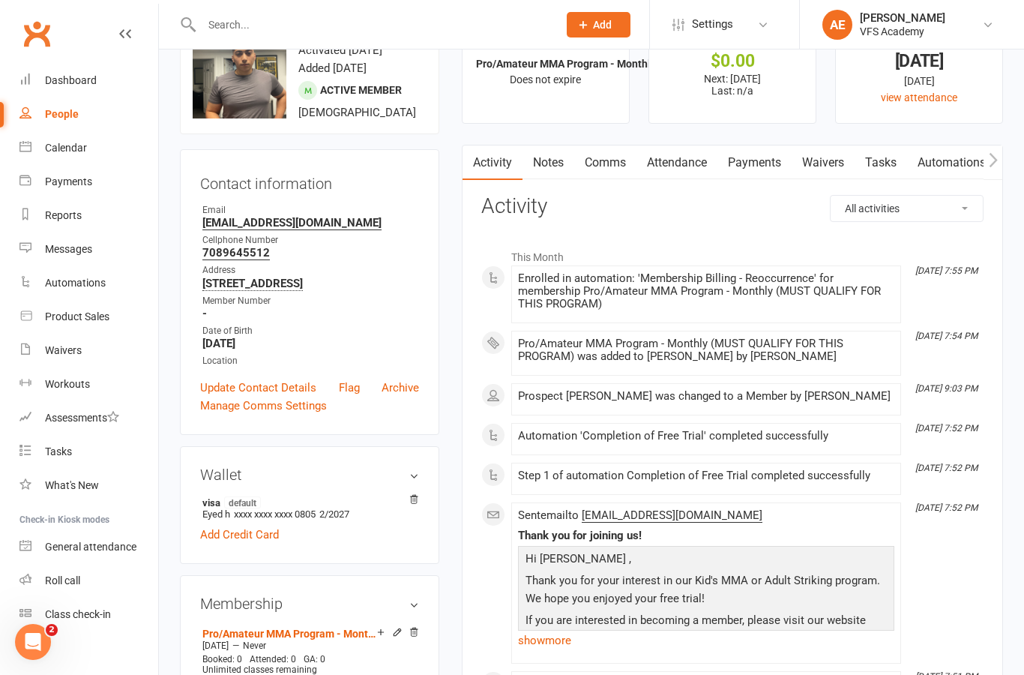
click at [89, 73] on link "Dashboard" at bounding box center [88, 81] width 139 height 34
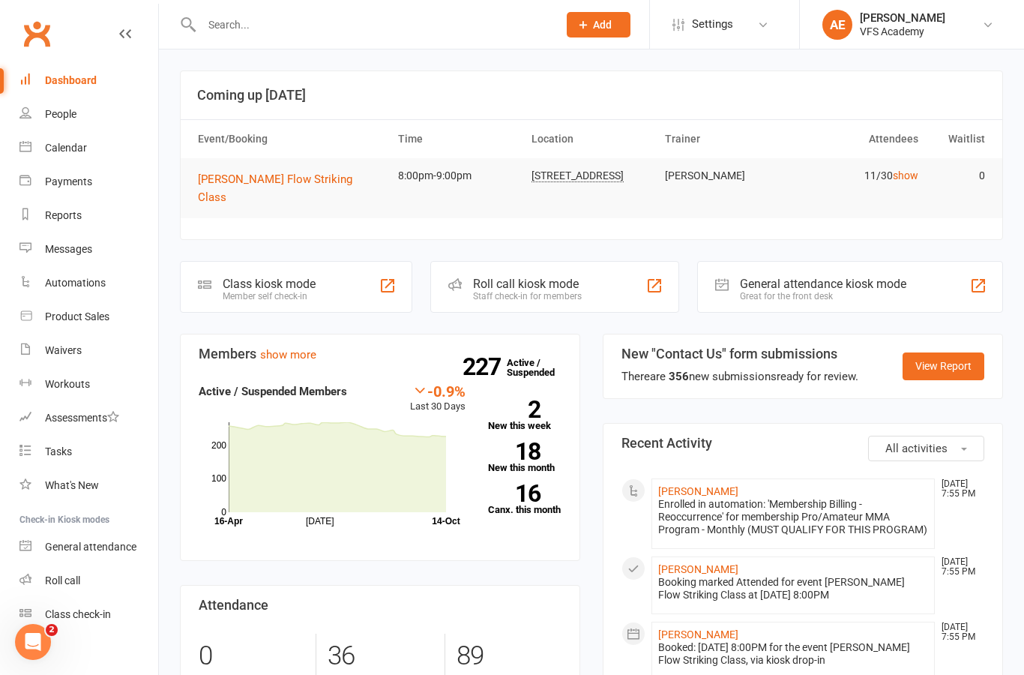
click at [305, 277] on div "Class kiosk mode" at bounding box center [269, 284] width 93 height 14
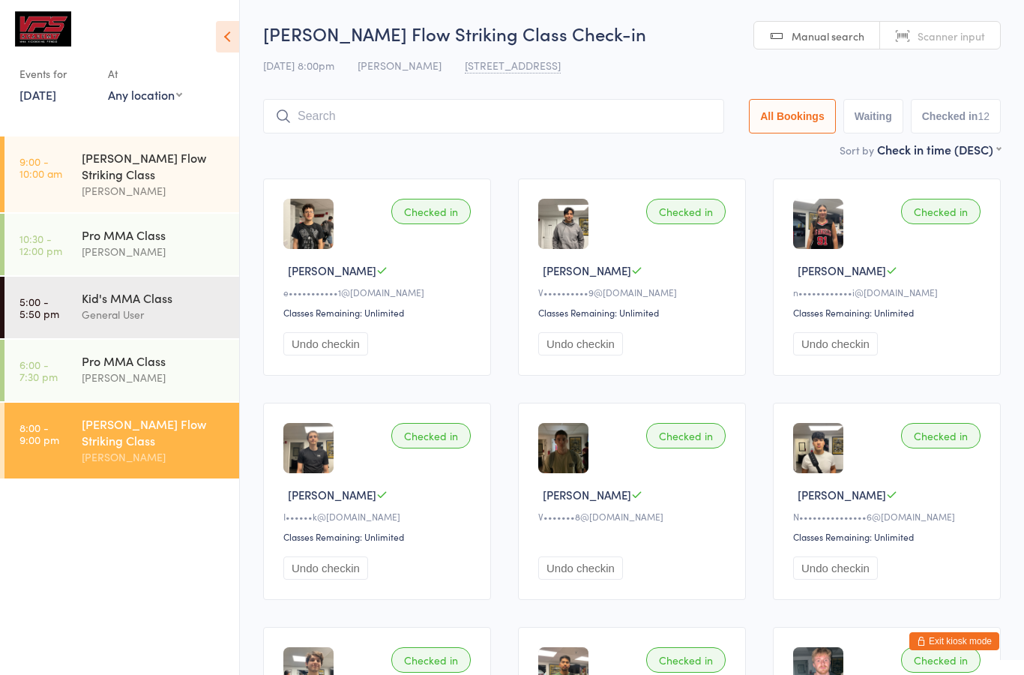
click at [640, 117] on input "search" at bounding box center [493, 116] width 461 height 34
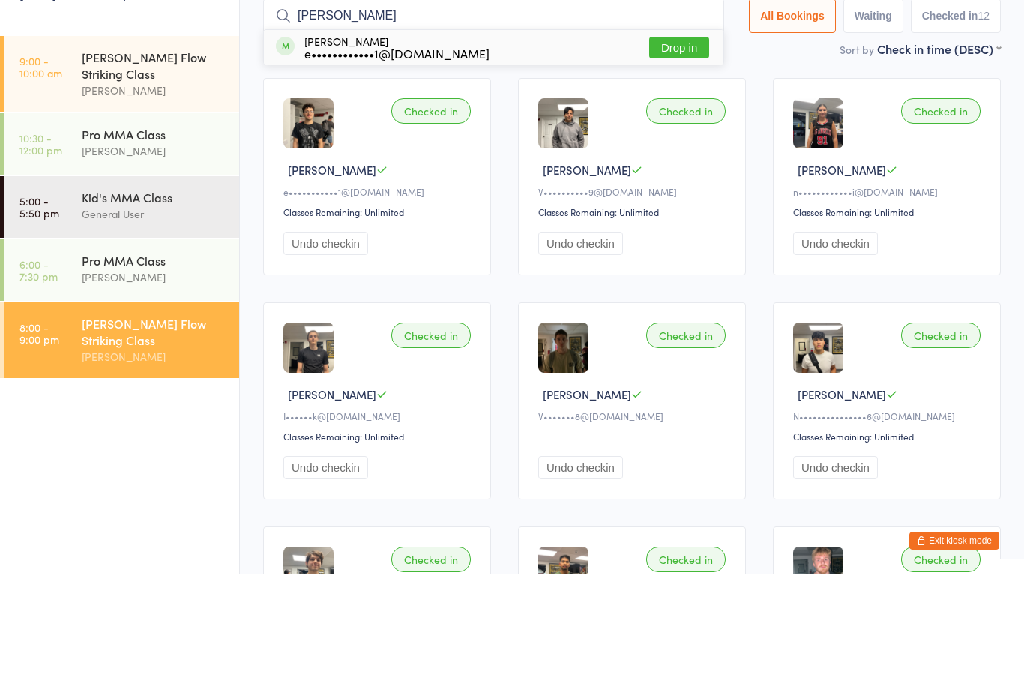
type input "[PERSON_NAME]"
click at [685, 137] on button "Drop in" at bounding box center [679, 148] width 60 height 22
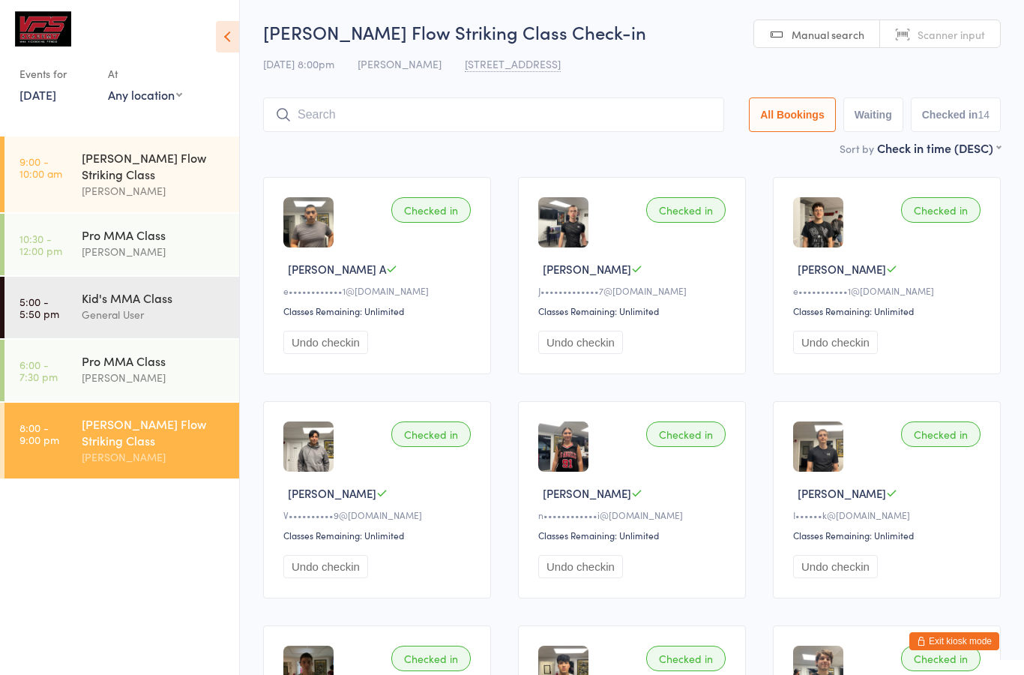
click at [491, 127] on input "search" at bounding box center [493, 114] width 461 height 34
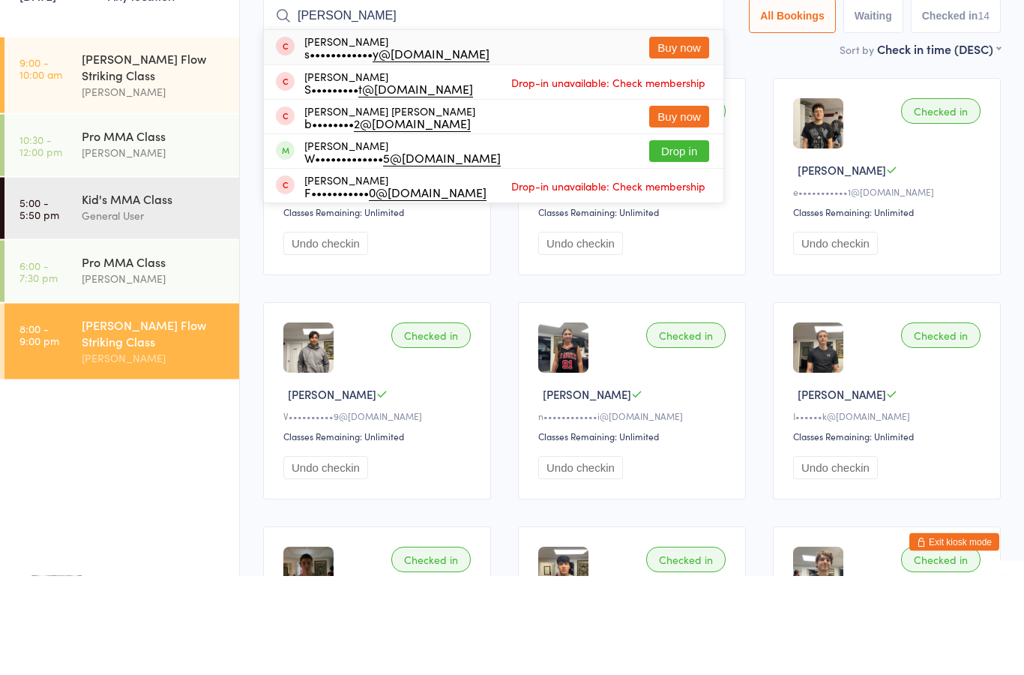
type input "[PERSON_NAME]"
click at [423, 251] on div "W••••••••••••• 5@[DOMAIN_NAME]" at bounding box center [402, 257] width 196 height 12
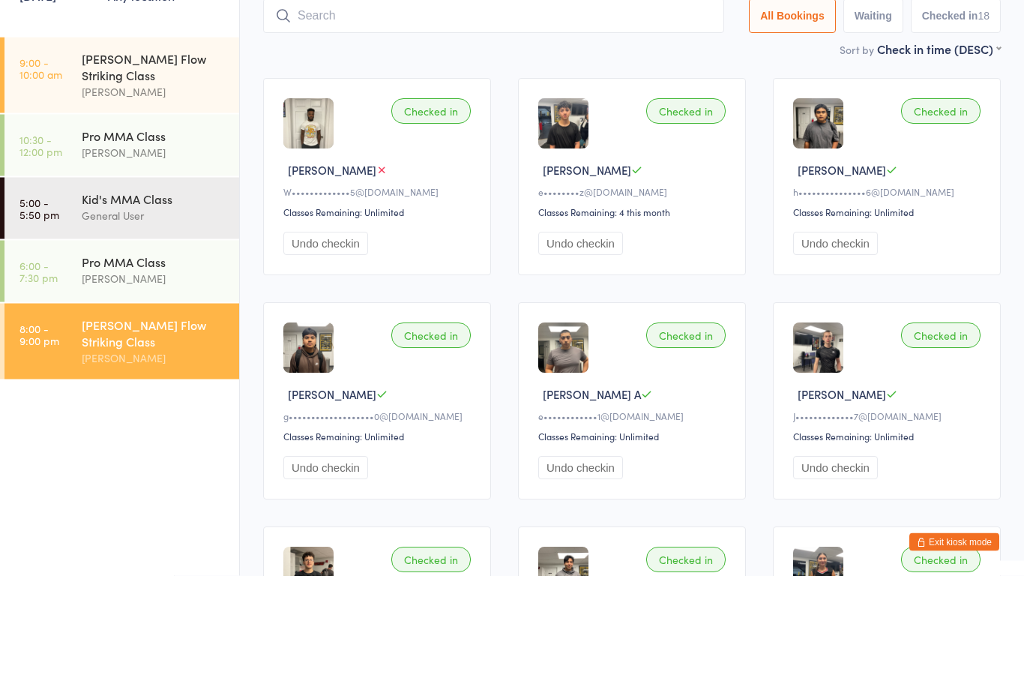
scroll to position [37, 0]
